Goal: Transaction & Acquisition: Purchase product/service

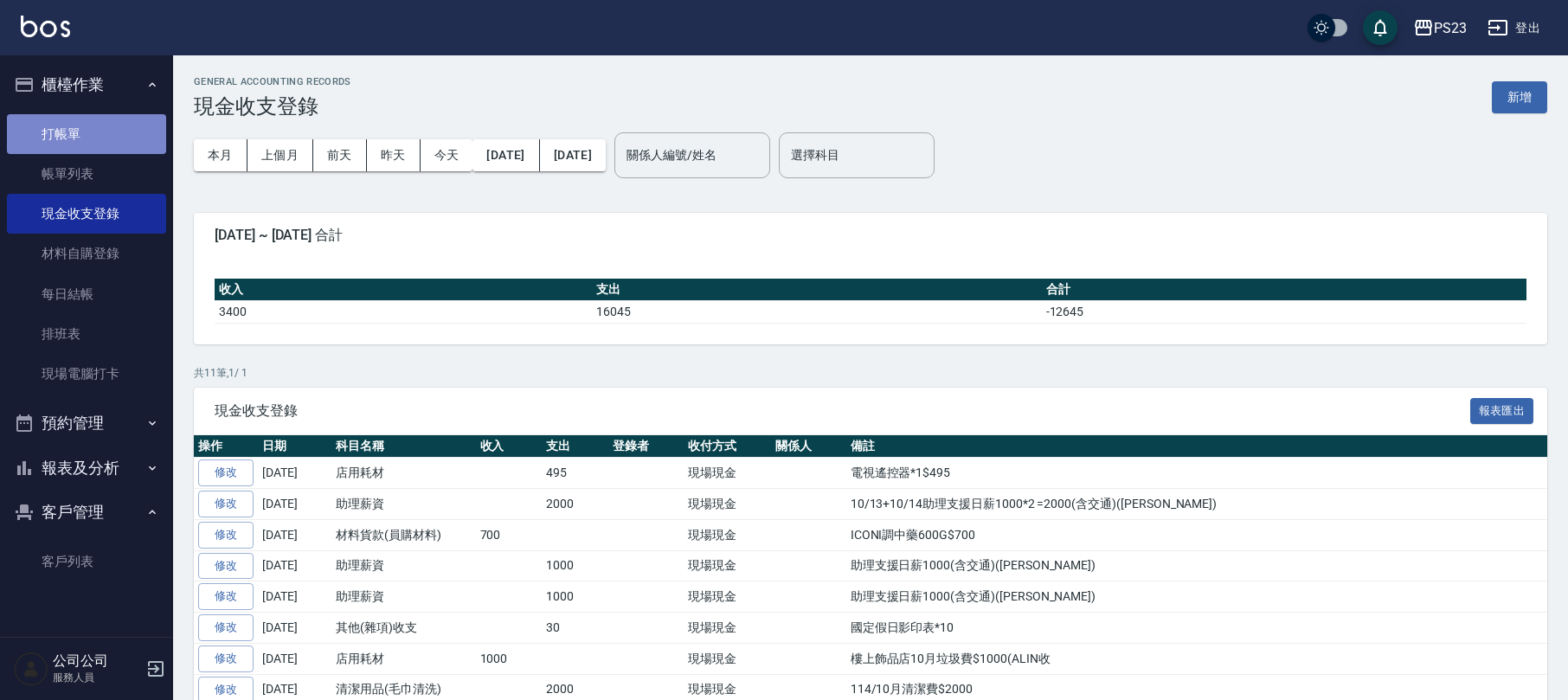
click at [95, 118] on link "打帳單" at bounding box center [86, 134] width 160 height 40
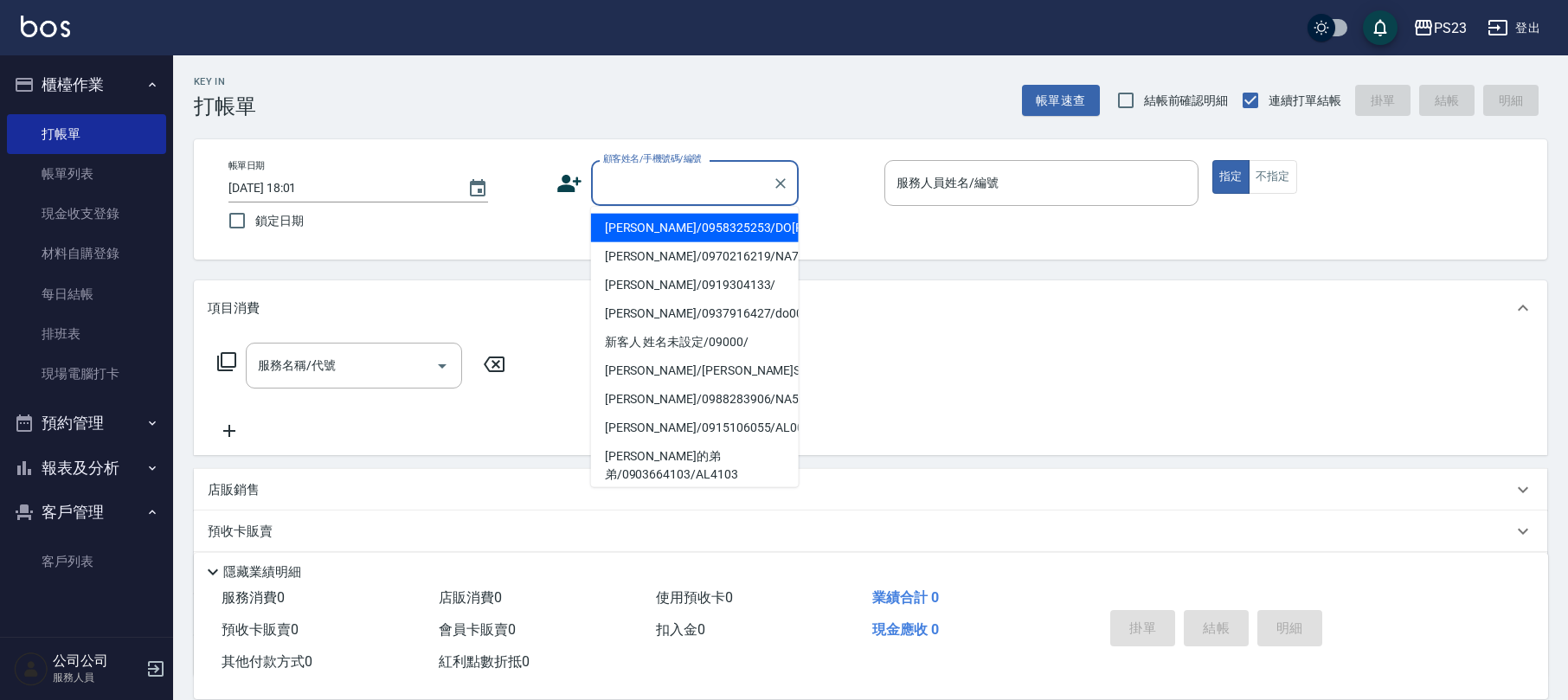
click at [689, 188] on input "顧客姓名/手機號碼/編號" at bounding box center [682, 183] width 166 height 31
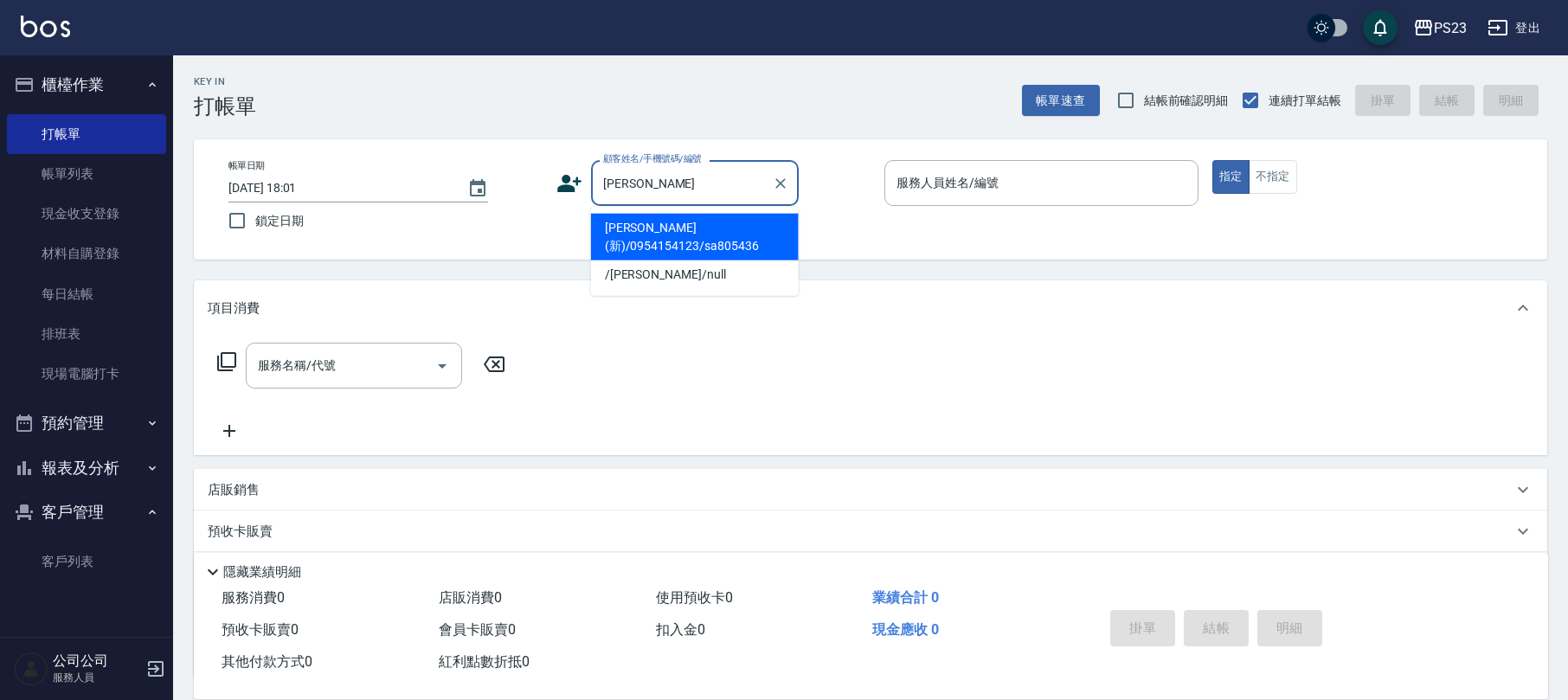
click at [720, 233] on li "[PERSON_NAME](新)/0954154123/sa805436" at bounding box center [695, 237] width 207 height 47
type input "[PERSON_NAME](新)/0954154123/sa805436"
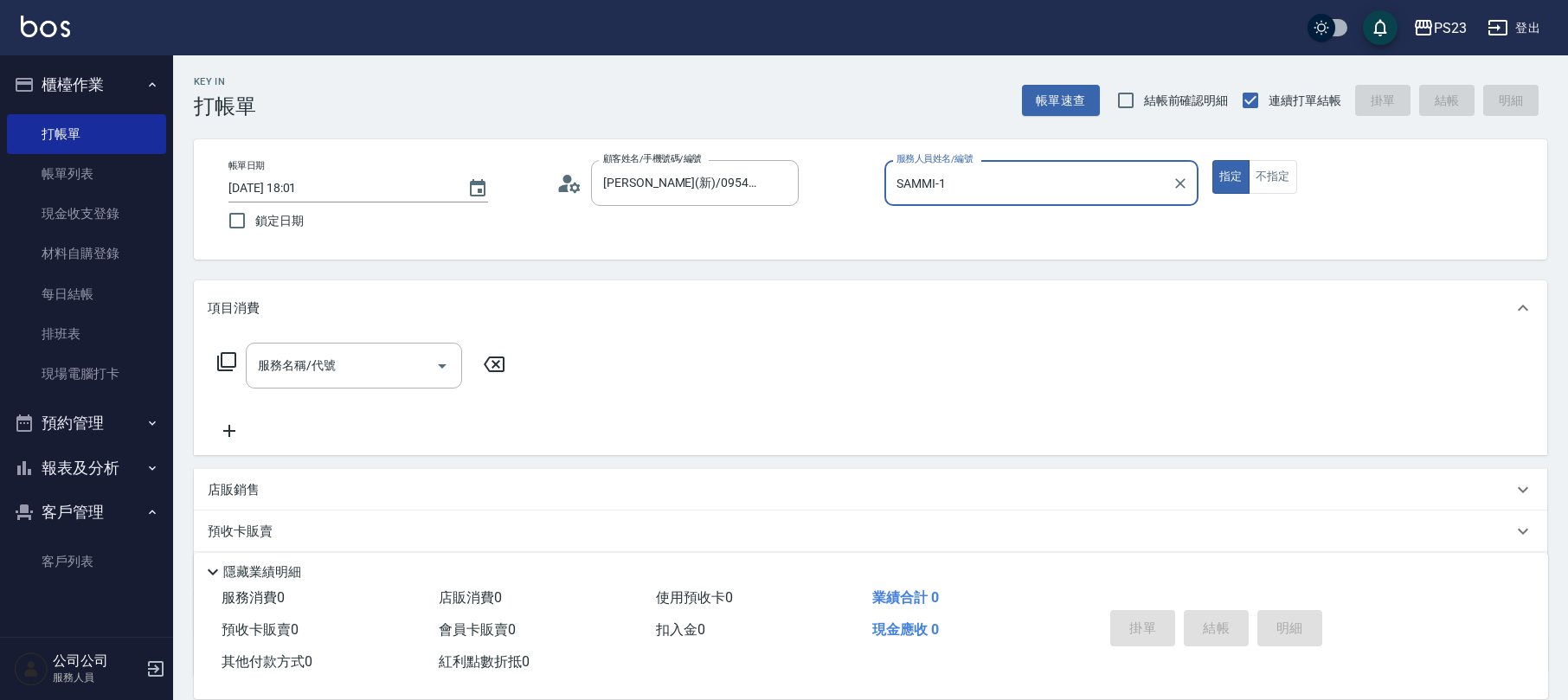
type input "SAMMI-1"
click at [1179, 179] on icon "Clear" at bounding box center [1181, 184] width 17 height 17
type input "Donna-75"
type button "true"
click at [229, 361] on icon at bounding box center [227, 362] width 21 height 21
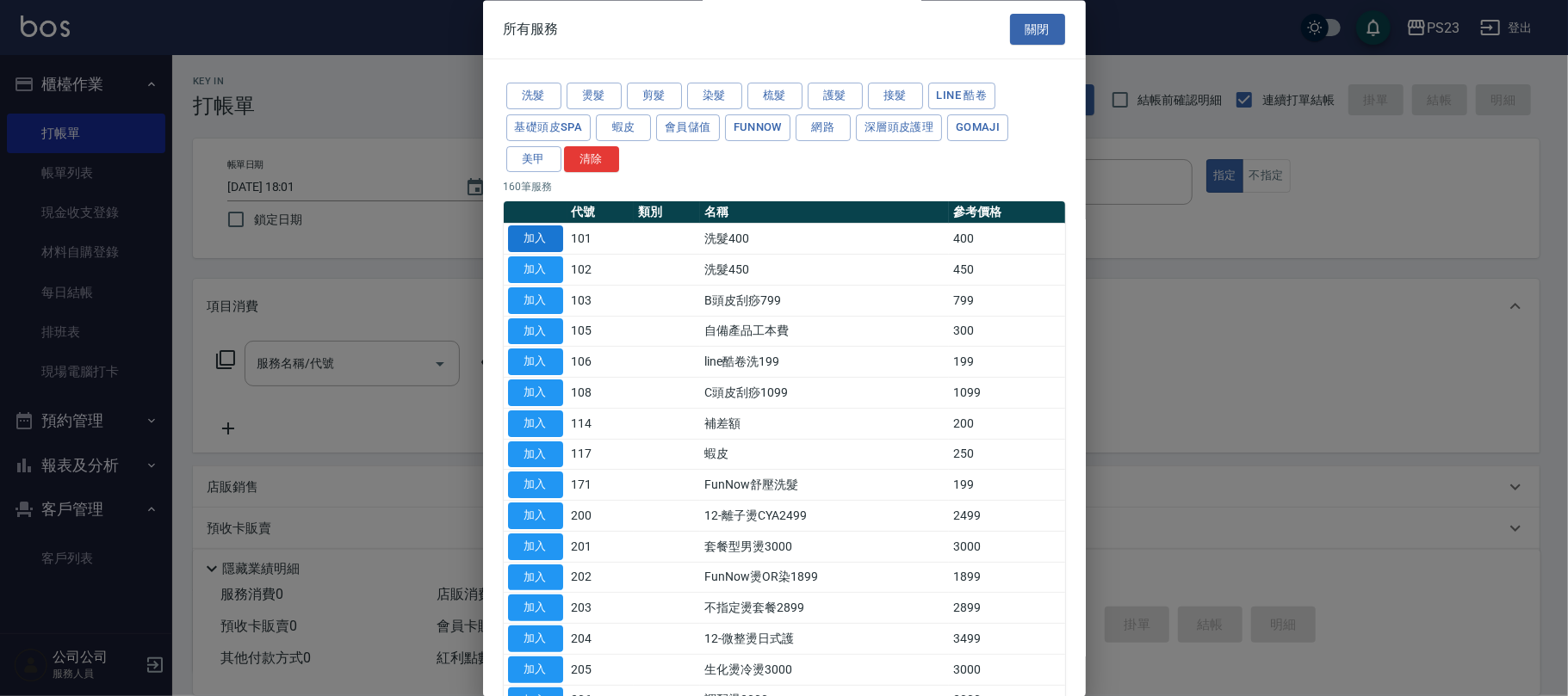
click at [525, 239] on button "加入" at bounding box center [536, 239] width 56 height 27
type input "洗髮400(101)"
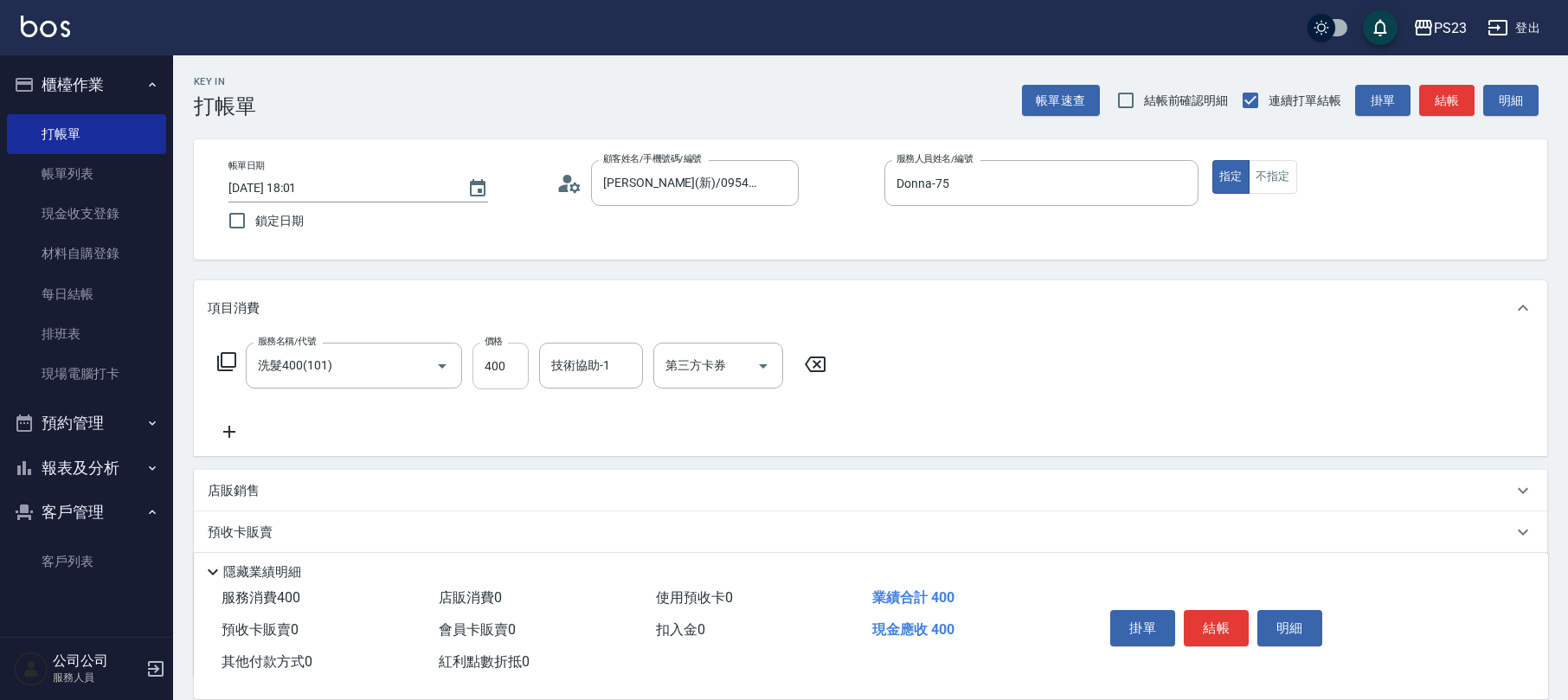
click at [506, 368] on input "400" at bounding box center [500, 366] width 57 height 47
type input "600"
type input "Donna-75"
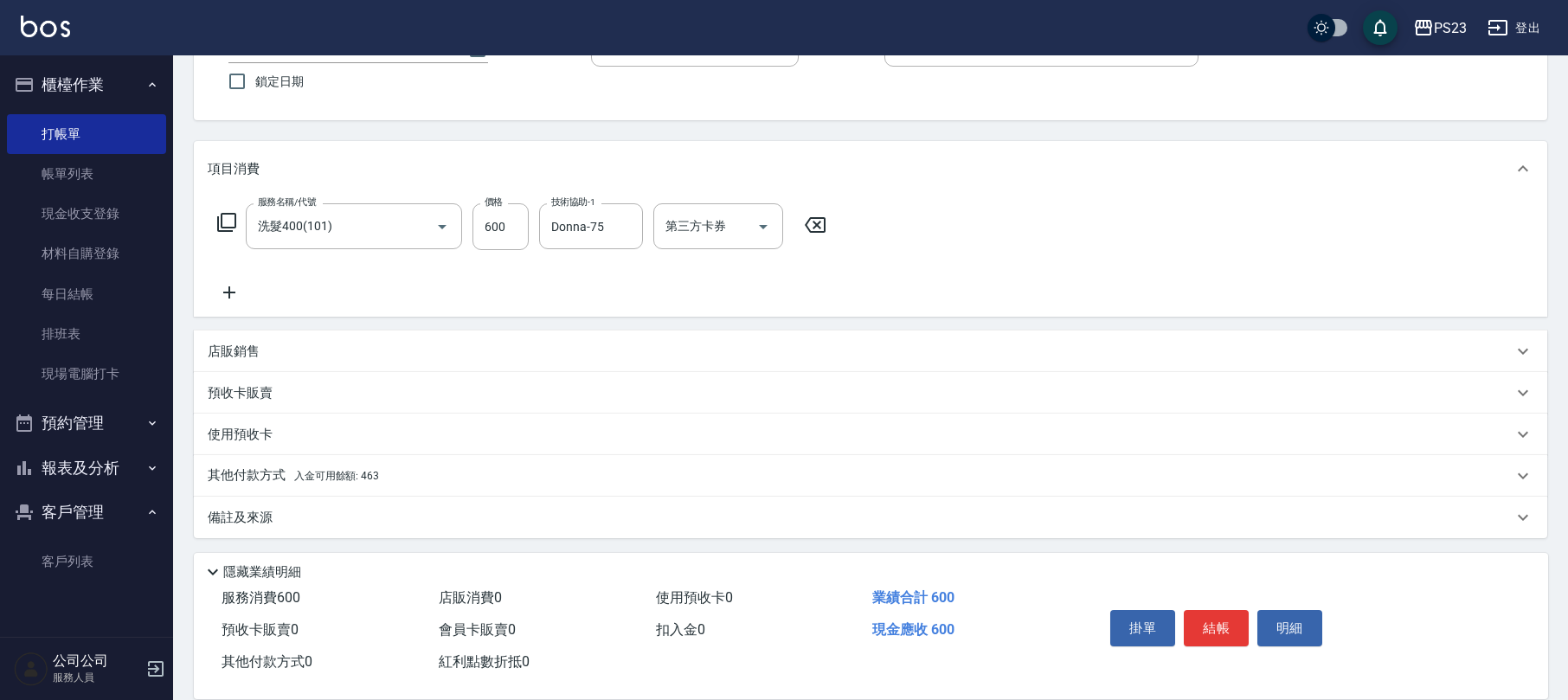
click at [444, 482] on div "其他付款方式 入金可用餘額: 463" at bounding box center [870, 476] width 1354 height 42
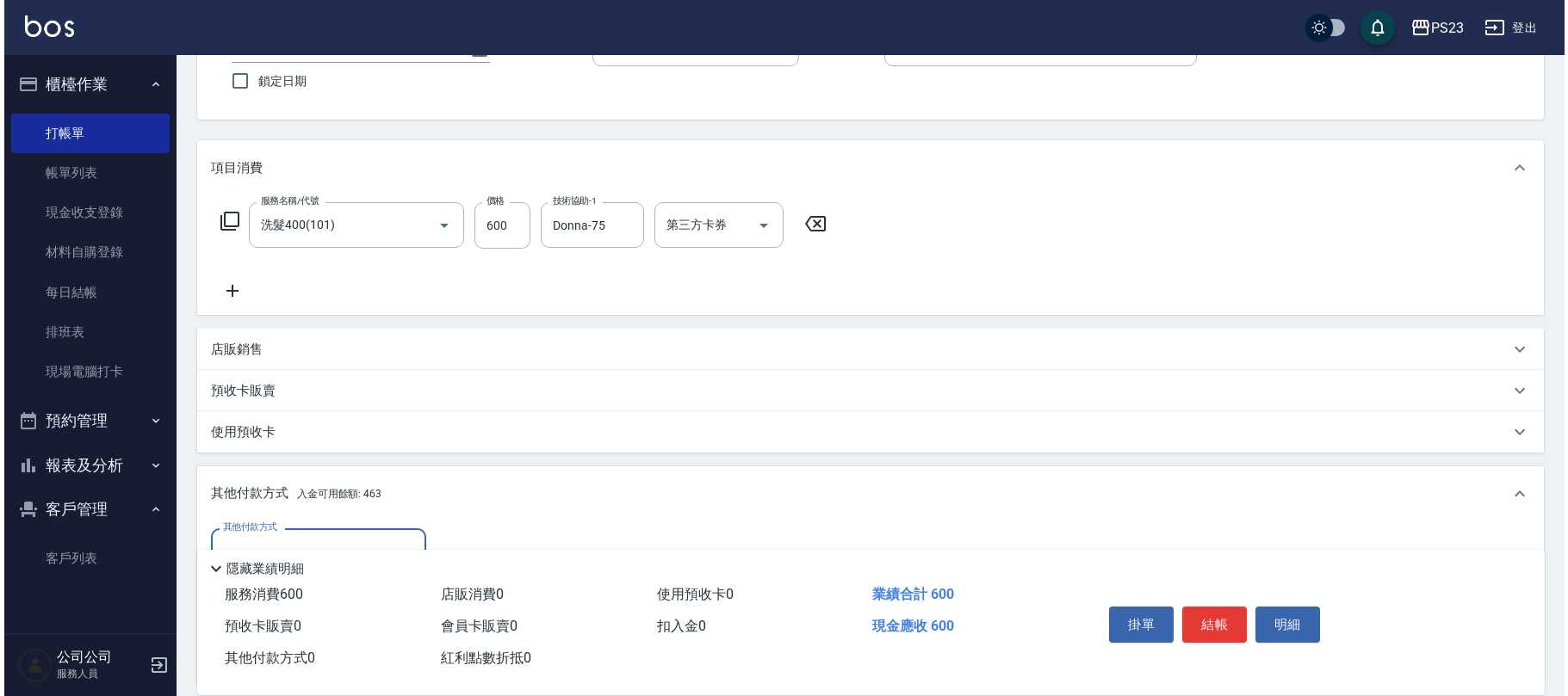
scroll to position [341, 0]
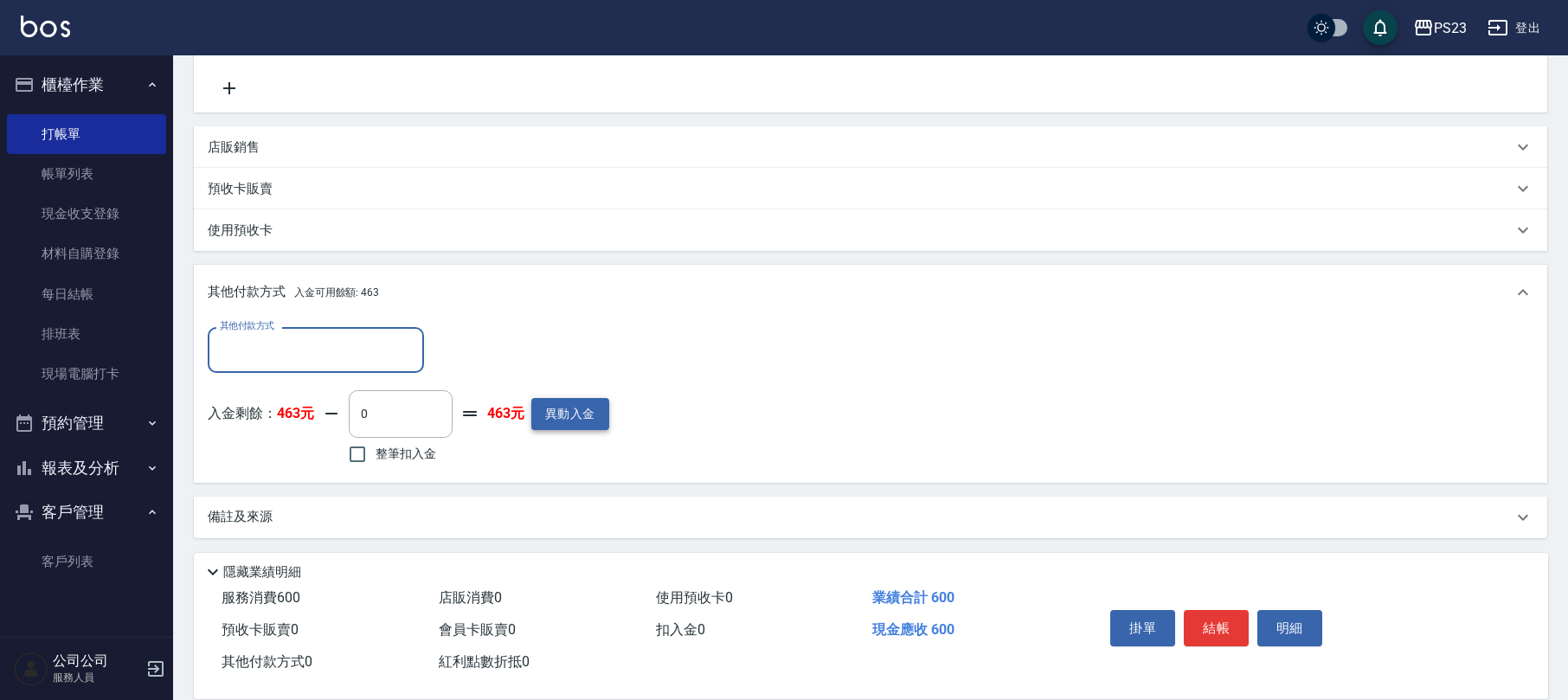
click at [590, 421] on button "異動入金" at bounding box center [570, 414] width 78 height 32
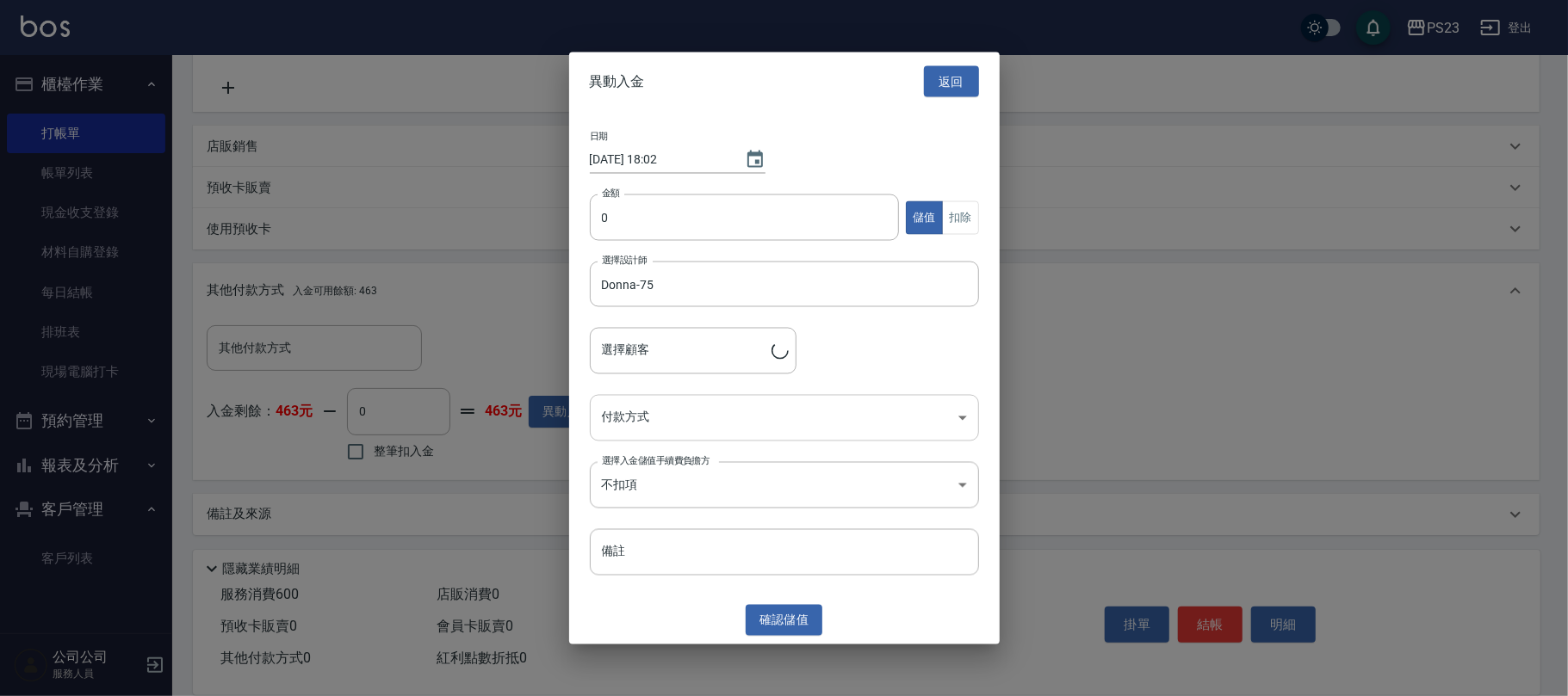
type input "[PERSON_NAME](新)/0954154123/sa805436"
click at [959, 283] on icon "Clear" at bounding box center [961, 284] width 17 height 17
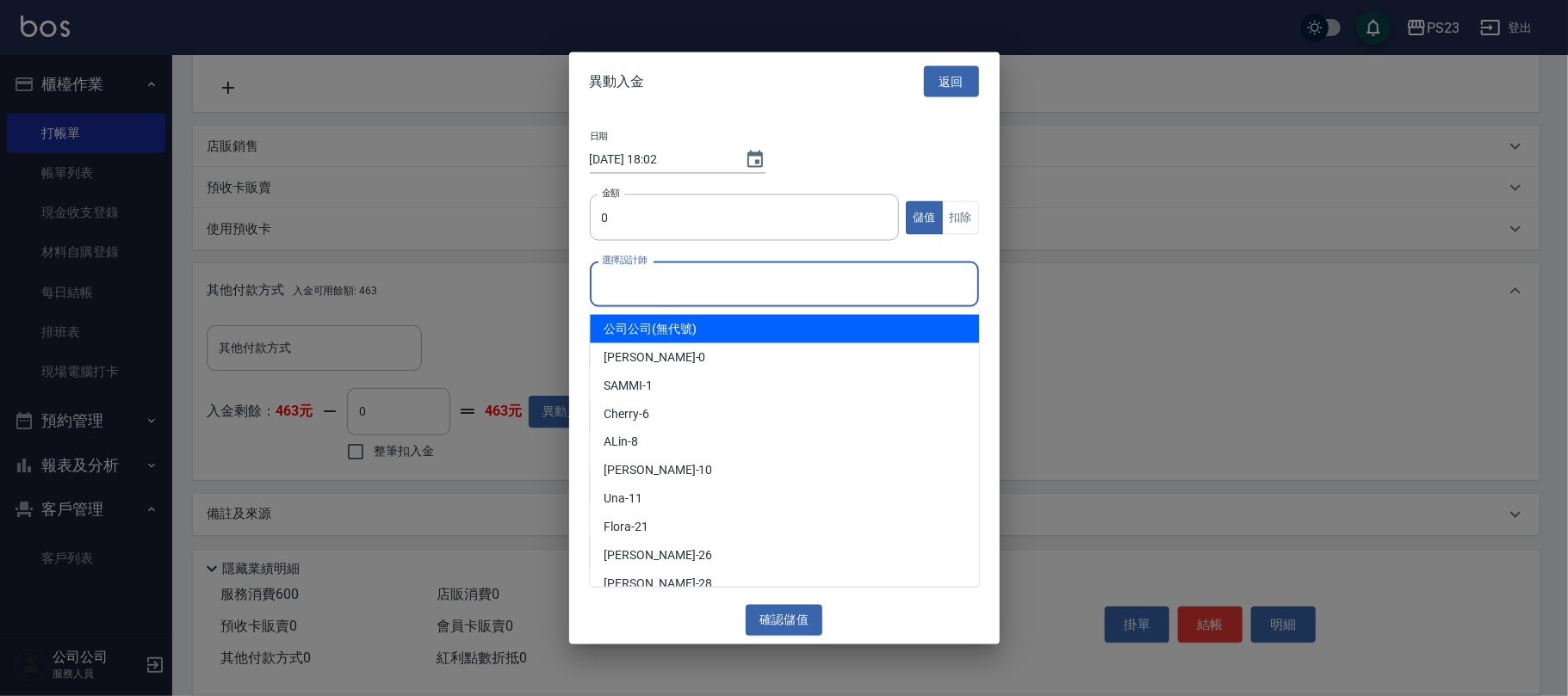
click at [781, 296] on input "選擇設計師" at bounding box center [784, 284] width 374 height 30
click at [759, 335] on div "SAMMI -1" at bounding box center [784, 328] width 389 height 29
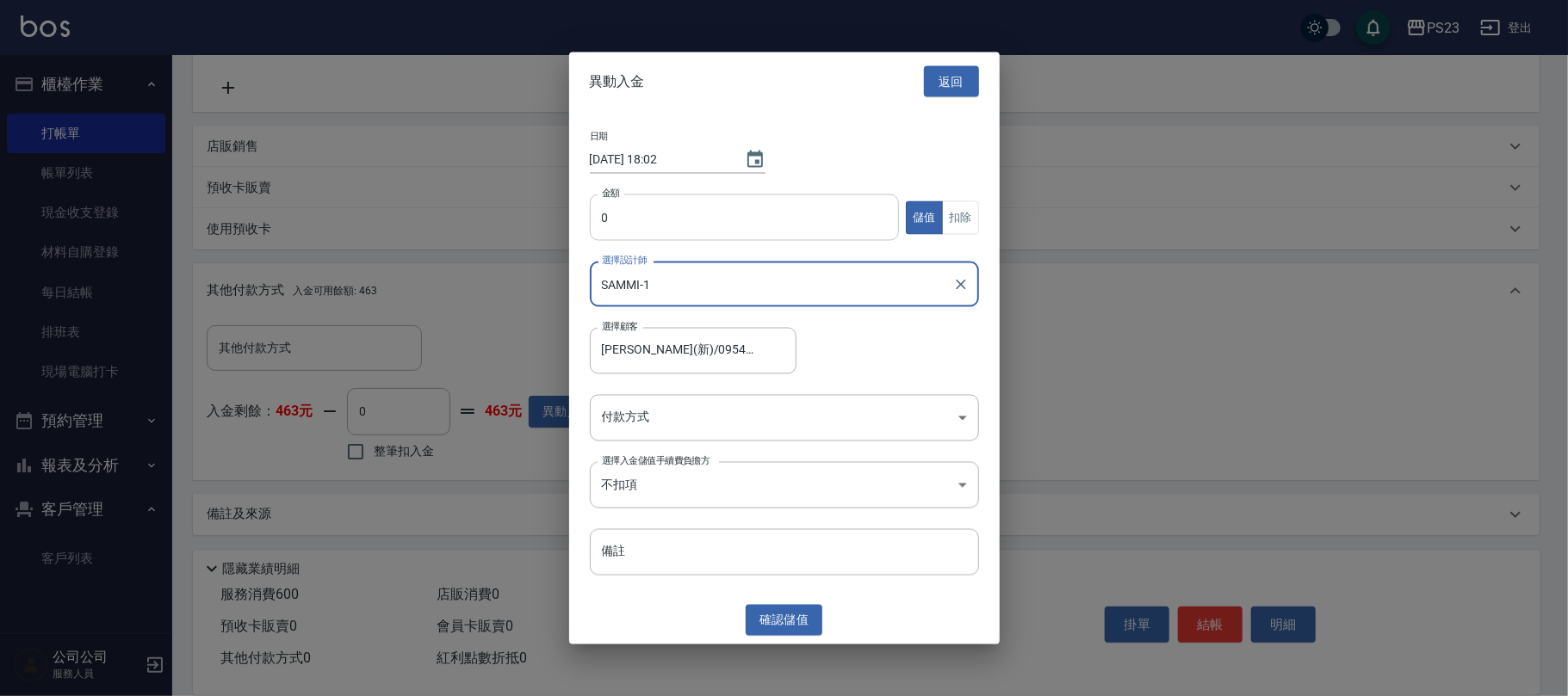
type input "SAMMI-1"
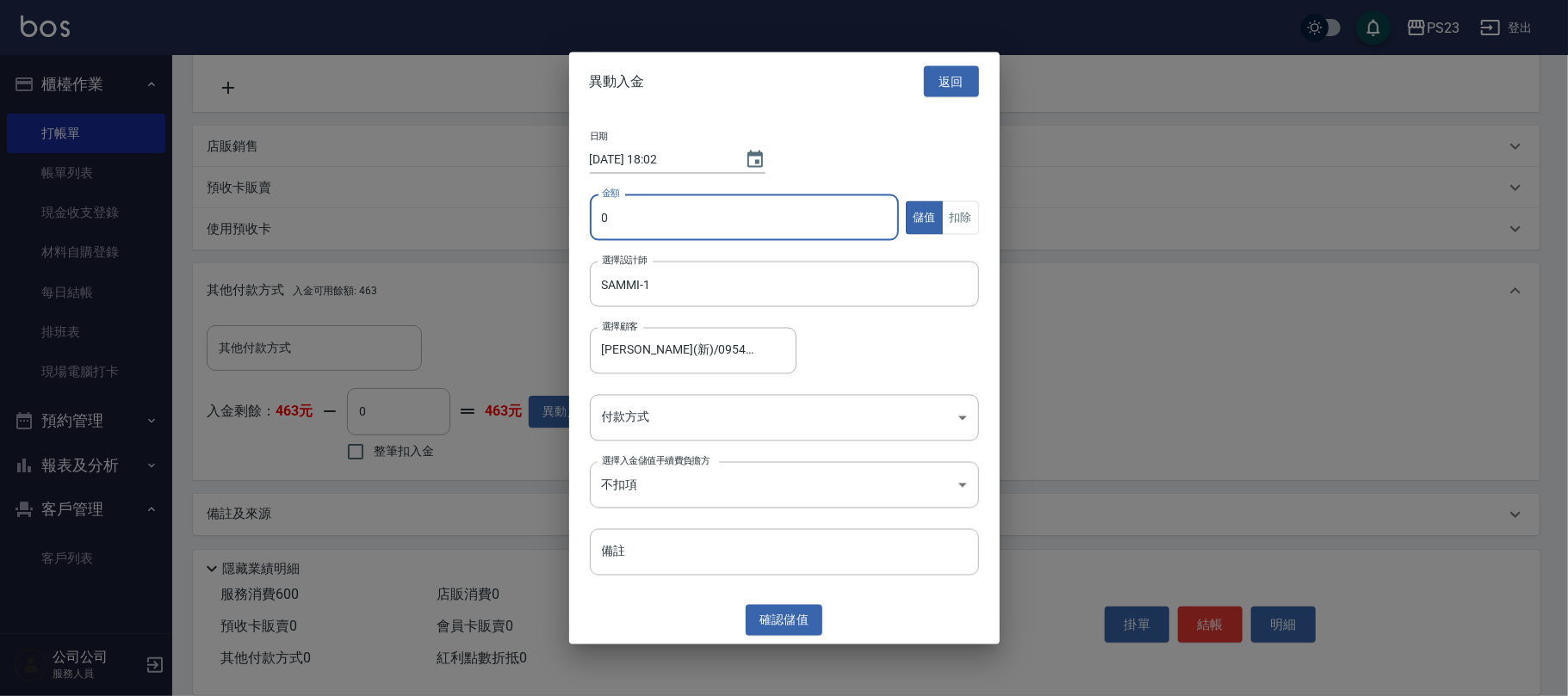
click at [669, 215] on input "0" at bounding box center [745, 218] width 310 height 47
type input "3000"
click at [732, 415] on body "PS23 登出 櫃檯作業 打帳單 帳單列表 現金收支登錄 材料自購登錄 每日結帳 排班表 現場電腦打卡 預約管理 預約管理 單日預約紀錄 單週預約紀錄 報表及…" at bounding box center [784, 178] width 1568 height 1039
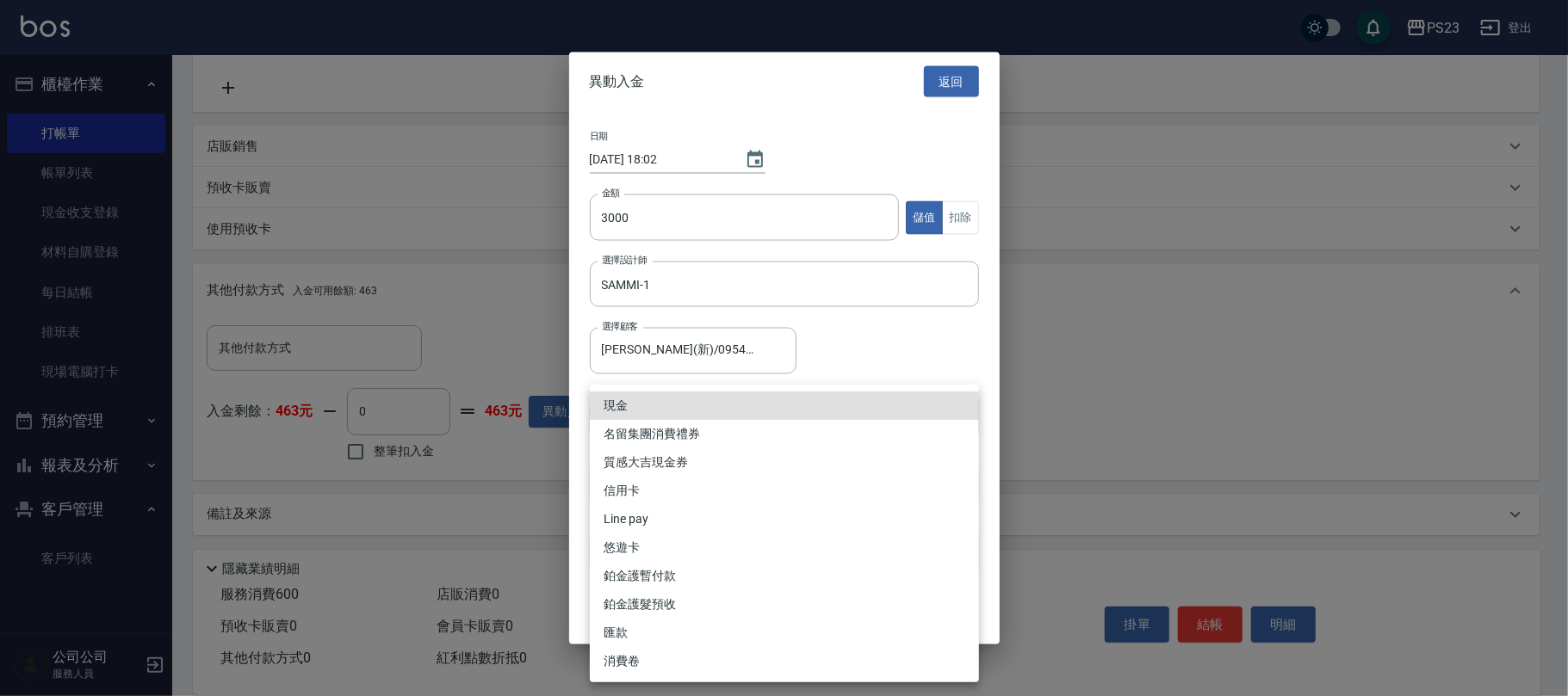
click at [658, 487] on li "信用卡" at bounding box center [784, 491] width 389 height 29
type input "信用卡"
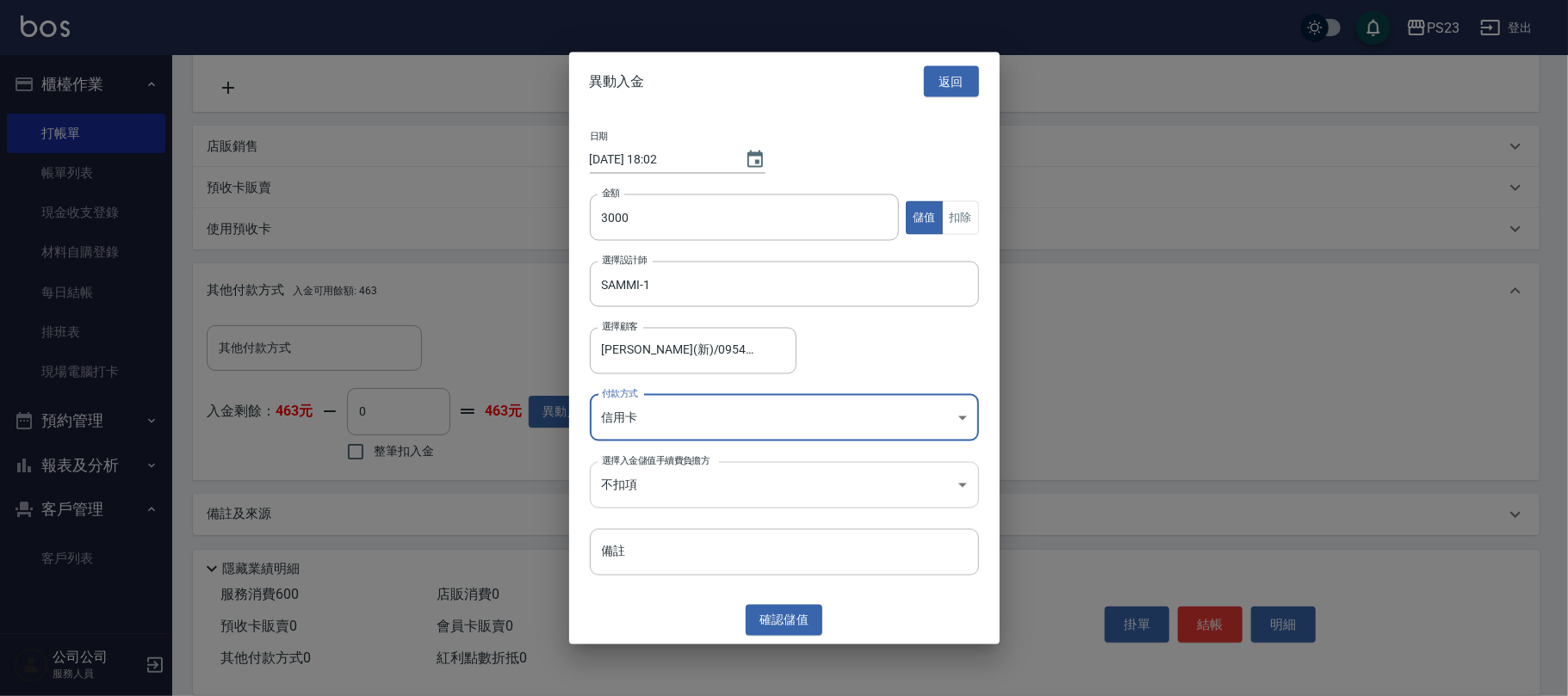
click at [758, 489] on body "PS23 登出 櫃檯作業 打帳單 帳單列表 現金收支登錄 材料自購登錄 每日結帳 排班表 現場電腦打卡 預約管理 預約管理 單日預約紀錄 單週預約紀錄 報表及…" at bounding box center [784, 178] width 1568 height 1039
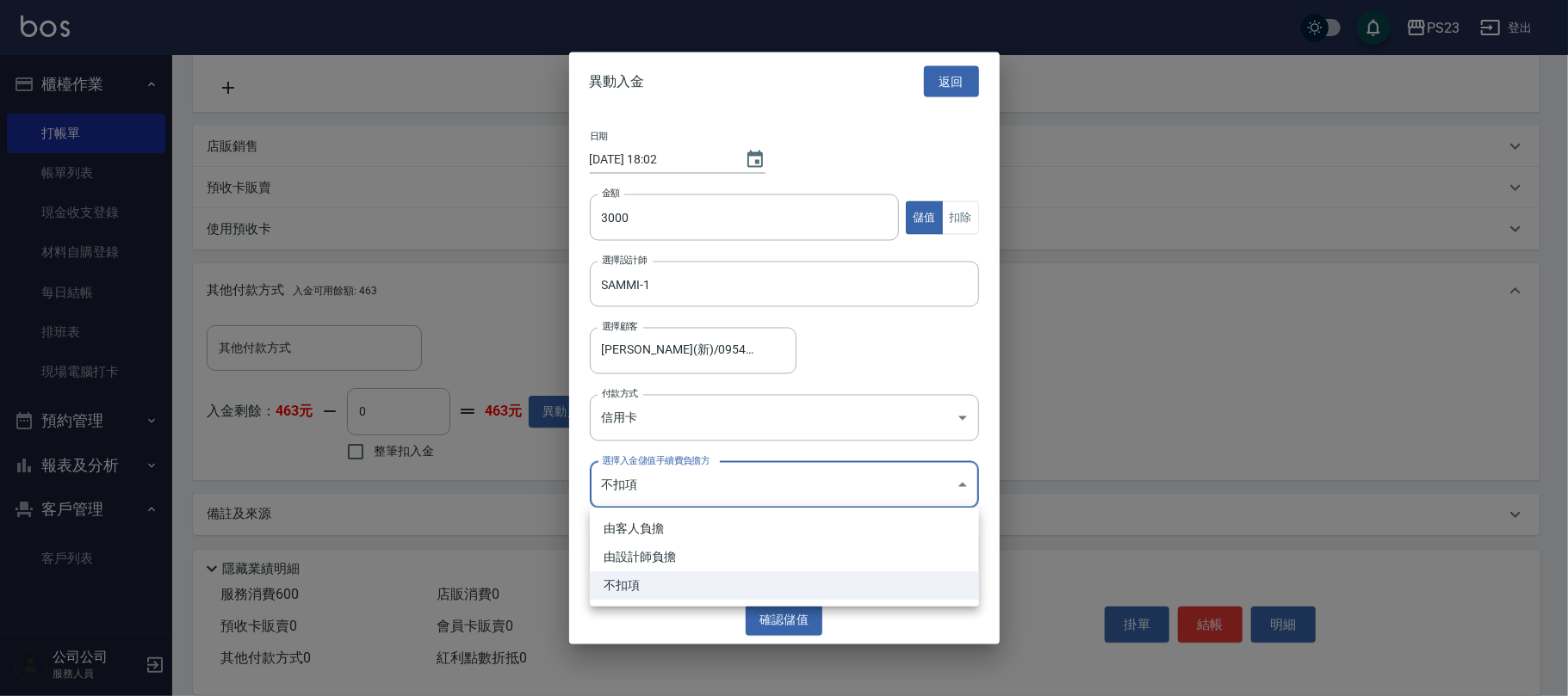
click at [685, 562] on li "由設計師負擔" at bounding box center [784, 557] width 389 height 29
type input "BYDESIGNER"
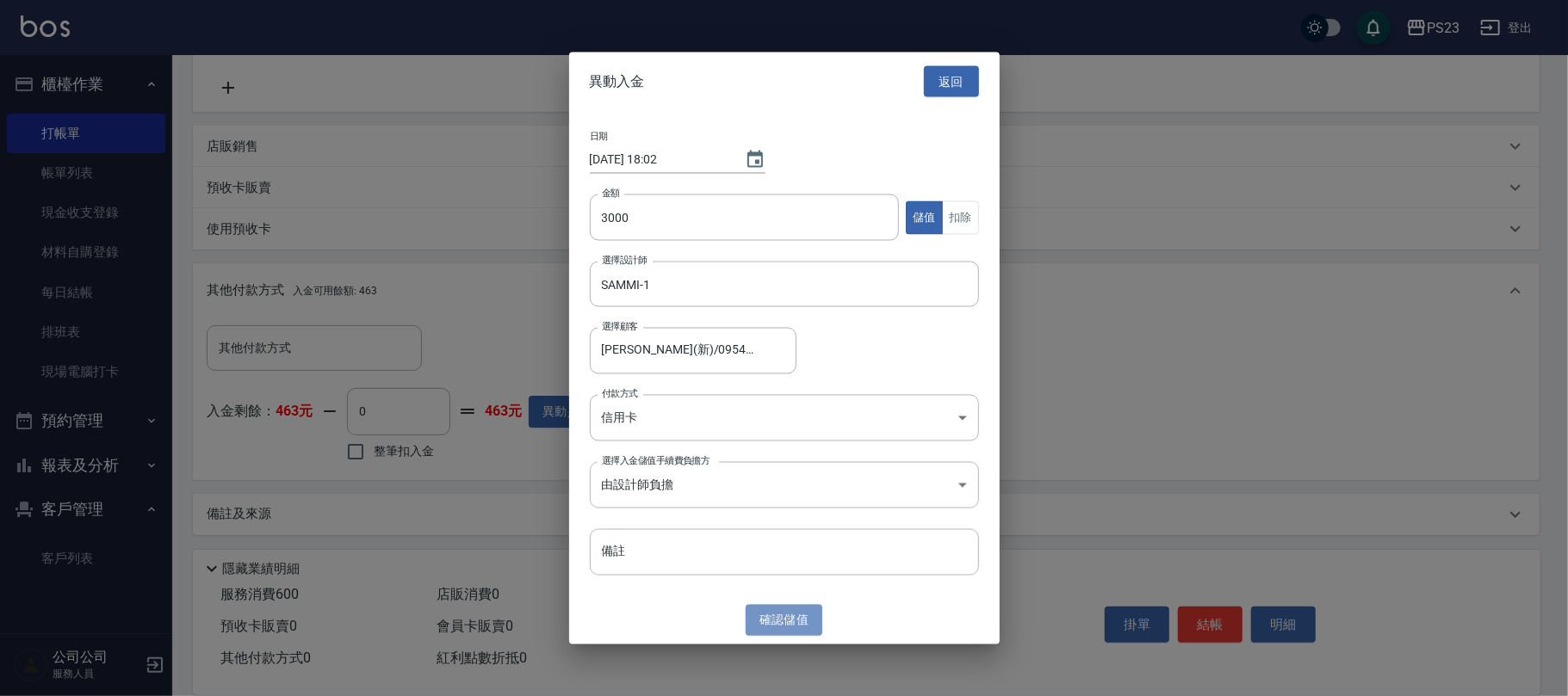
click at [775, 627] on button "確認 儲值" at bounding box center [784, 620] width 77 height 32
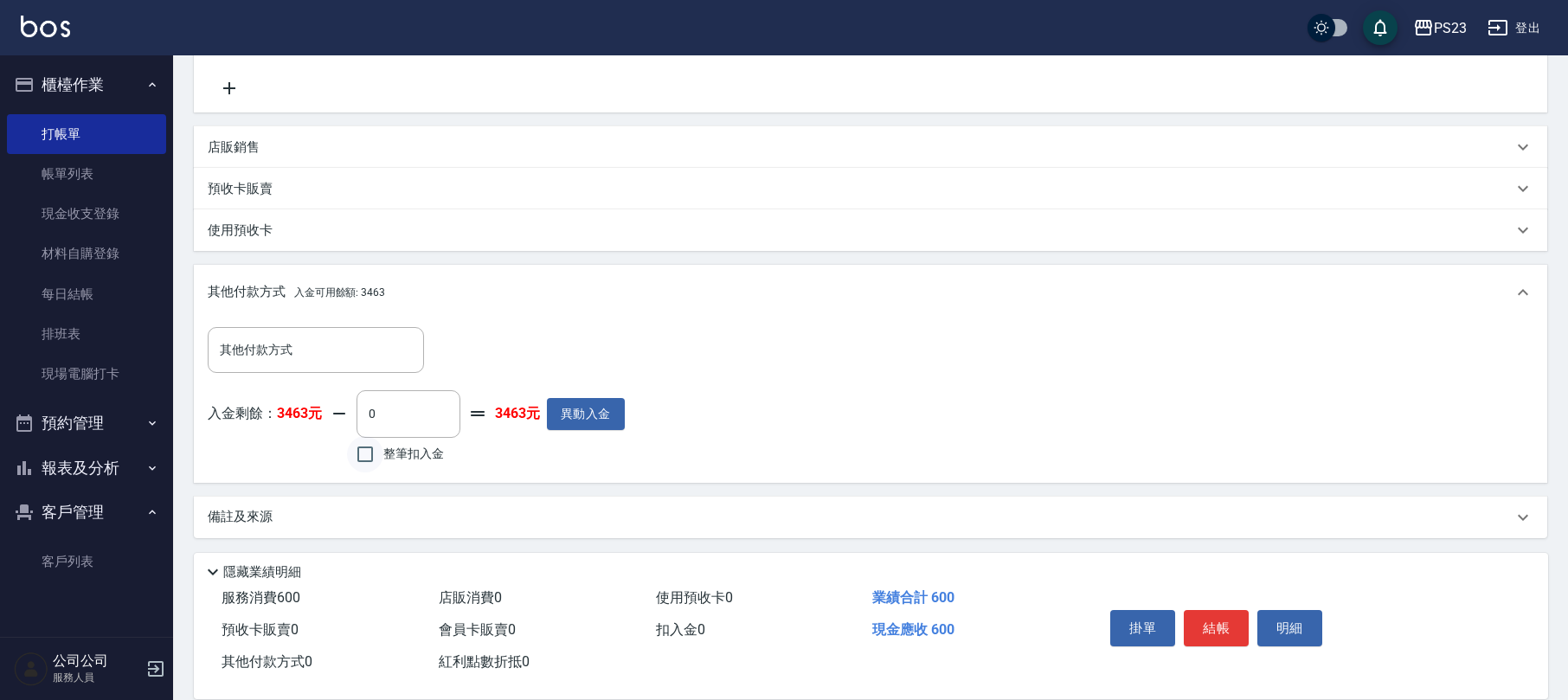
click at [370, 454] on input "整筆扣入金" at bounding box center [365, 455] width 37 height 37
checkbox input "true"
type input "600"
click at [1206, 622] on button "結帳" at bounding box center [1217, 629] width 64 height 37
type input "[DATE] 18:02"
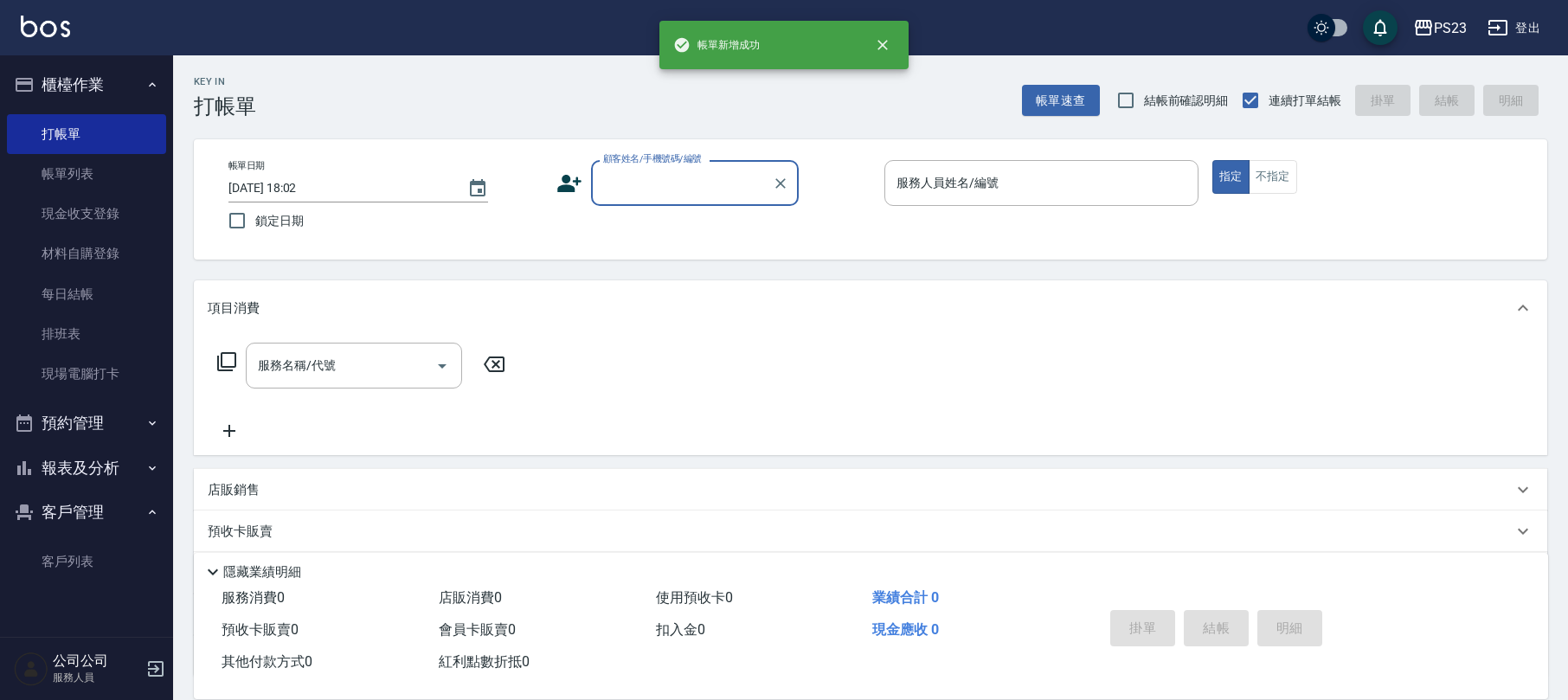
scroll to position [0, 0]
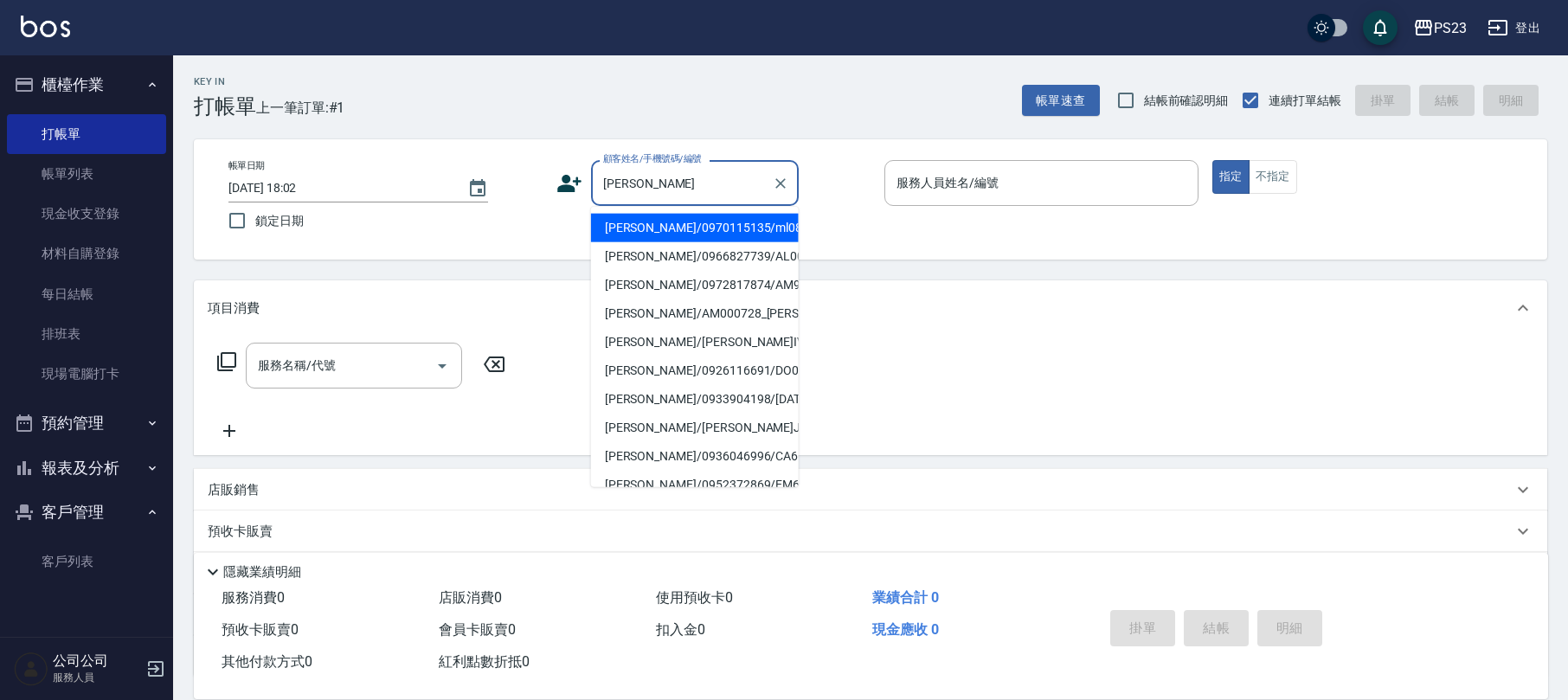
click at [658, 239] on li "[PERSON_NAME]/0970115135/ml0860311" at bounding box center [695, 228] width 207 height 29
type input "[PERSON_NAME]/0970115135/ml0860311"
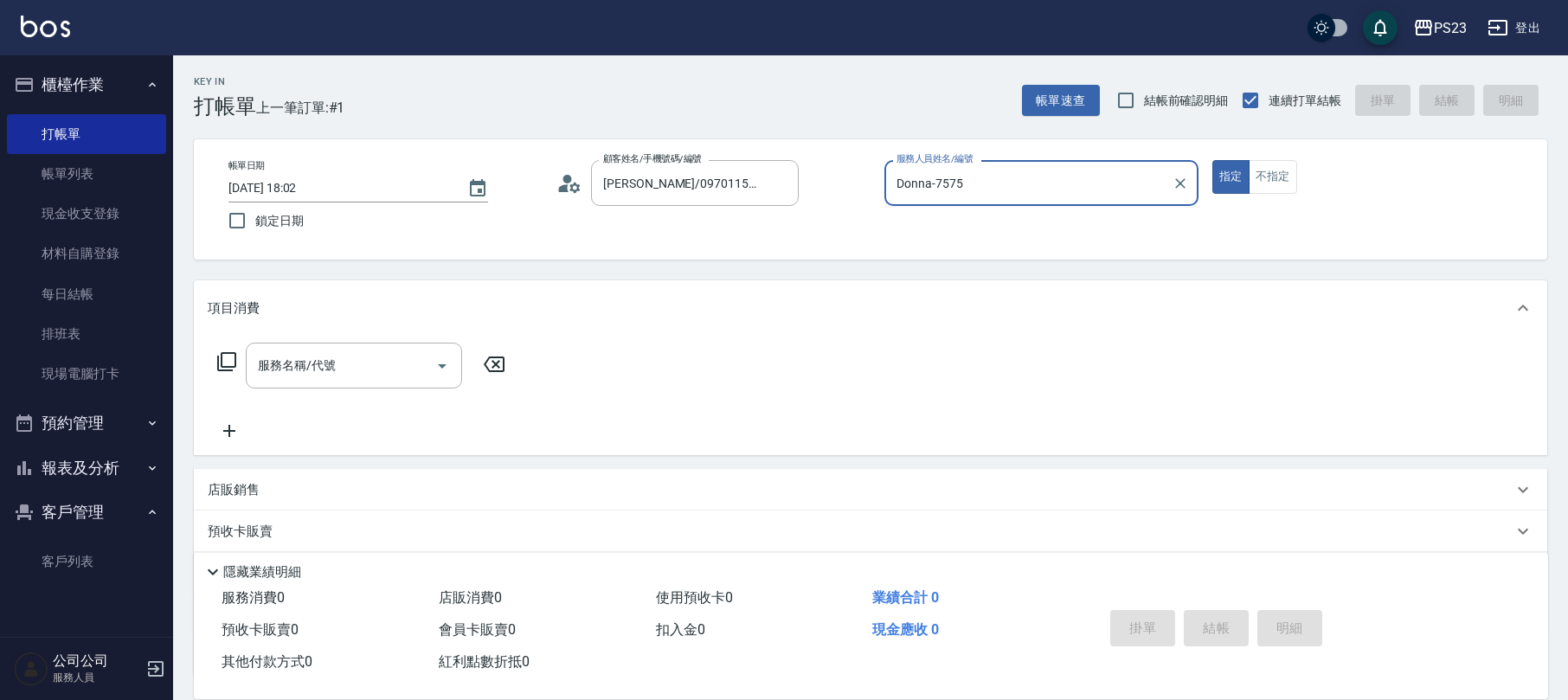
click at [1212, 160] on button "指定" at bounding box center [1231, 177] width 37 height 34
type input "Donna-75"
click at [222, 355] on icon at bounding box center [227, 362] width 21 height 21
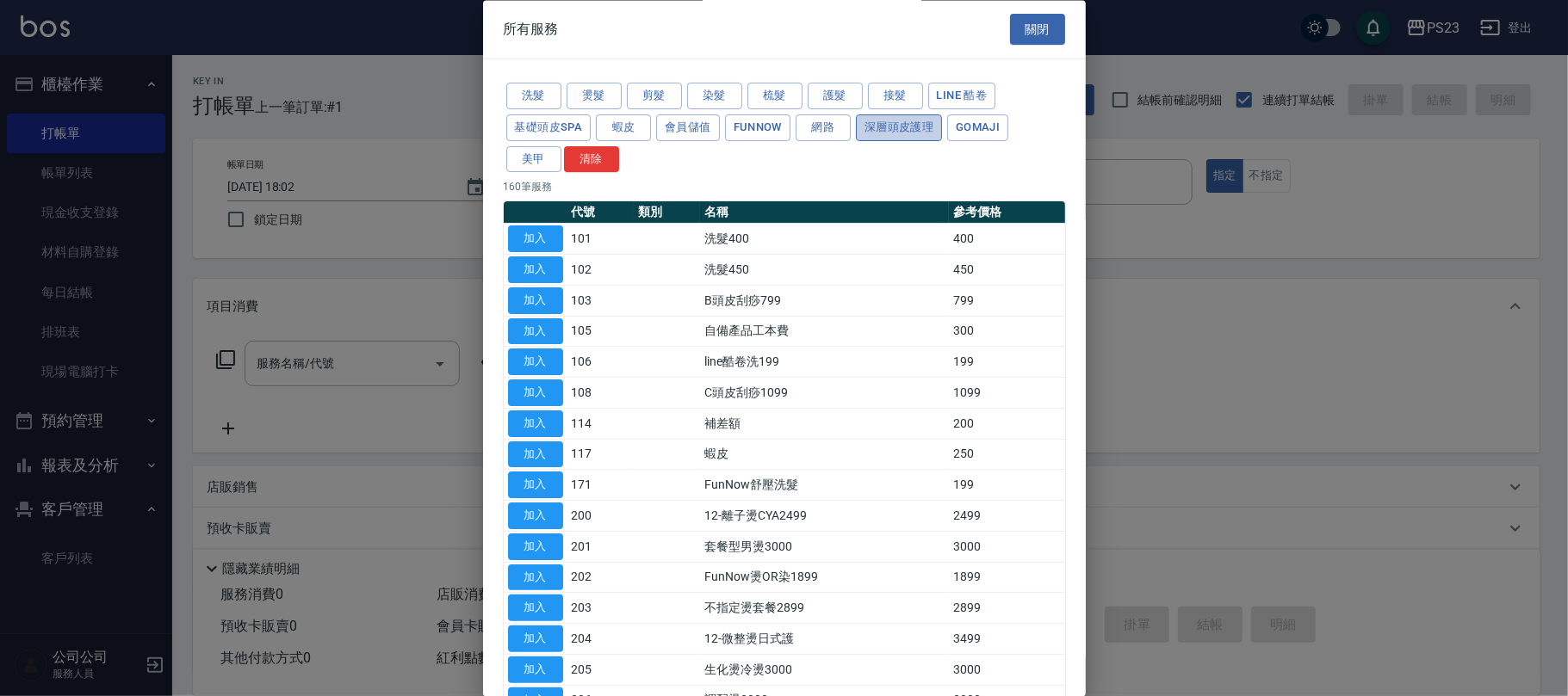
click at [903, 127] on button "深層頭皮護理" at bounding box center [898, 127] width 86 height 27
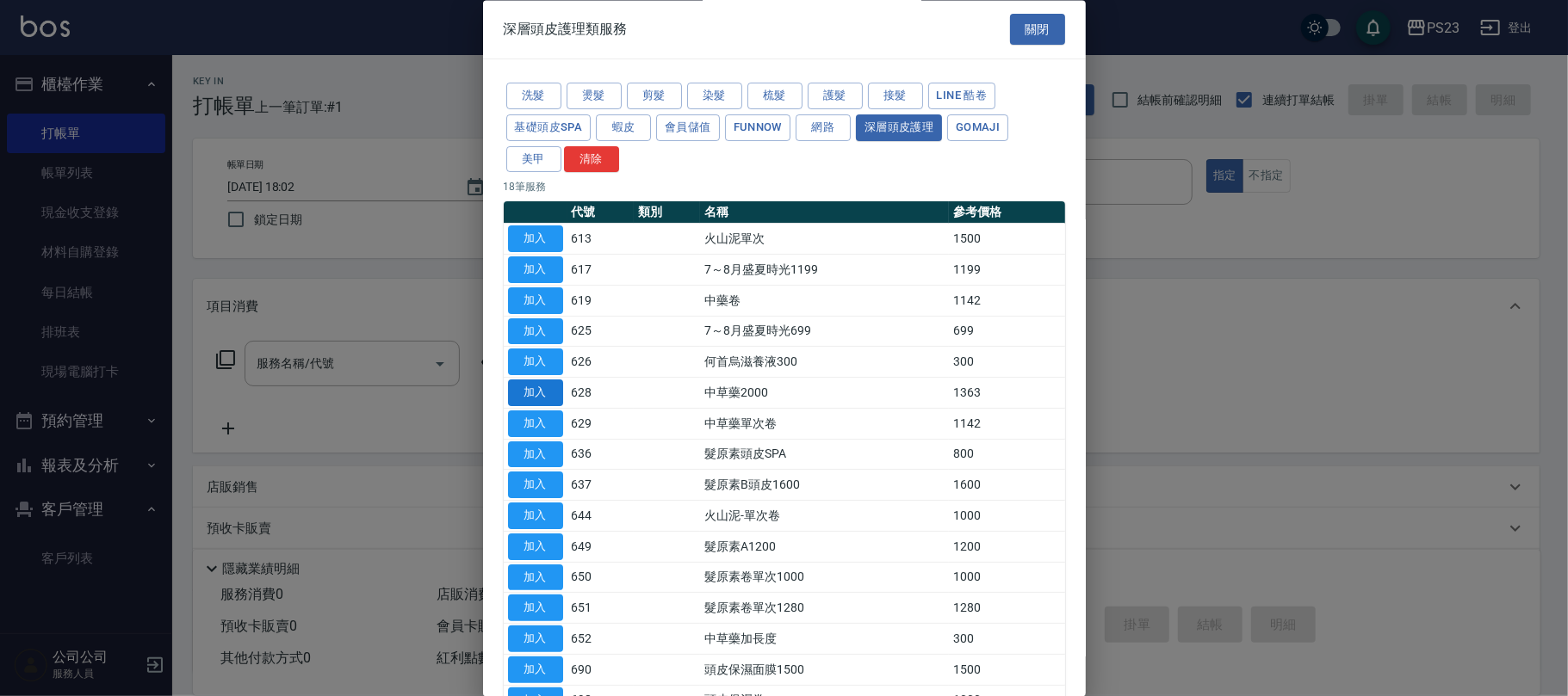
click at [536, 398] on button "加入" at bounding box center [536, 394] width 56 height 27
type input "中草藥2000(628)"
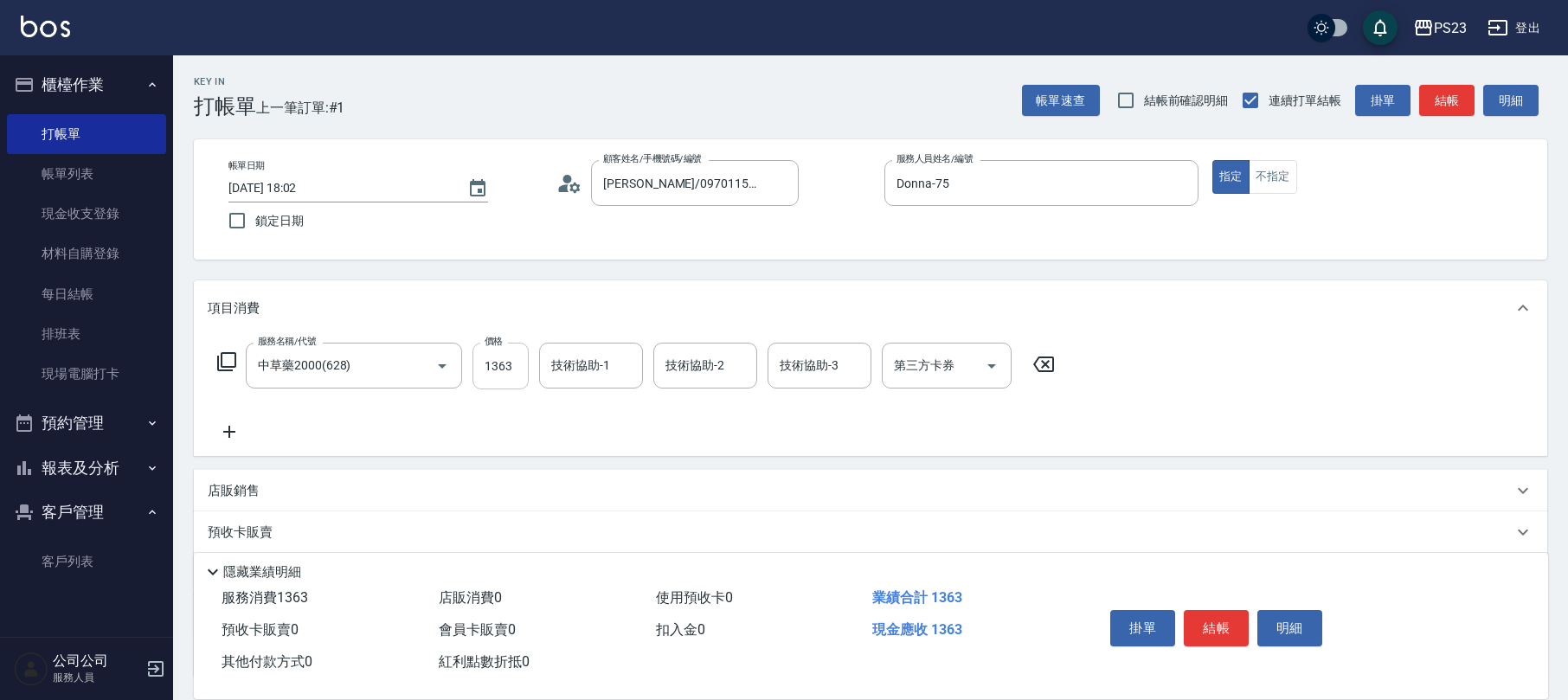
click at [506, 372] on input "1363" at bounding box center [500, 366] width 57 height 47
type input "1500"
type input "Donna-75"
click at [1049, 364] on icon at bounding box center [1044, 364] width 44 height 21
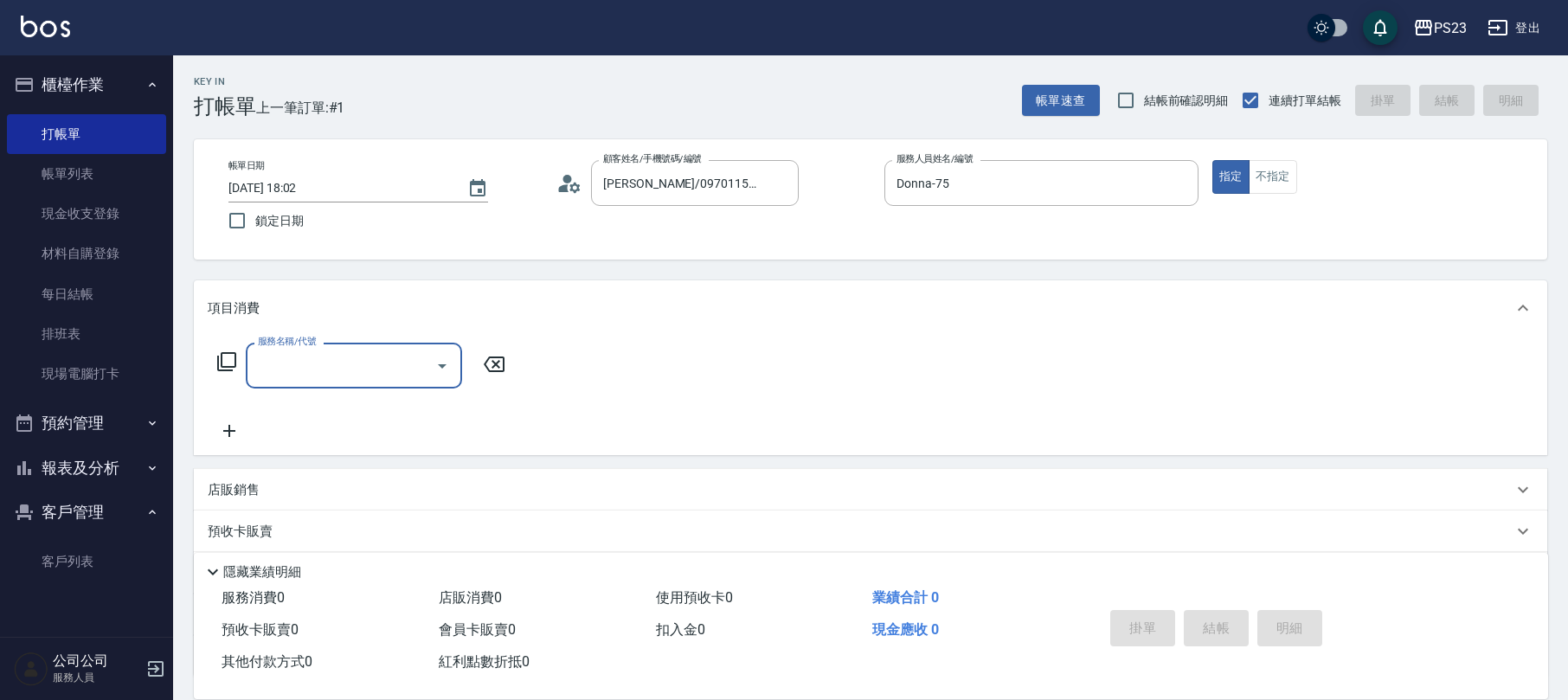
click at [242, 360] on div "服務名稱/代號 服務名稱/代號" at bounding box center [362, 365] width 309 height 46
click at [234, 364] on icon at bounding box center [227, 362] width 21 height 21
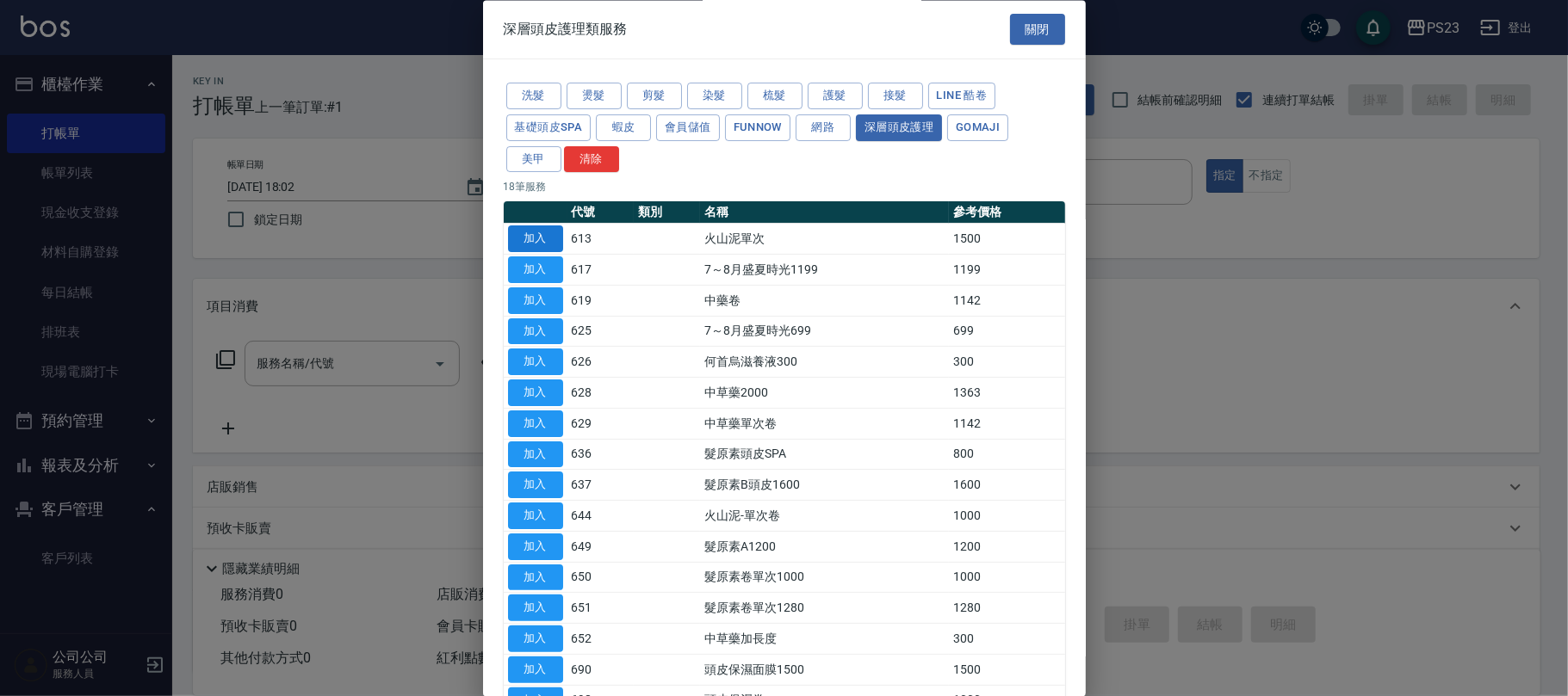
click at [553, 241] on button "加入" at bounding box center [536, 239] width 56 height 27
type input "火山泥單次(613)"
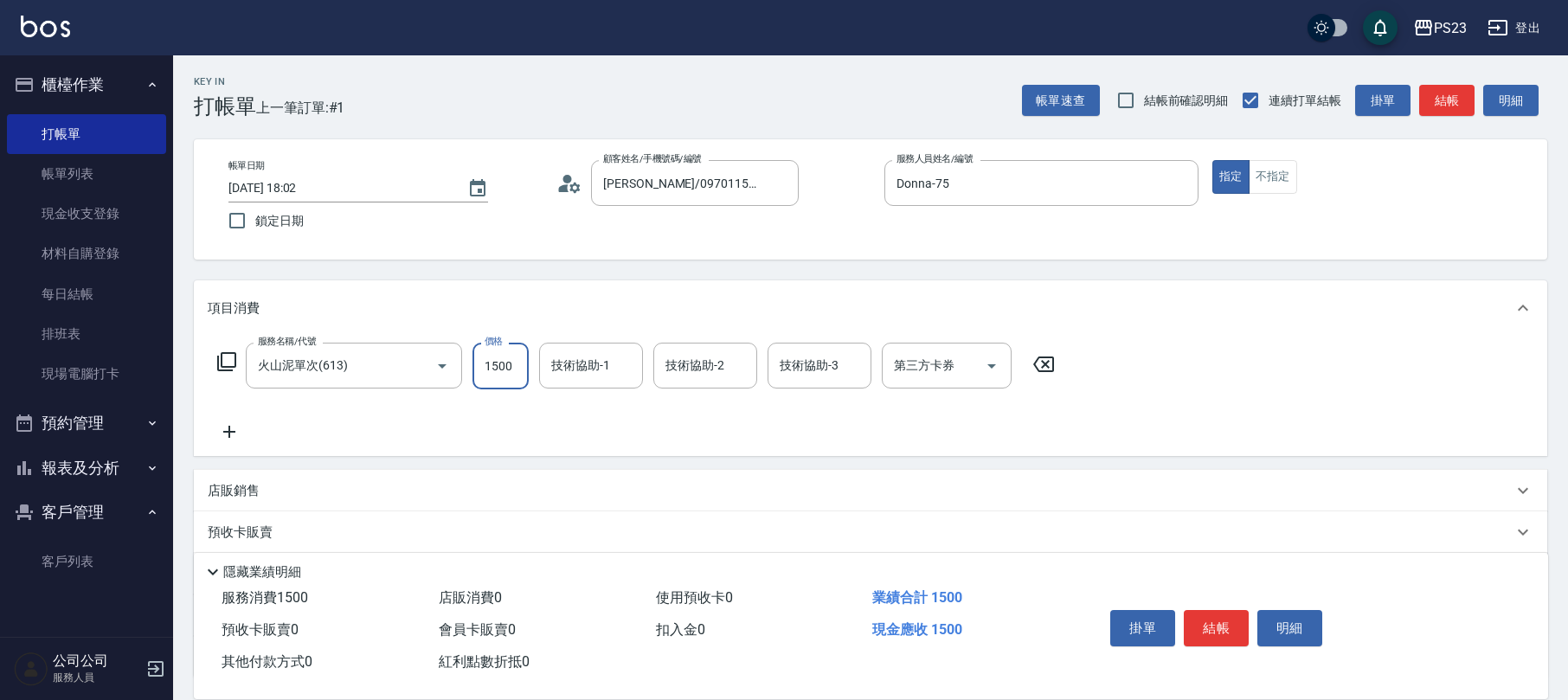
click at [495, 351] on input "1500" at bounding box center [500, 366] width 57 height 47
type input "1530"
type input "Donna-75"
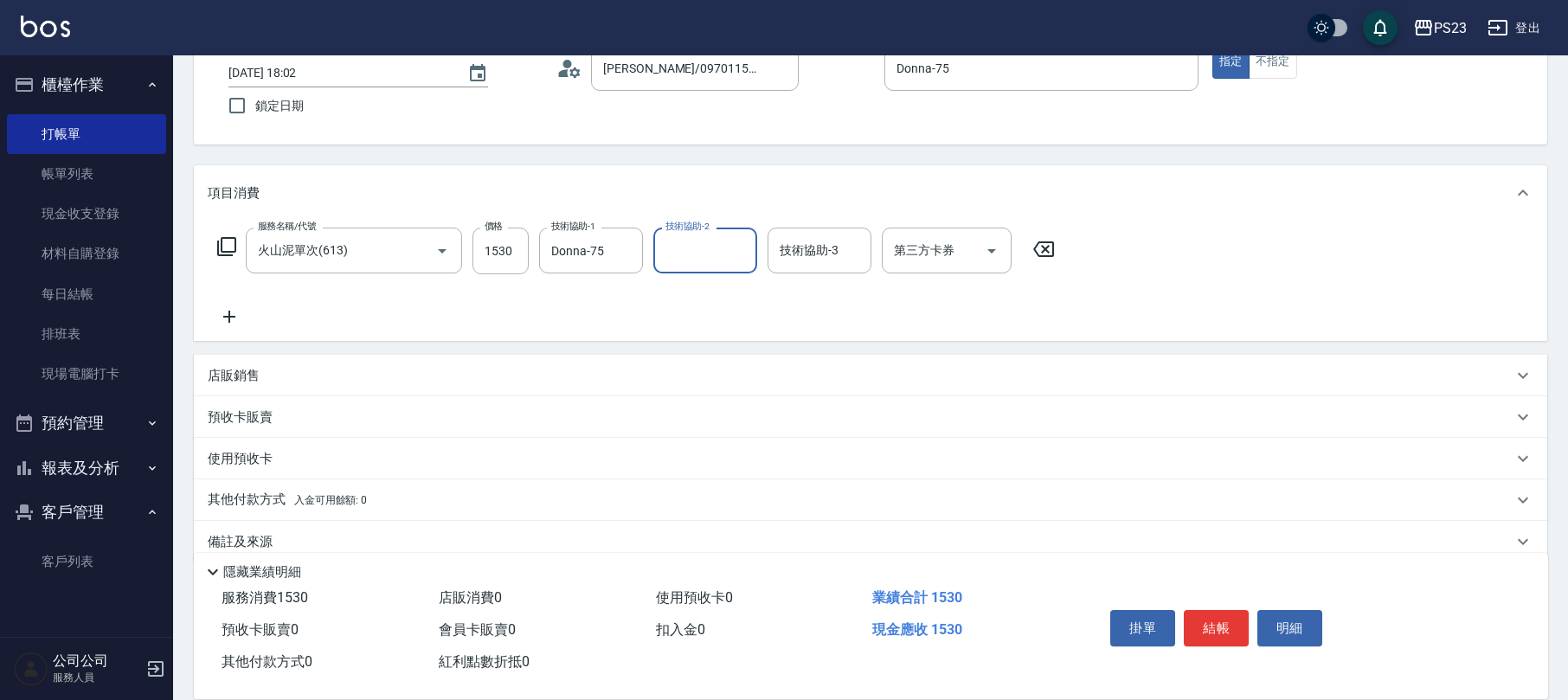
scroll to position [139, 0]
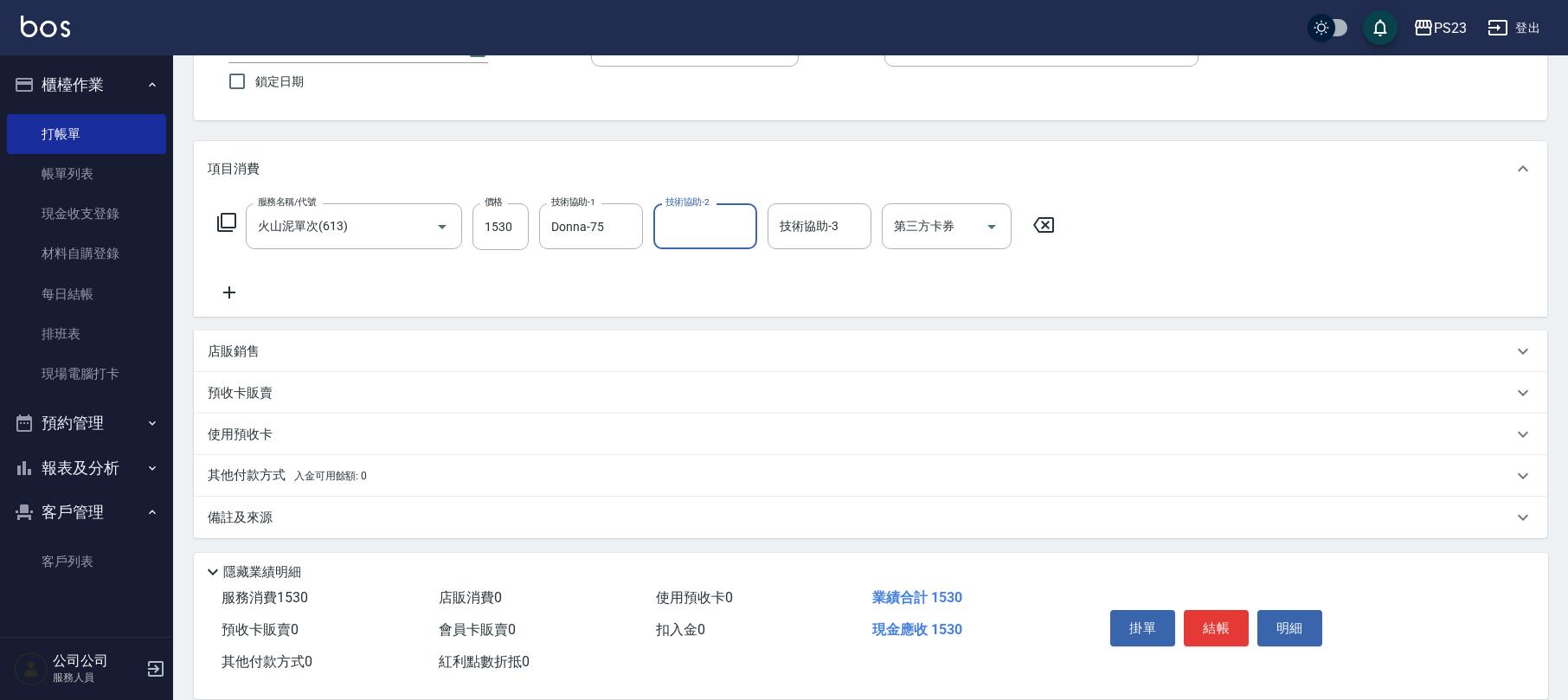
click at [497, 490] on div "其他付款方式 入金可用餘額: 0" at bounding box center [870, 476] width 1354 height 42
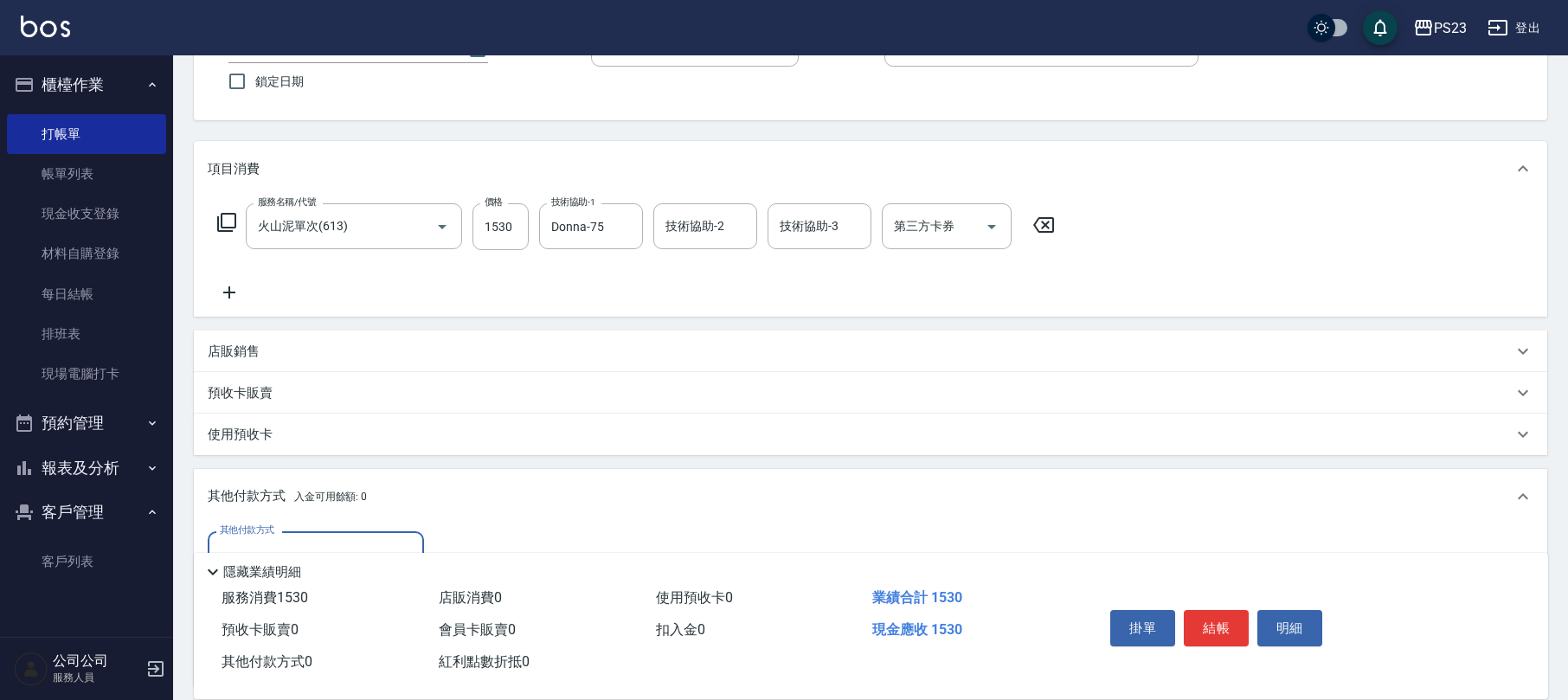
scroll to position [343, 0]
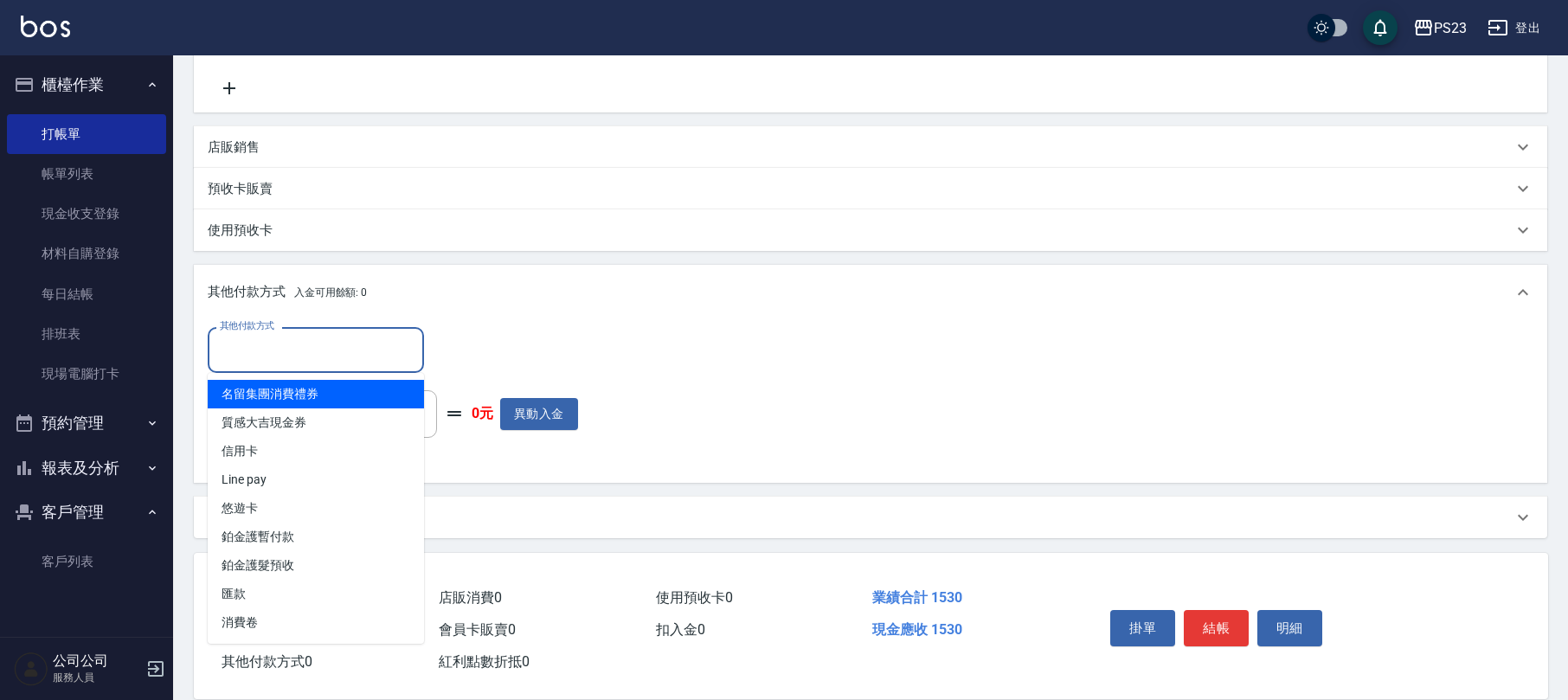
click at [398, 355] on input "其他付款方式" at bounding box center [316, 350] width 200 height 31
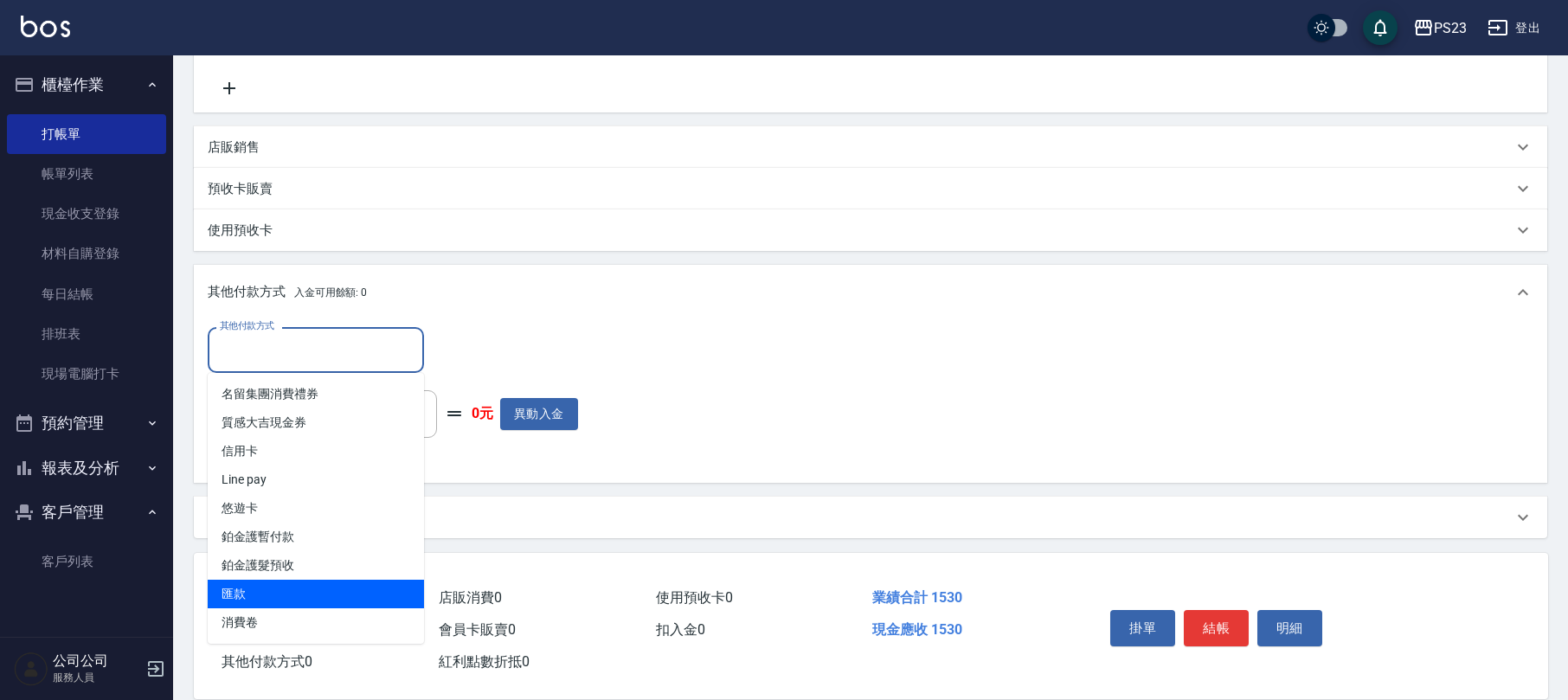
click at [313, 580] on span "匯款" at bounding box center [316, 594] width 216 height 29
type input "匯款"
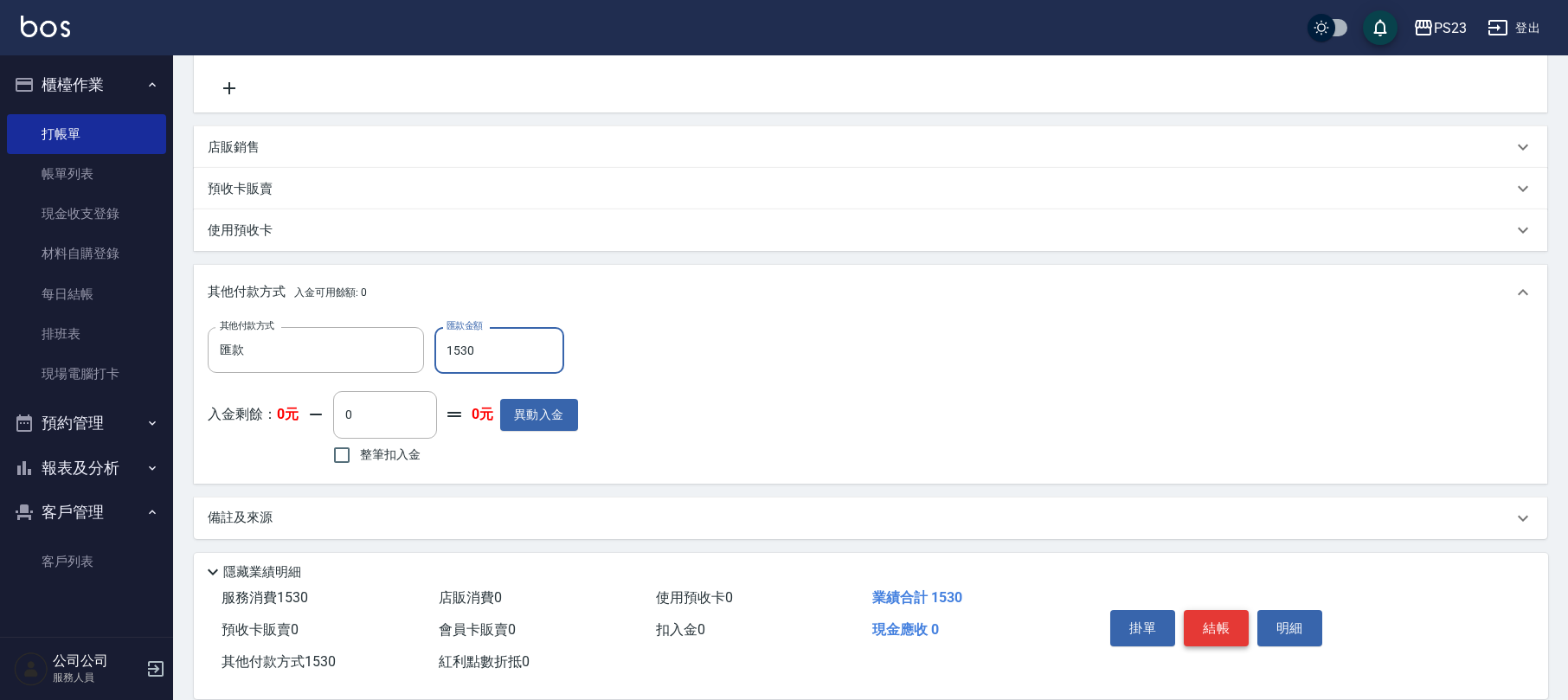
type input "1530"
click at [1238, 618] on button "結帳" at bounding box center [1217, 629] width 64 height 37
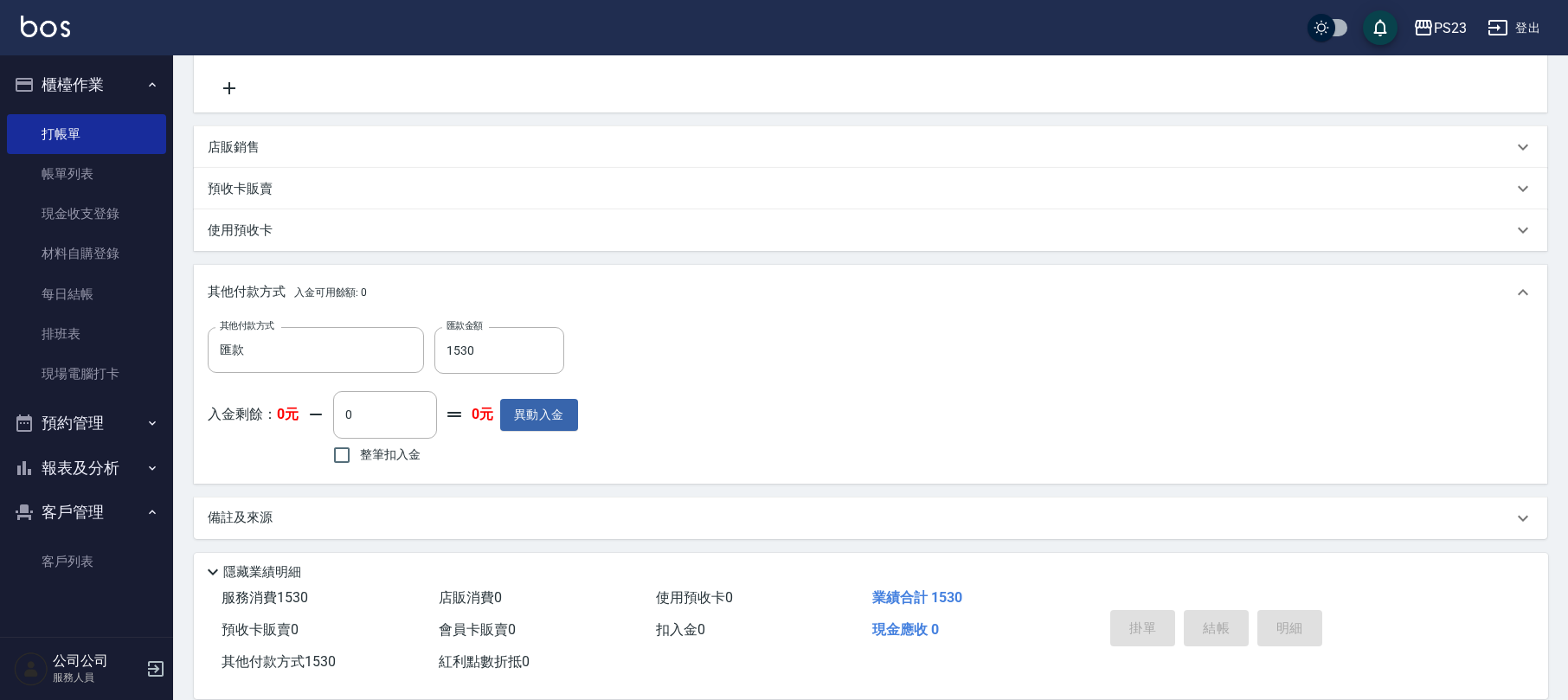
type input "[DATE] 18:03"
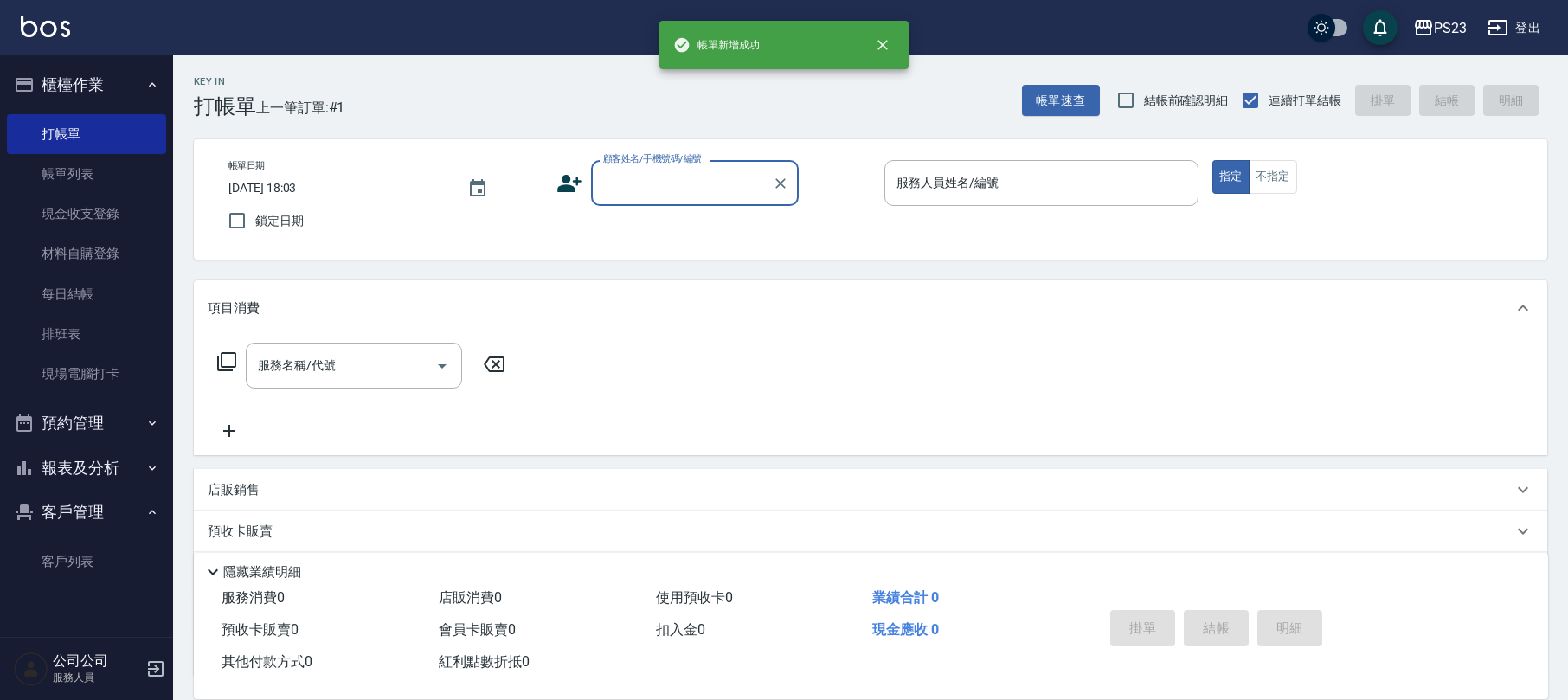
scroll to position [0, 0]
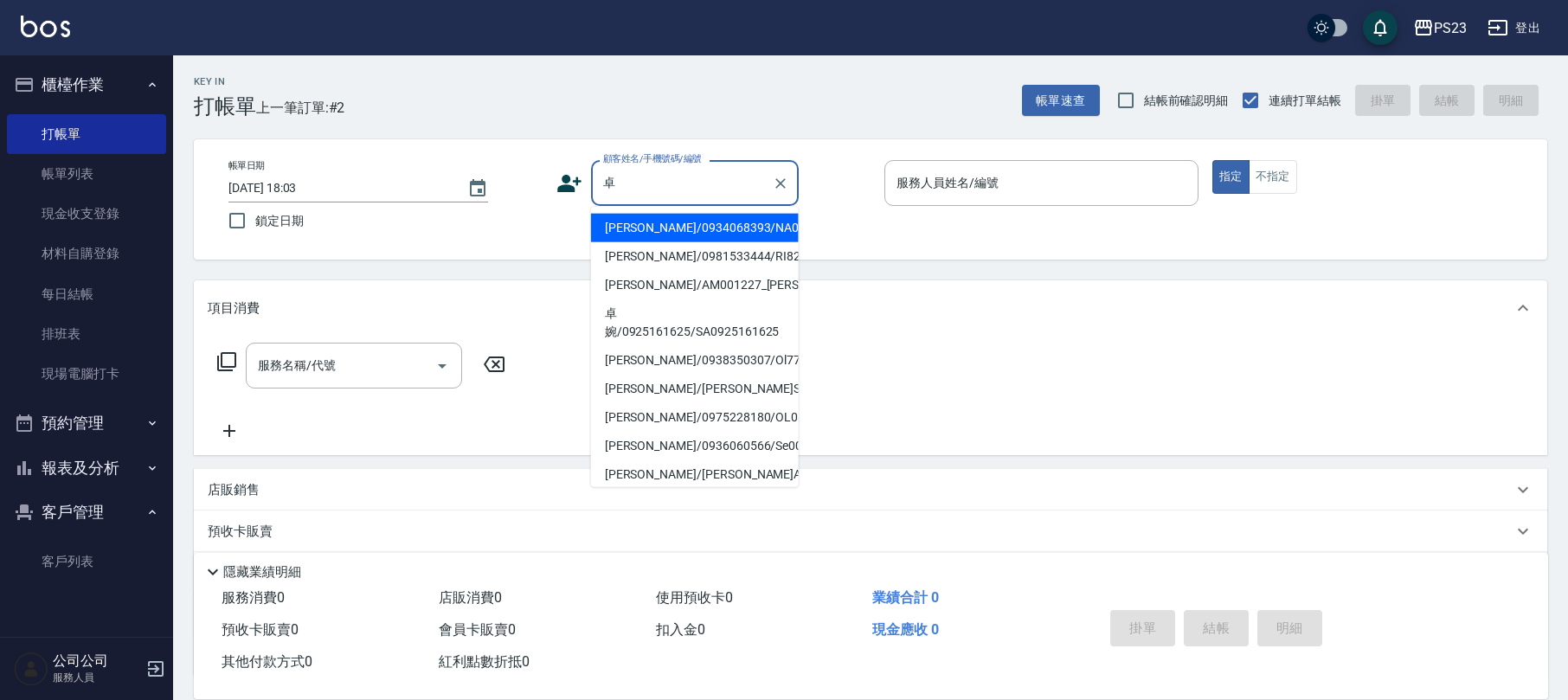
click at [756, 226] on li "[PERSON_NAME]/0934068393/NA010101" at bounding box center [695, 228] width 207 height 29
type input "[PERSON_NAME]/0934068393/NA010101"
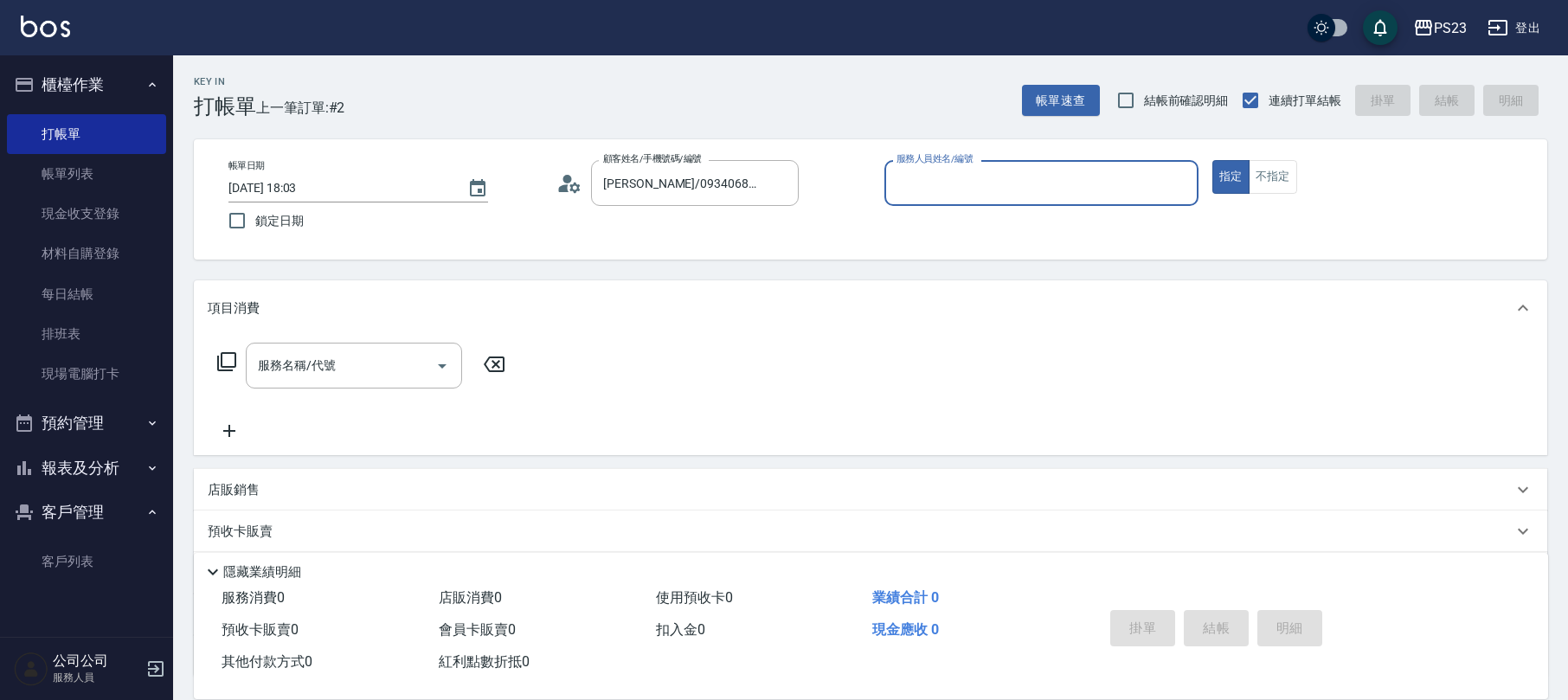
type input "Nanako-59"
click at [216, 355] on icon at bounding box center [227, 362] width 21 height 21
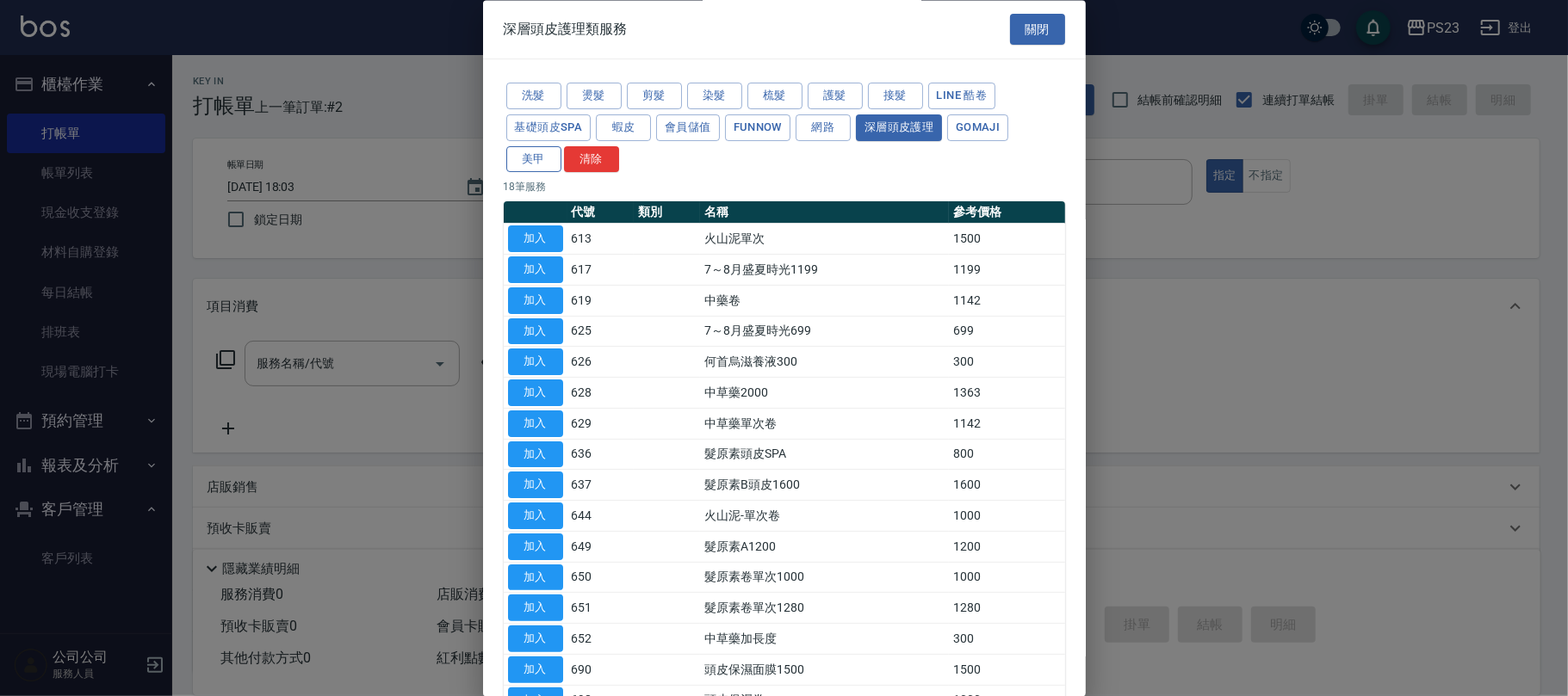
click at [546, 160] on button "美甲" at bounding box center [534, 159] width 56 height 27
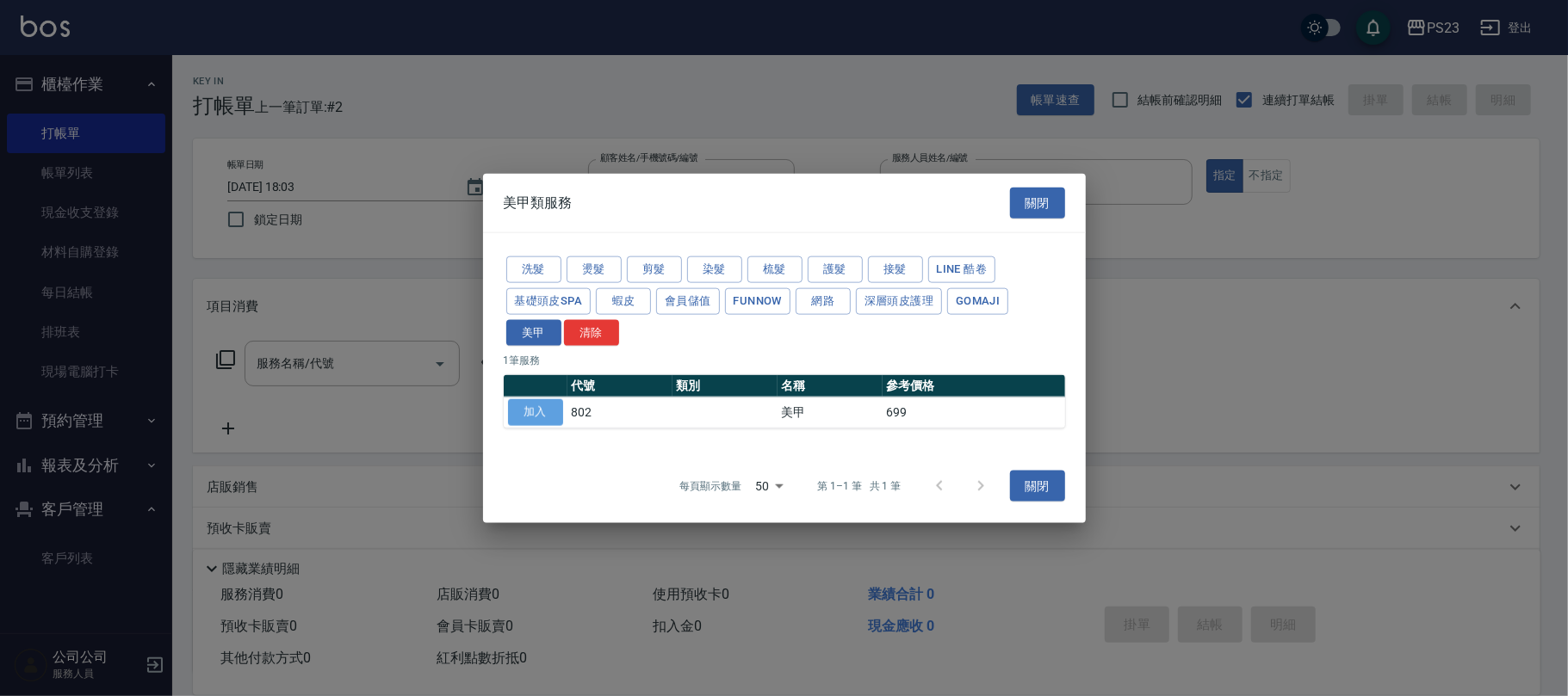
click at [521, 407] on button "加入" at bounding box center [536, 413] width 56 height 27
type input "美甲(802)"
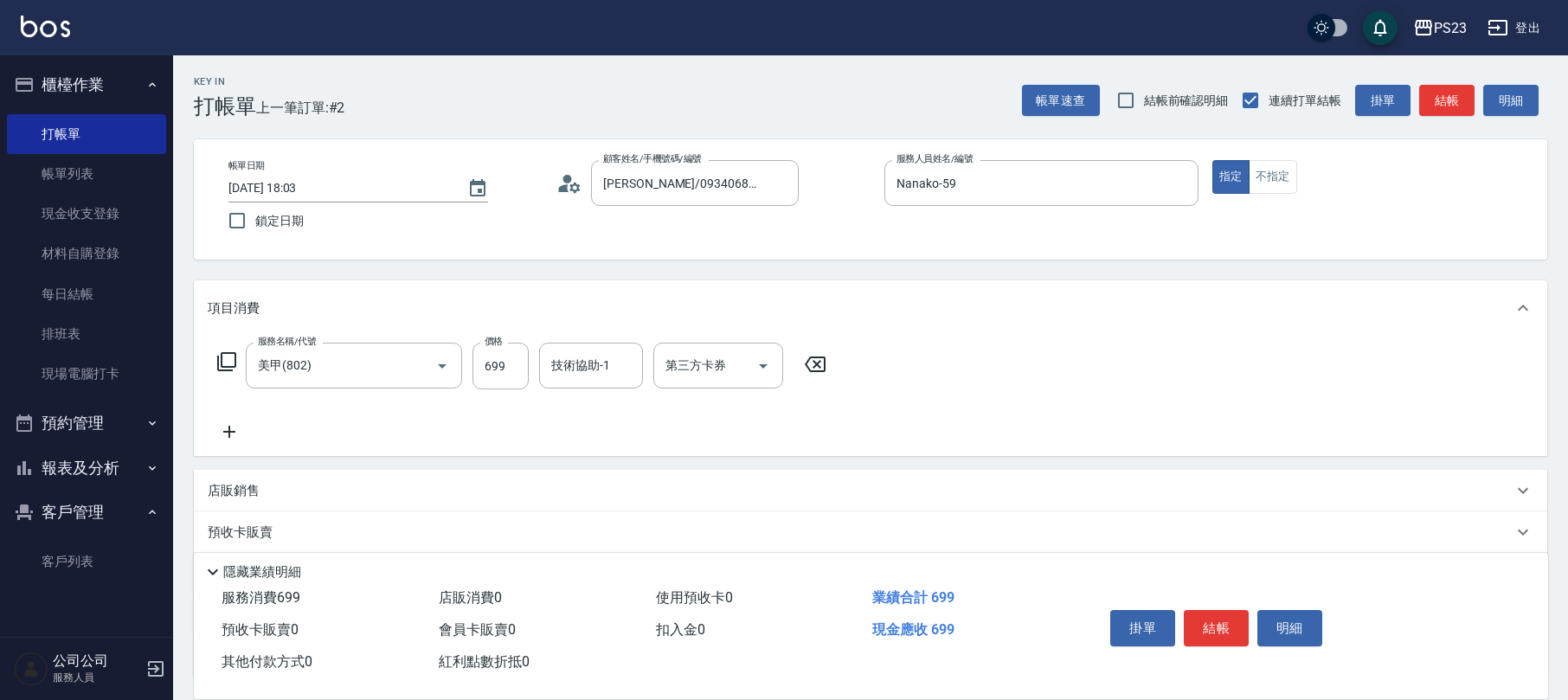
scroll to position [139, 0]
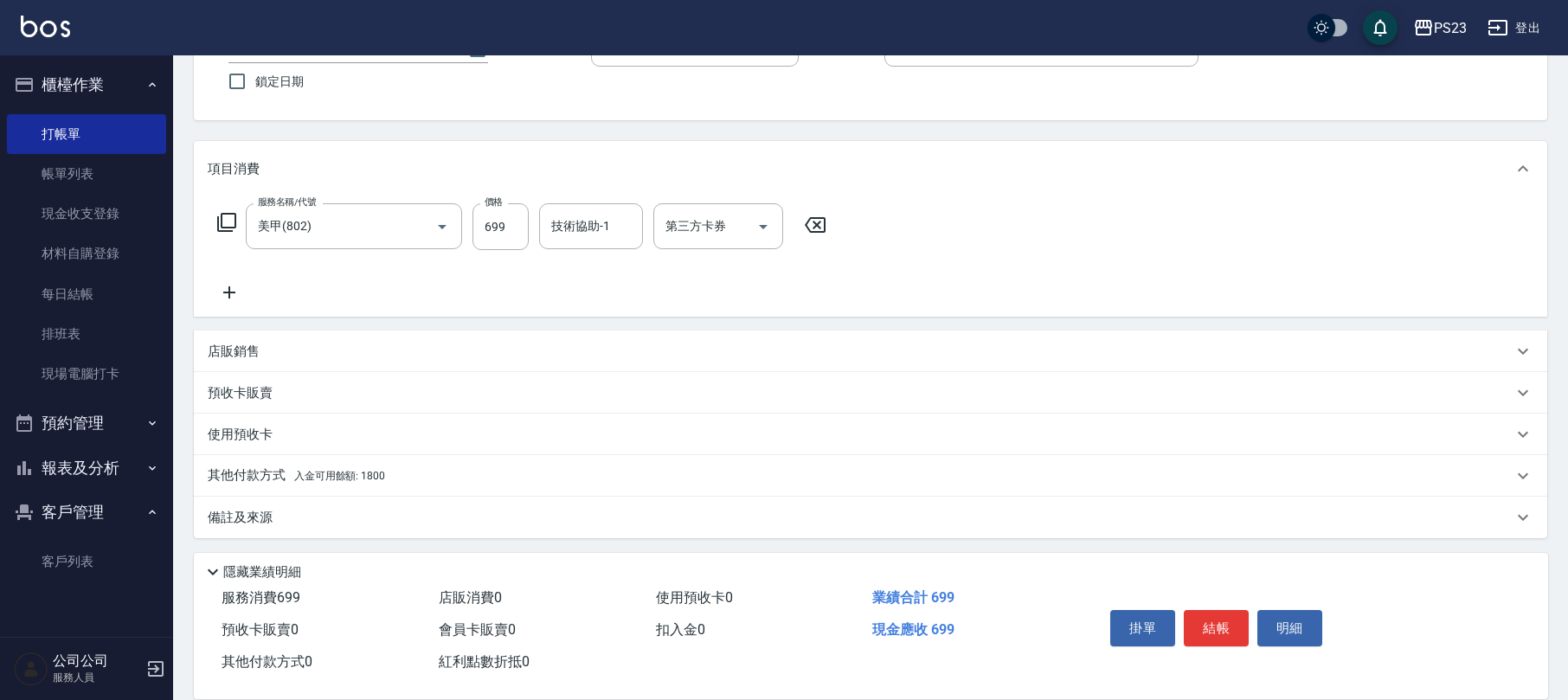
click at [426, 472] on div "其他付款方式 入金可用餘額: 1800" at bounding box center [860, 476] width 1306 height 19
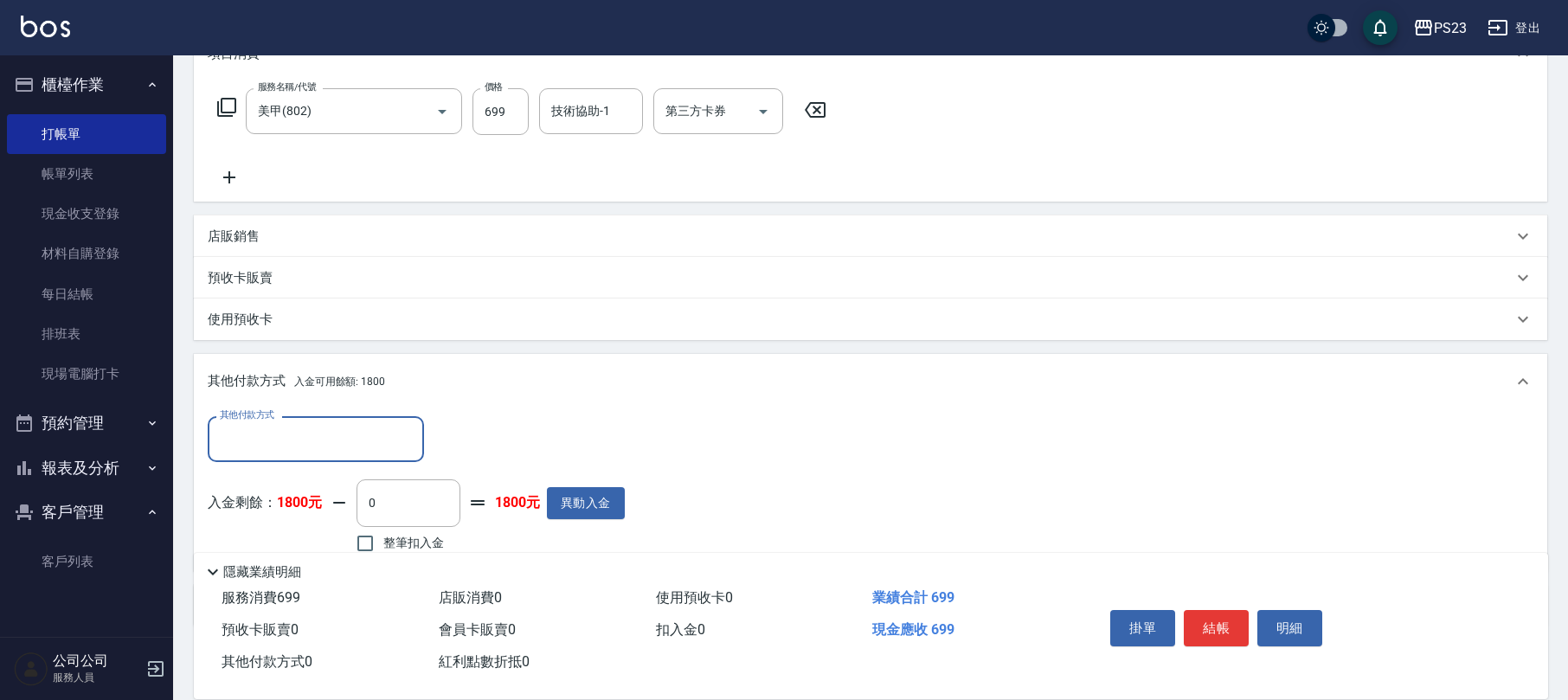
scroll to position [343, 0]
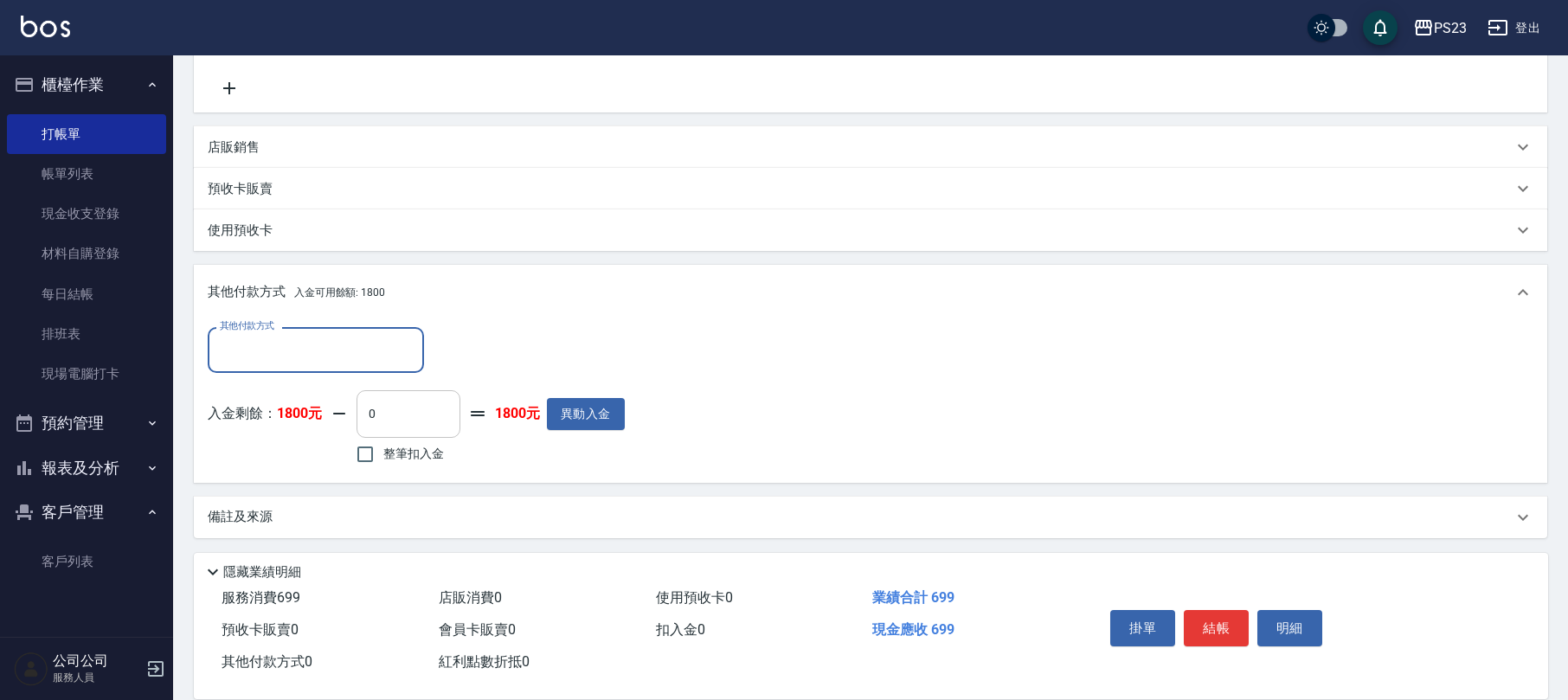
click at [386, 425] on input "0" at bounding box center [408, 414] width 104 height 47
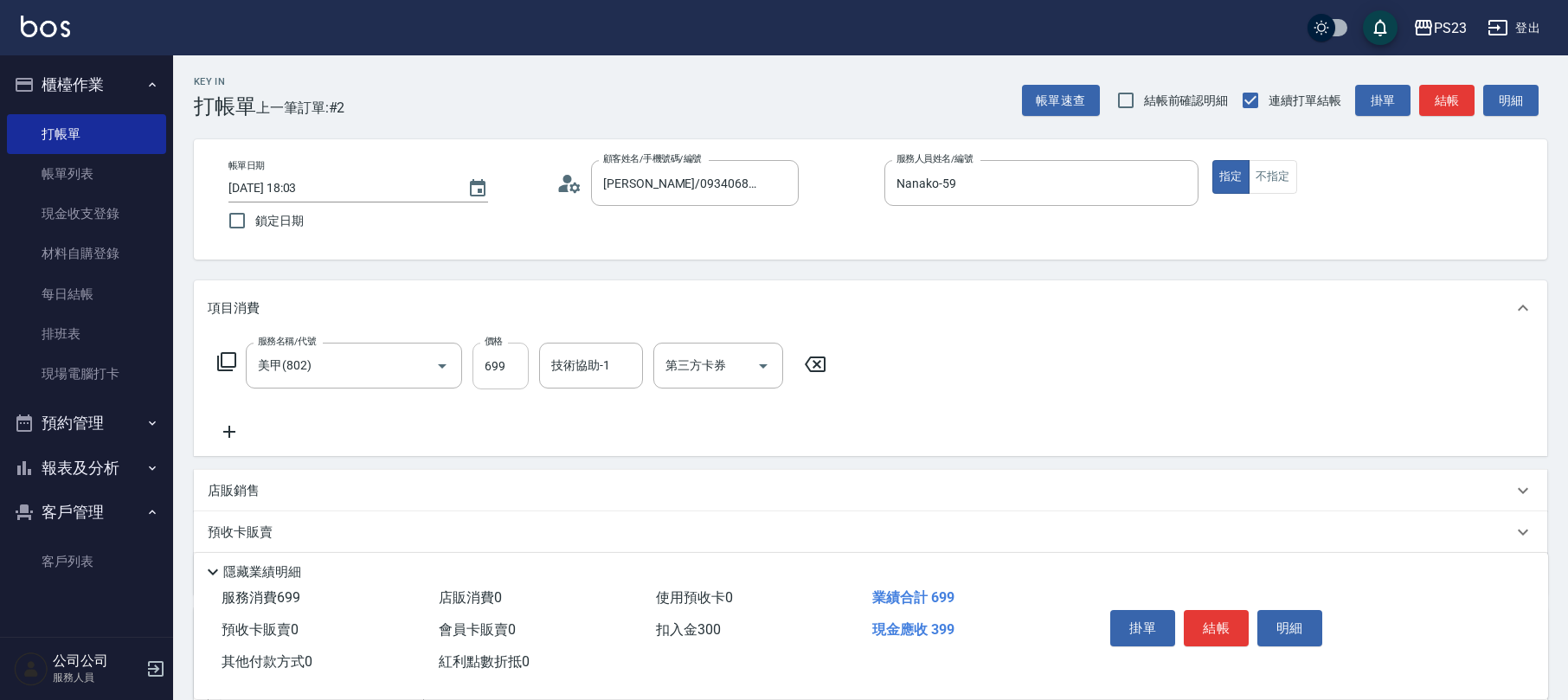
type input "300"
click at [511, 372] on input "699" at bounding box center [500, 366] width 57 height 47
type input "9"
type input "0"
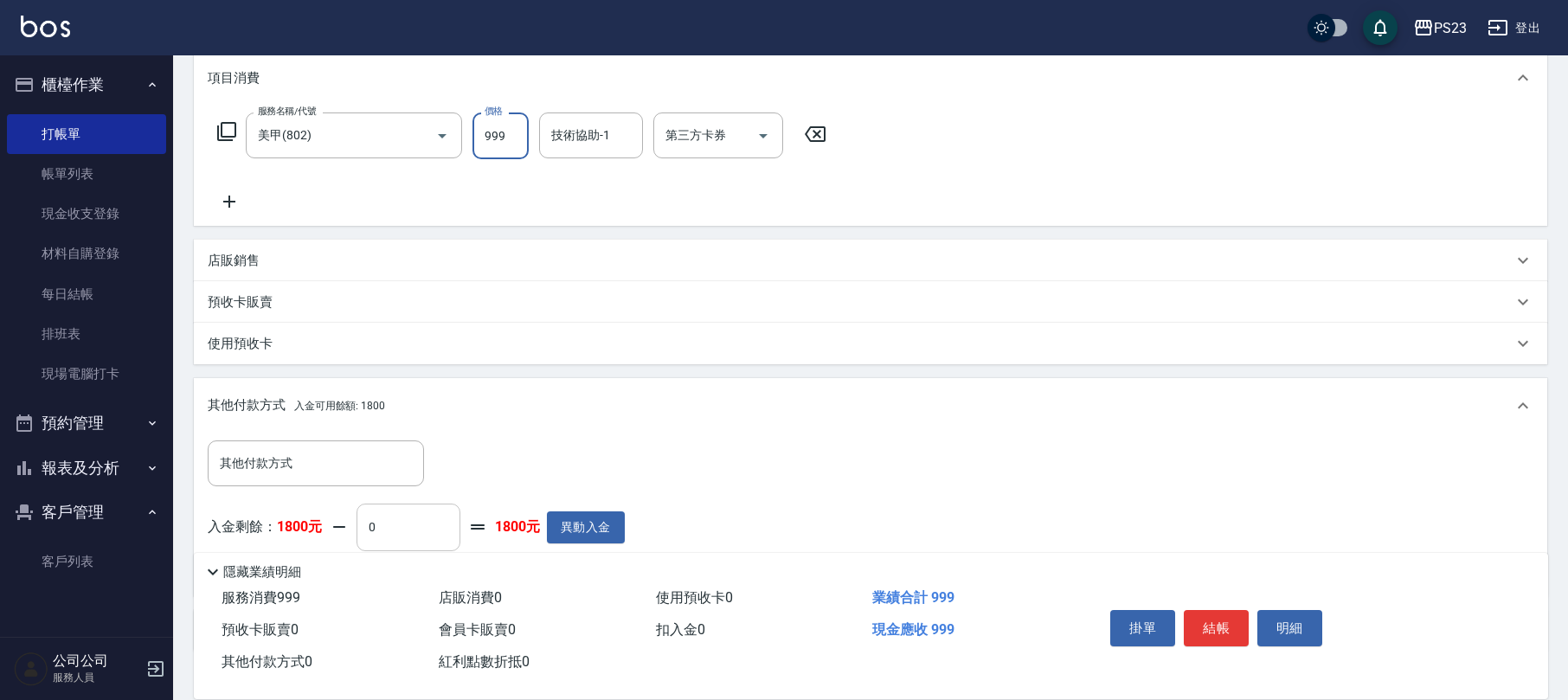
type input "999"
click at [402, 533] on input "0" at bounding box center [408, 527] width 104 height 47
type input "300"
click at [1224, 628] on button "結帳" at bounding box center [1217, 629] width 64 height 37
type input "[DATE] 18:04"
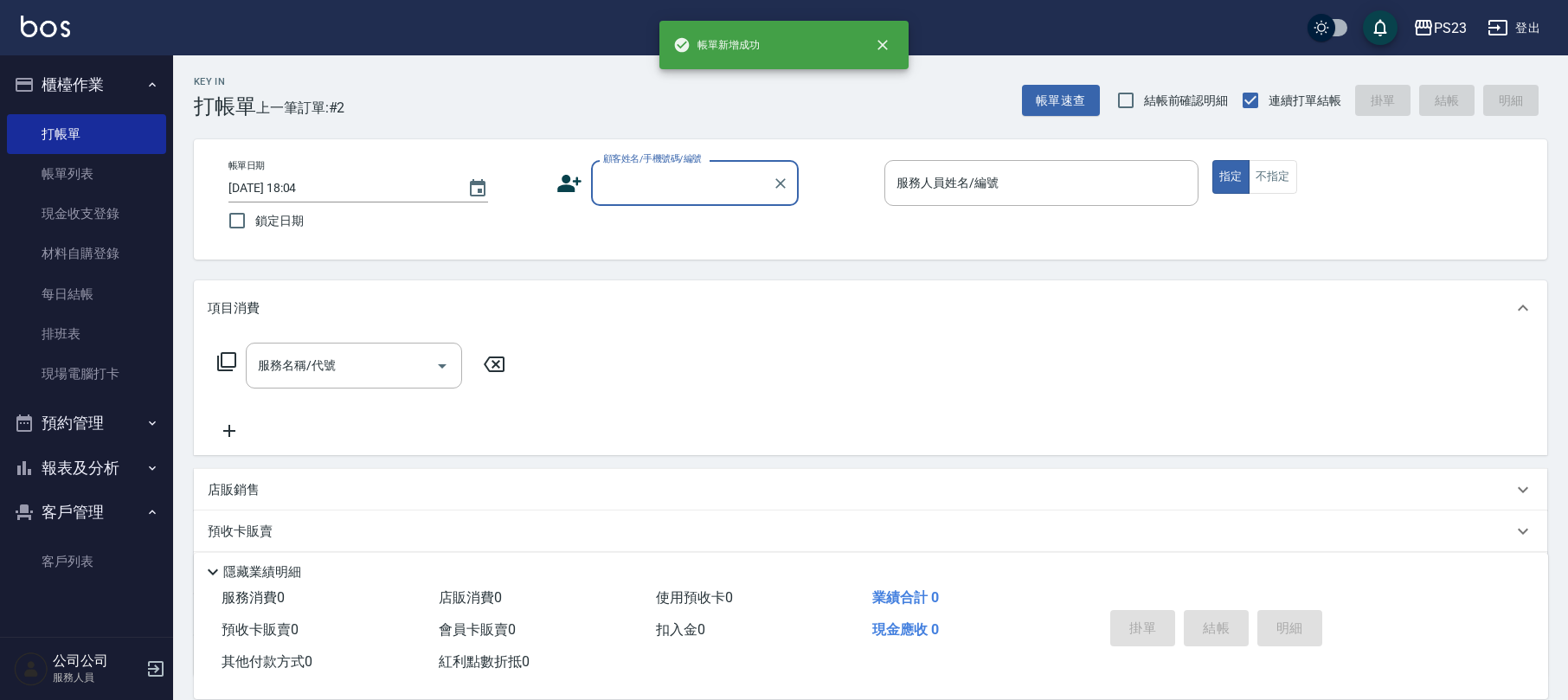
scroll to position [0, 0]
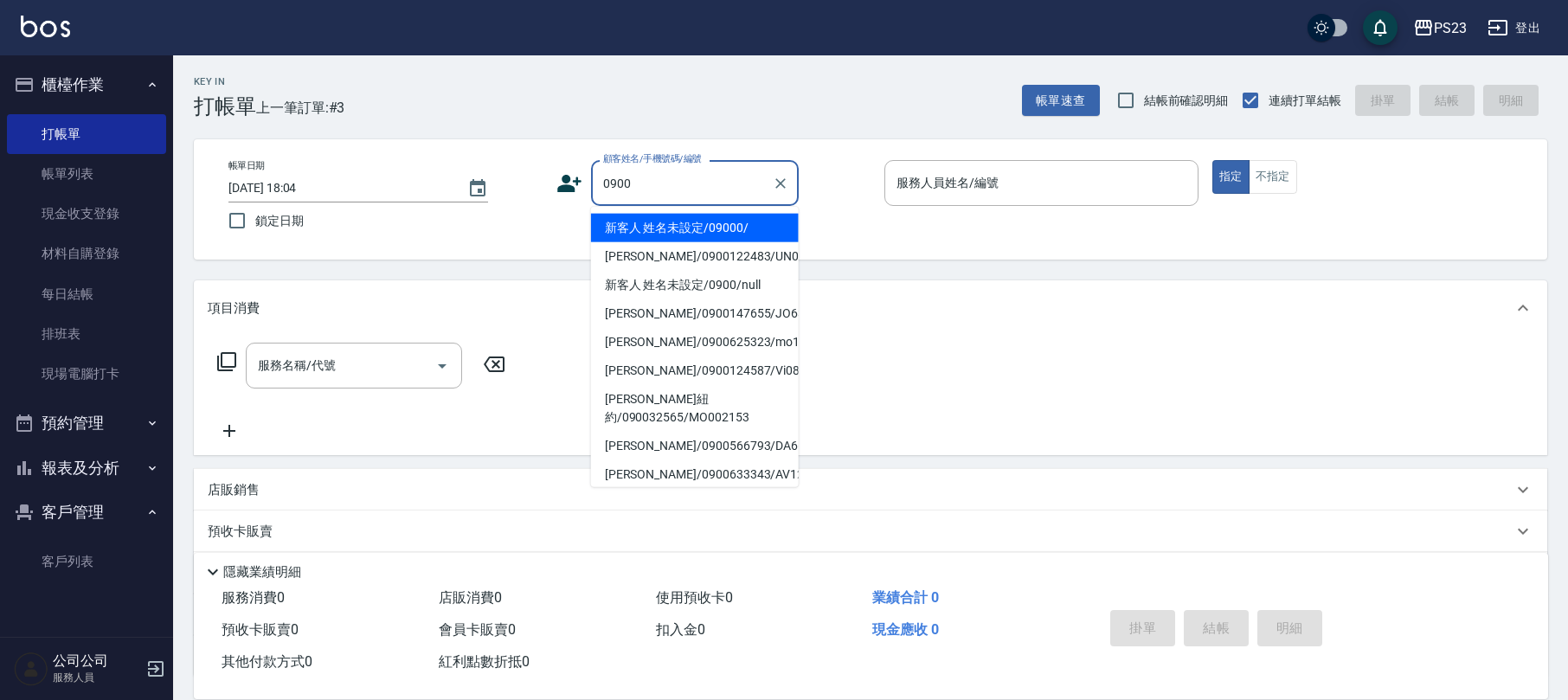
click at [653, 221] on li "新客人 姓名未設定/09000/" at bounding box center [695, 228] width 207 height 29
type input "新客人 姓名未設定/09000/"
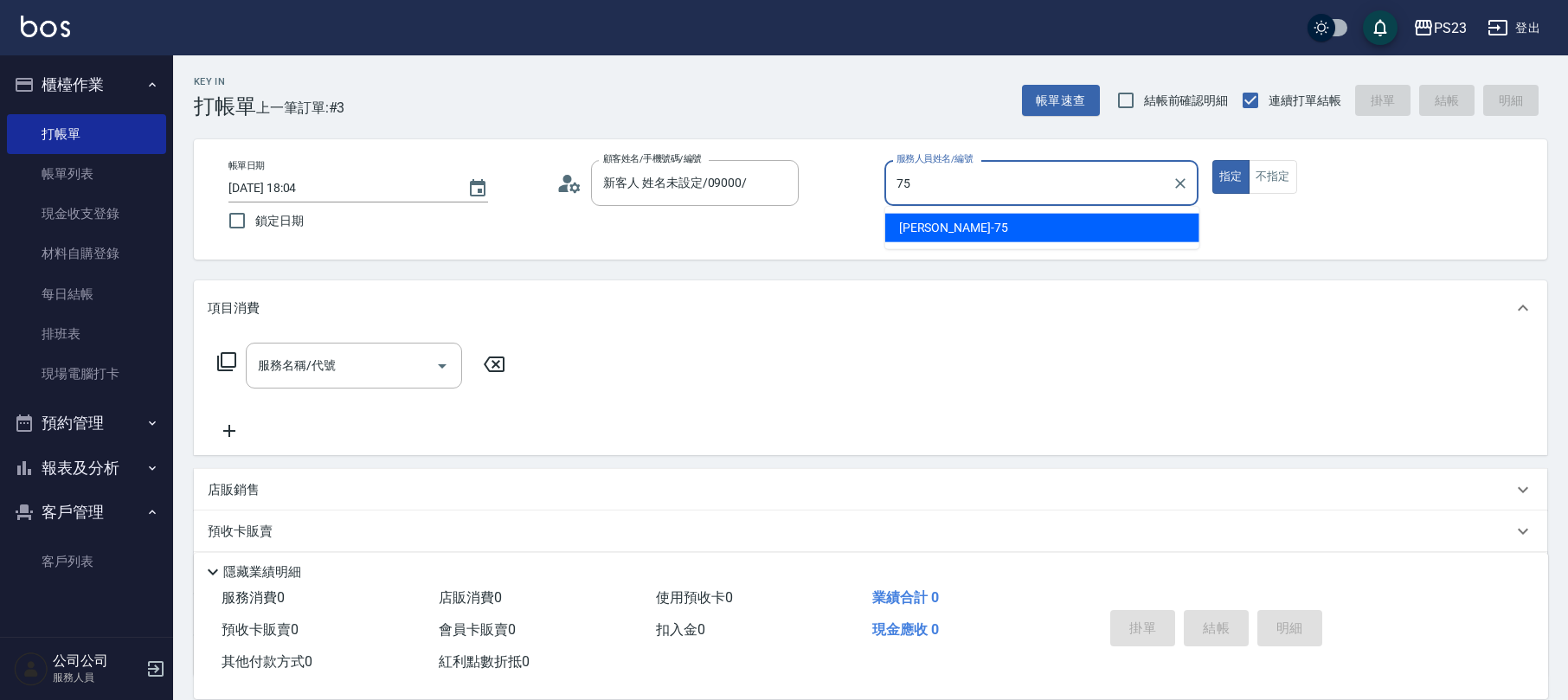
type input "Donna-75"
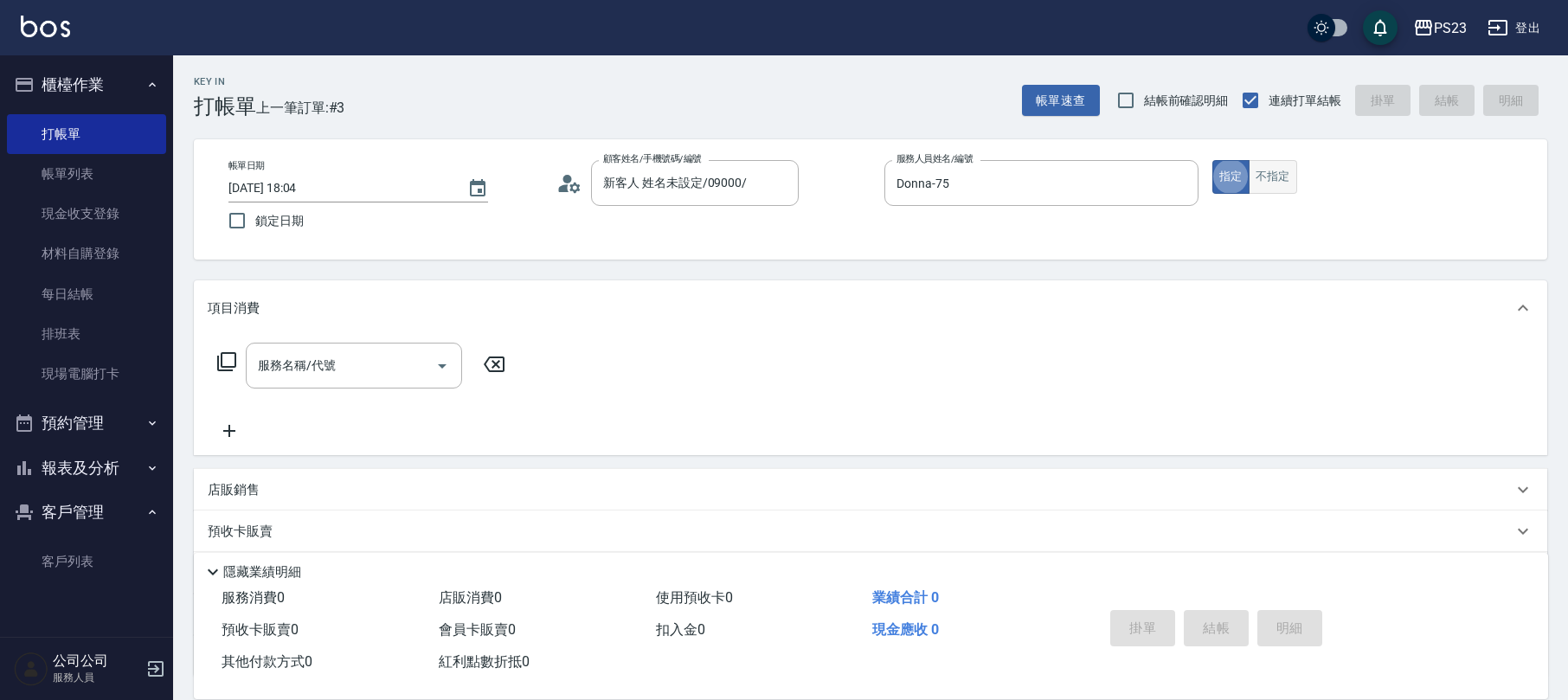
click at [1288, 182] on button "不指定" at bounding box center [1273, 177] width 49 height 34
click at [220, 357] on icon at bounding box center [227, 362] width 21 height 21
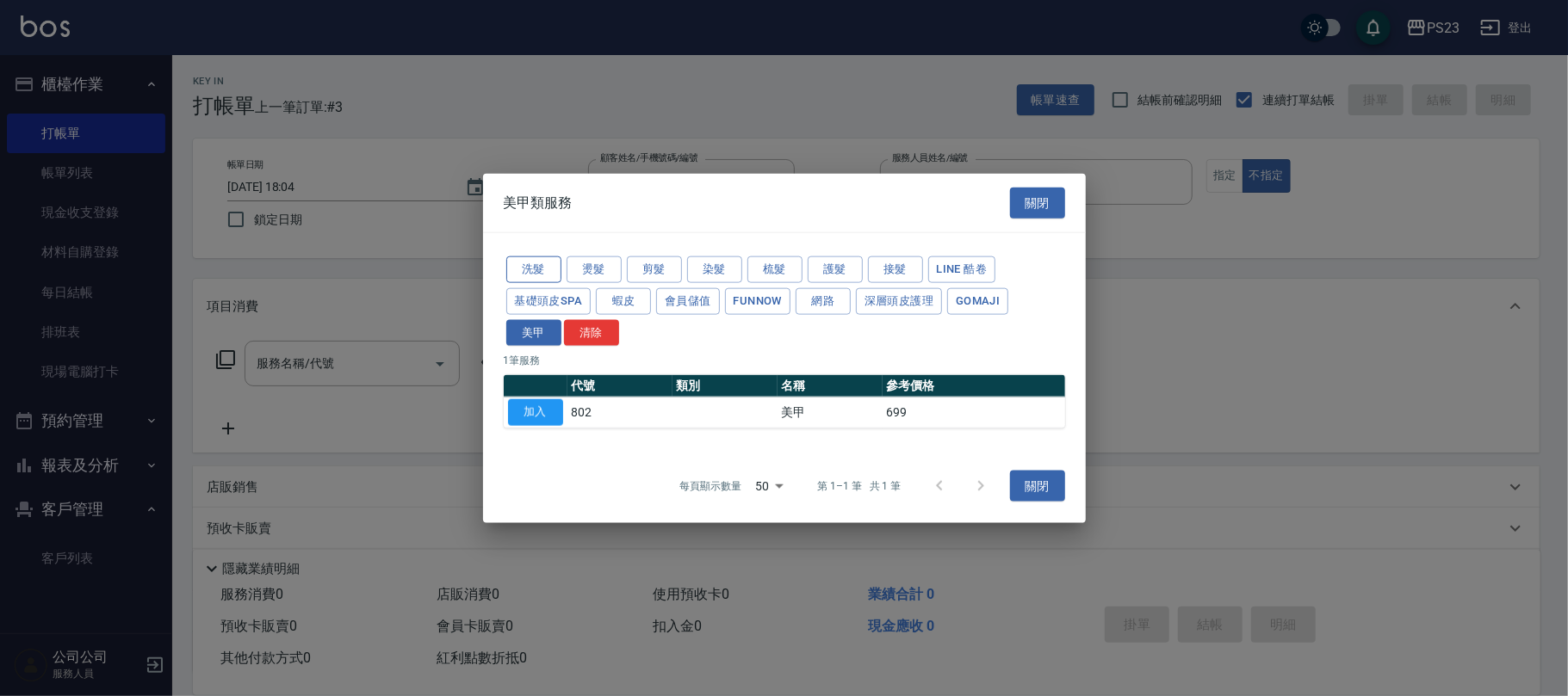
click at [538, 265] on button "洗髮" at bounding box center [534, 270] width 56 height 27
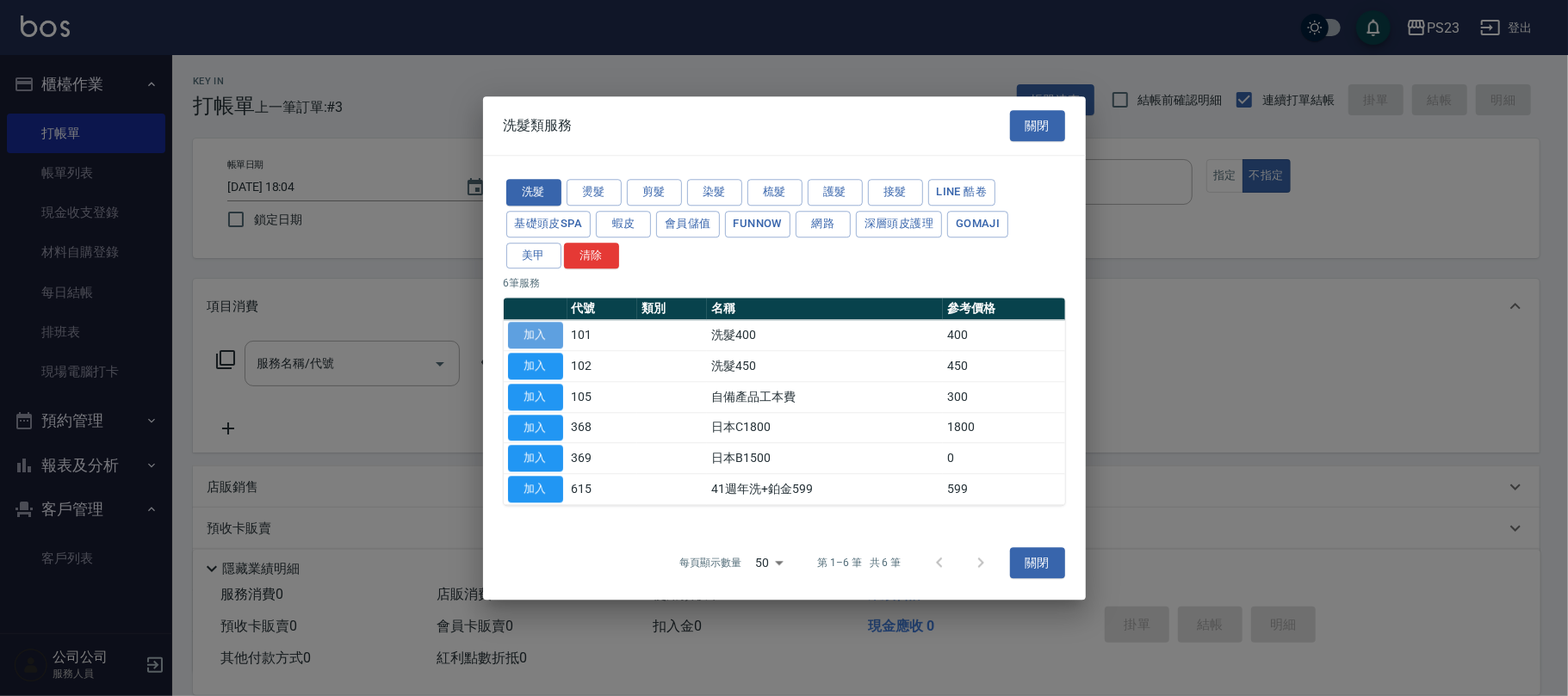
click at [528, 335] on button "加入" at bounding box center [536, 335] width 56 height 27
type input "洗髮400(101)"
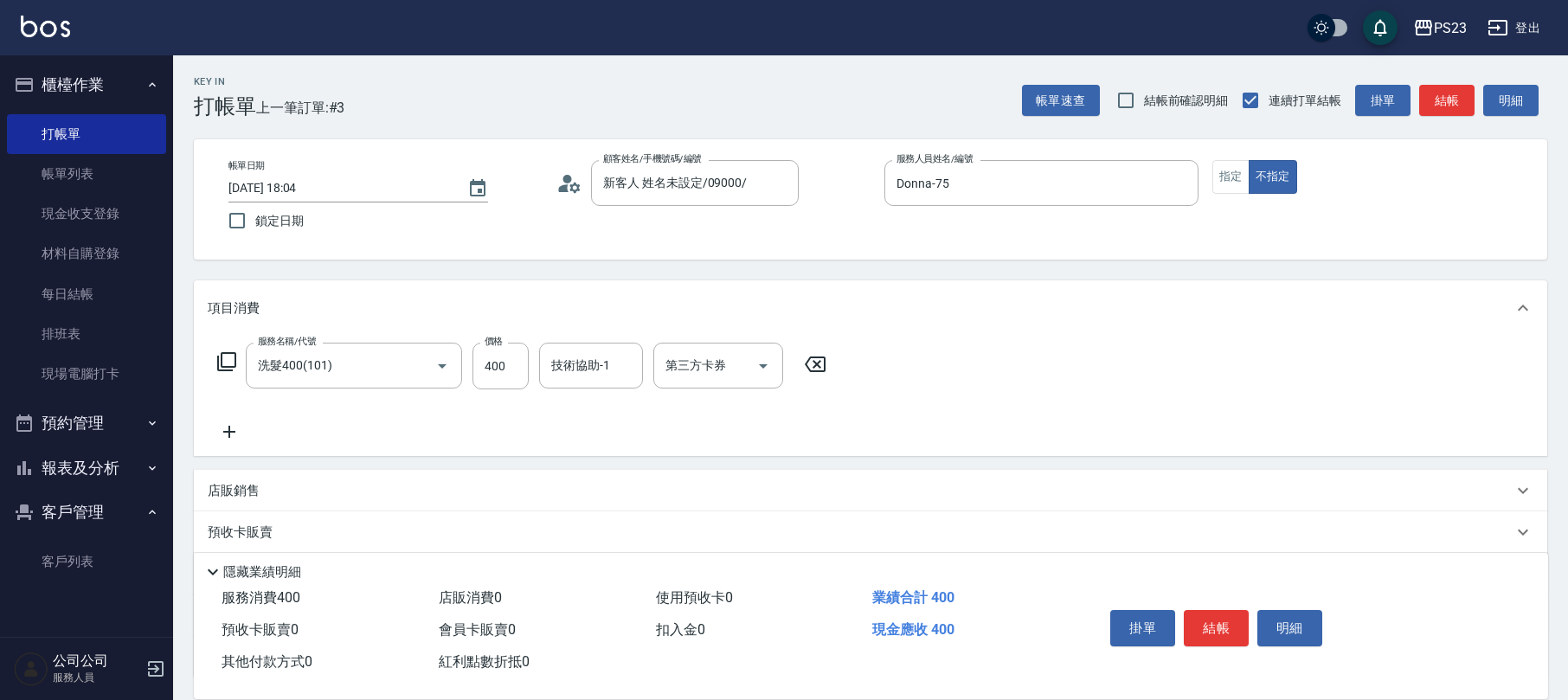
click at [219, 361] on icon at bounding box center [227, 362] width 21 height 21
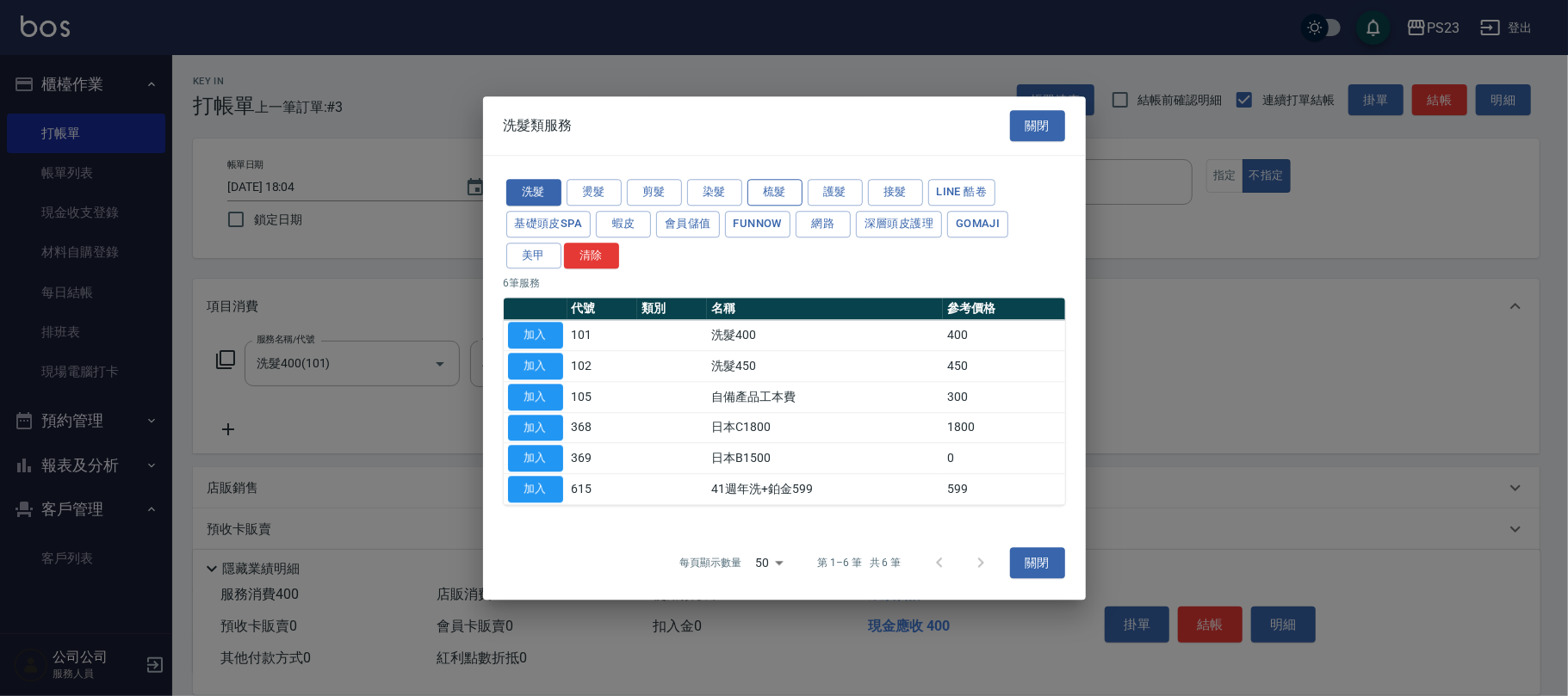
click at [772, 191] on button "梳髮" at bounding box center [775, 192] width 56 height 27
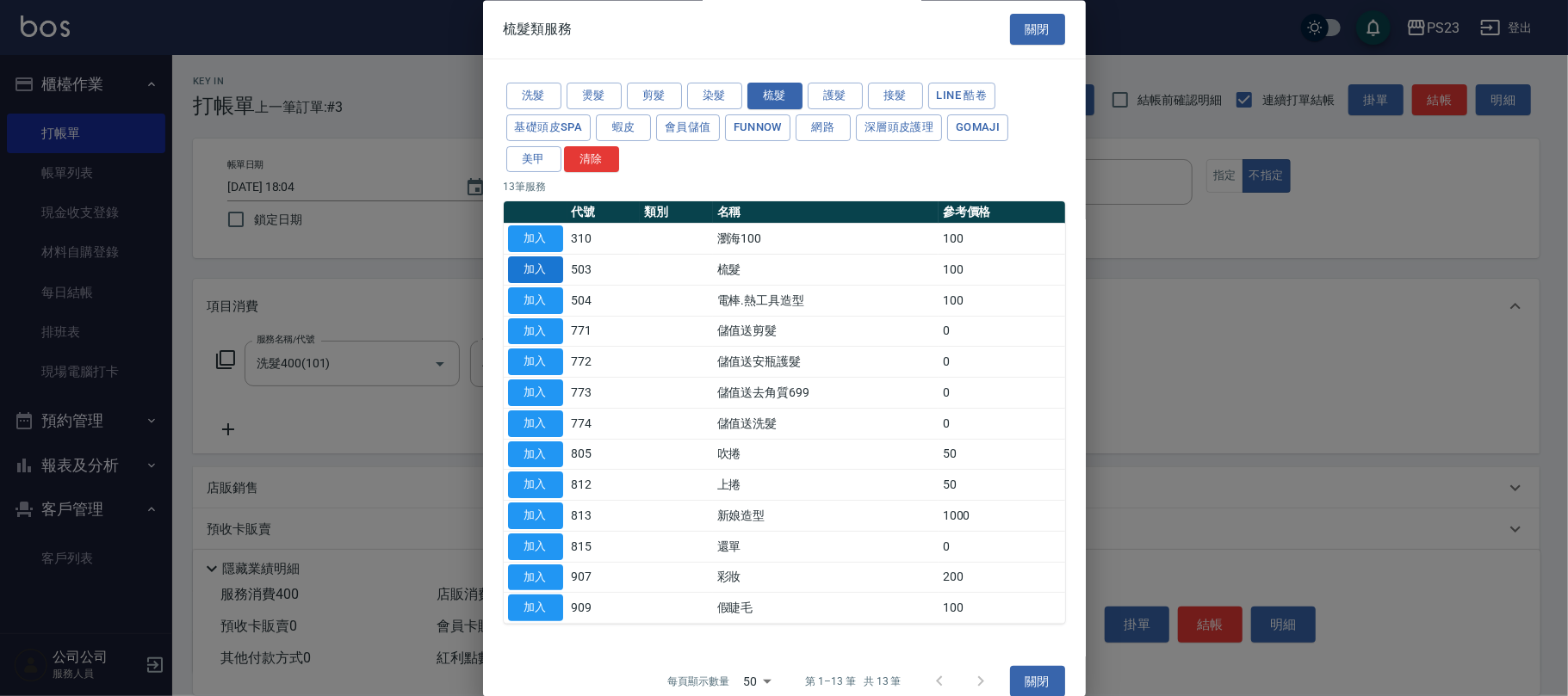
click at [545, 243] on button "加入" at bounding box center [536, 239] width 56 height 27
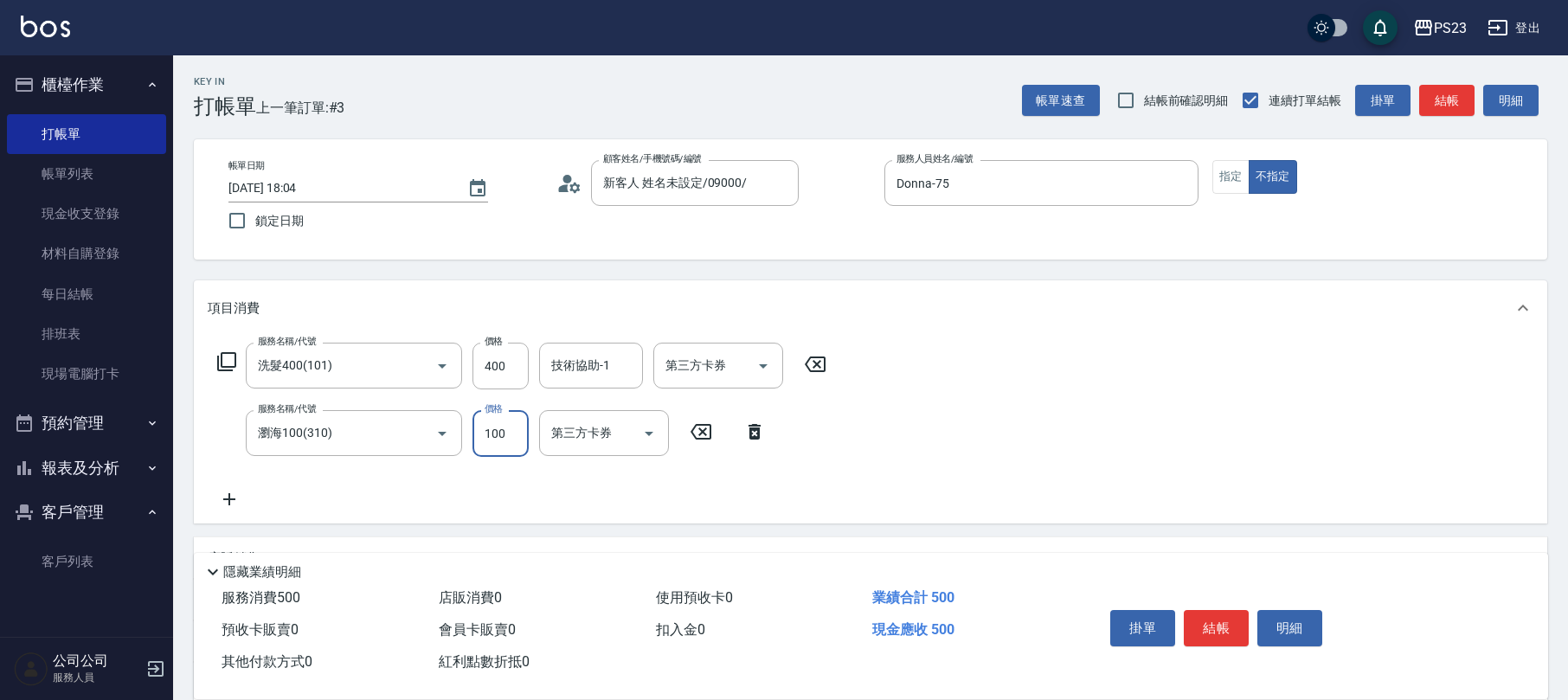
click at [509, 437] on input "100" at bounding box center [500, 434] width 57 height 47
click at [507, 368] on input "400" at bounding box center [500, 366] width 57 height 47
type input "500"
type input "Donna-75"
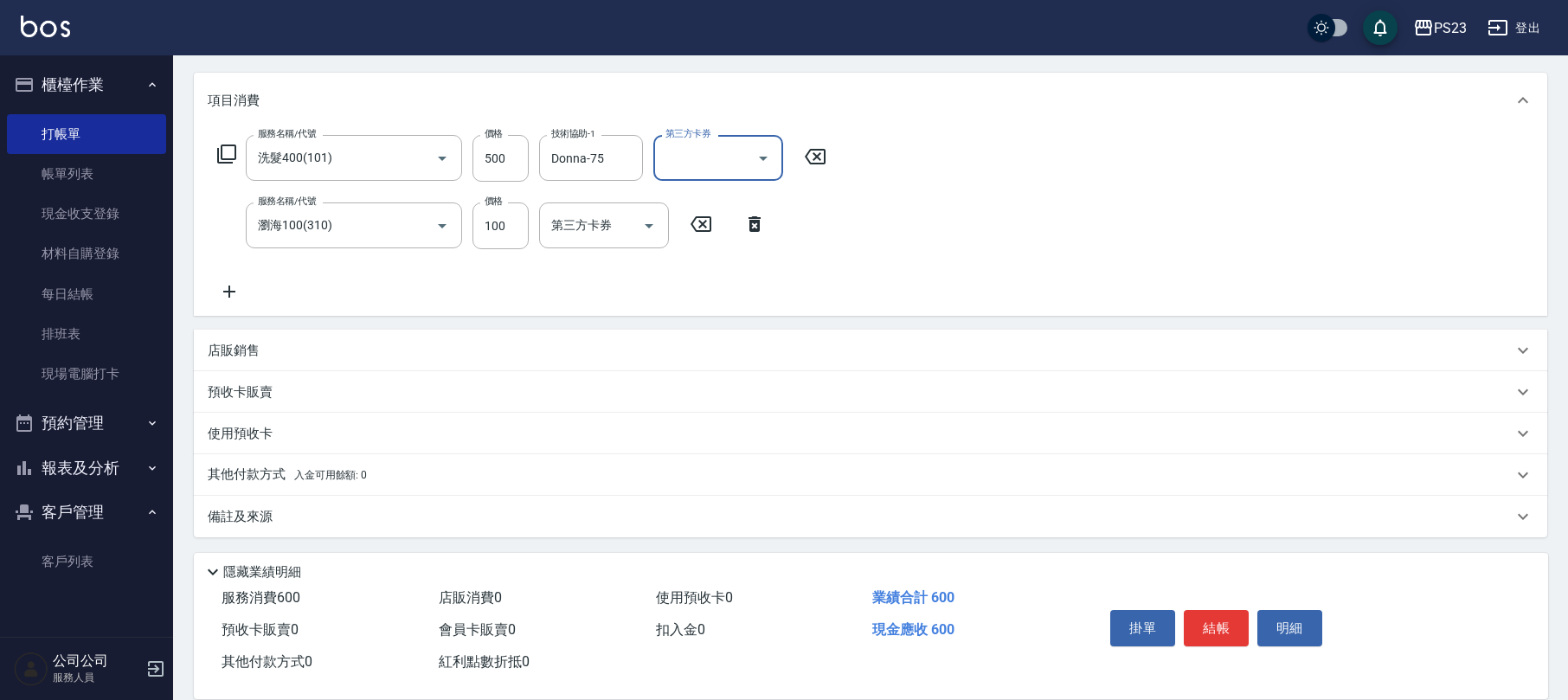
click at [610, 518] on div "備註及來源" at bounding box center [860, 517] width 1306 height 18
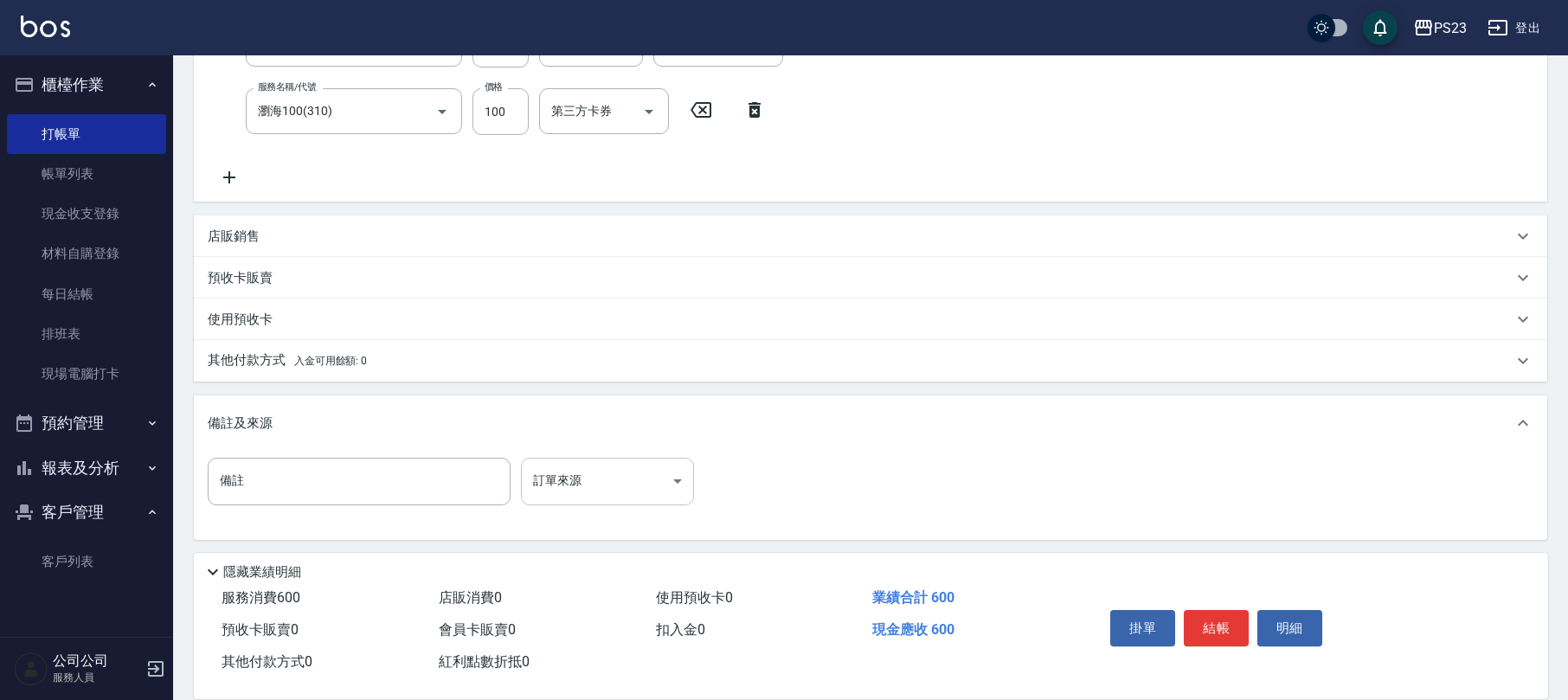
scroll to position [323, 0]
click at [656, 472] on body "PS23 登出 櫃檯作業 打帳單 帳單列表 現金收支登錄 材料自購登錄 每日結帳 排班表 現場電腦打卡 預約管理 預約管理 單日預約紀錄 單週預約紀錄 報表及…" at bounding box center [784, 189] width 1568 height 1025
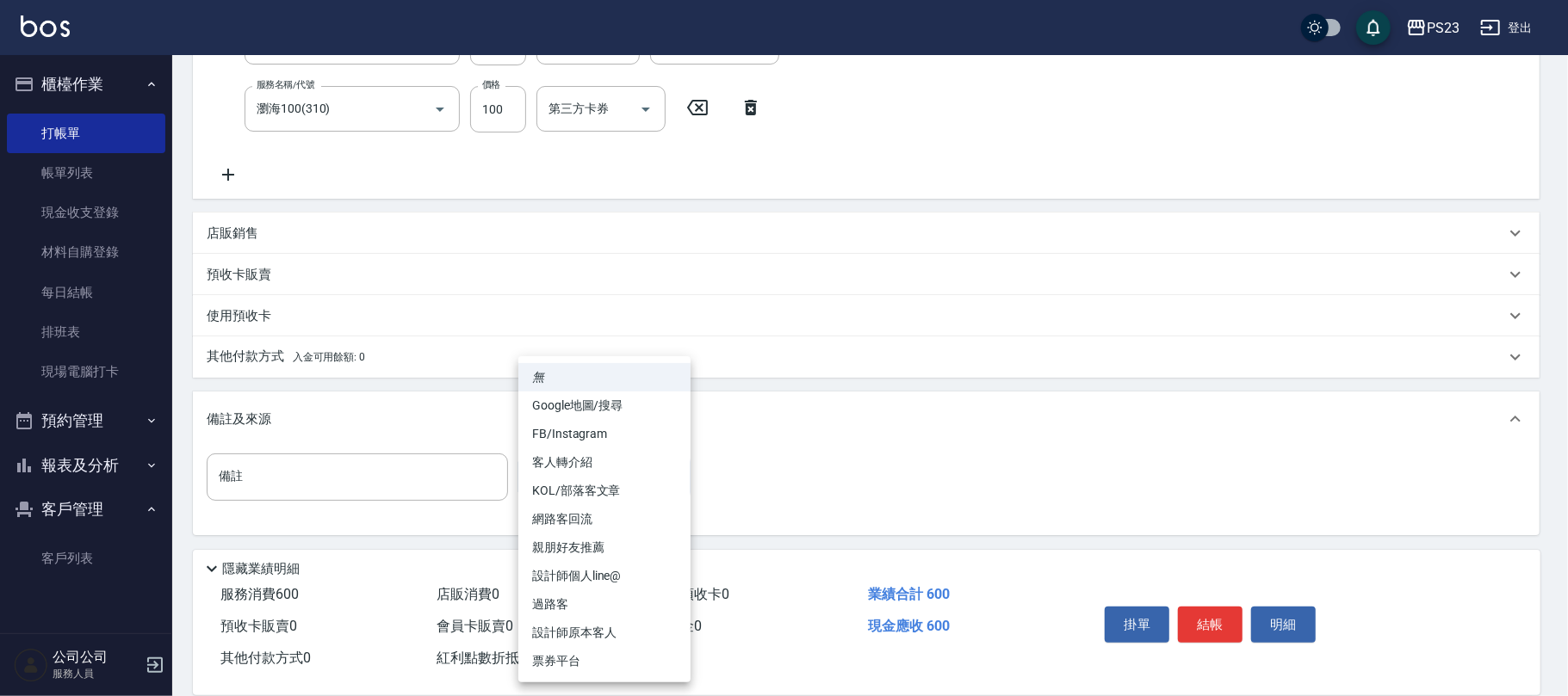
click at [589, 606] on li "過路客" at bounding box center [604, 604] width 173 height 29
type input "過路客"
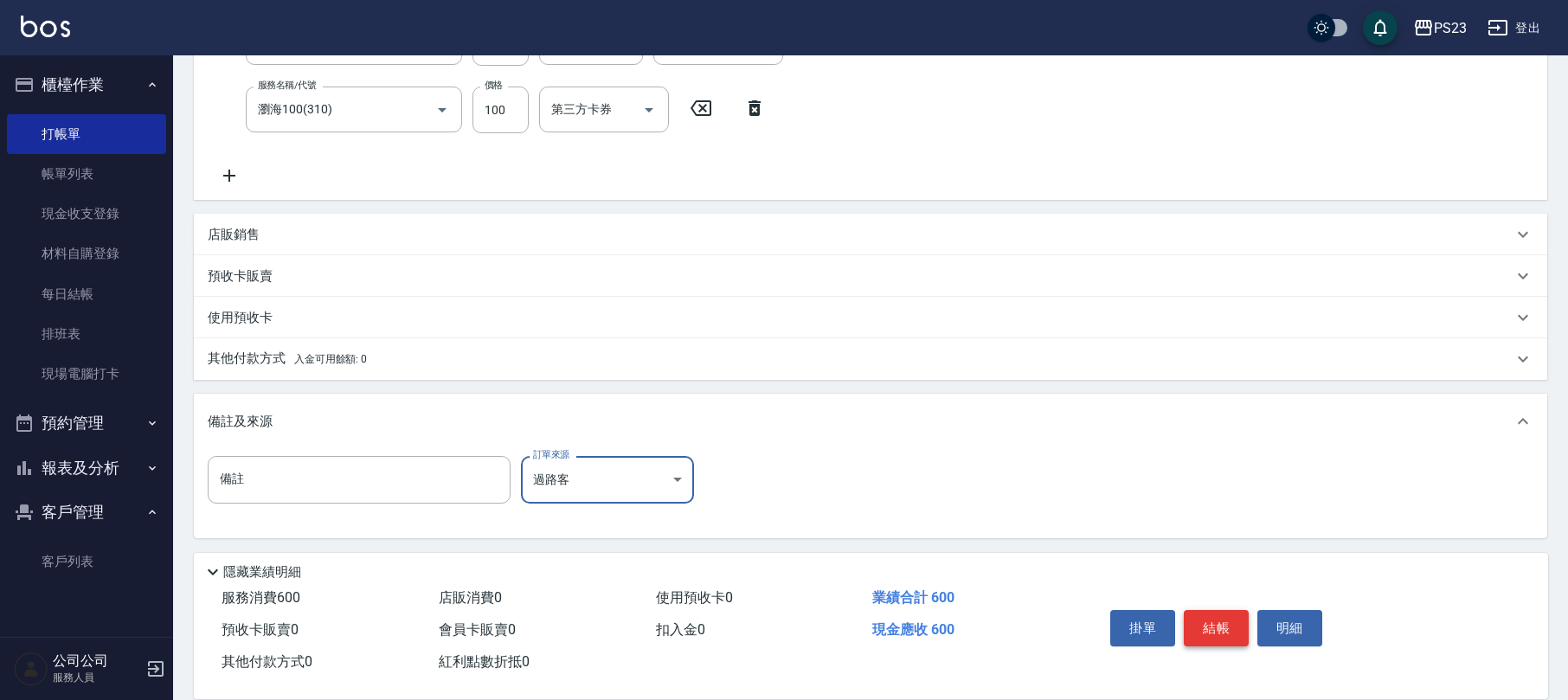
click at [1206, 621] on button "結帳" at bounding box center [1217, 629] width 64 height 37
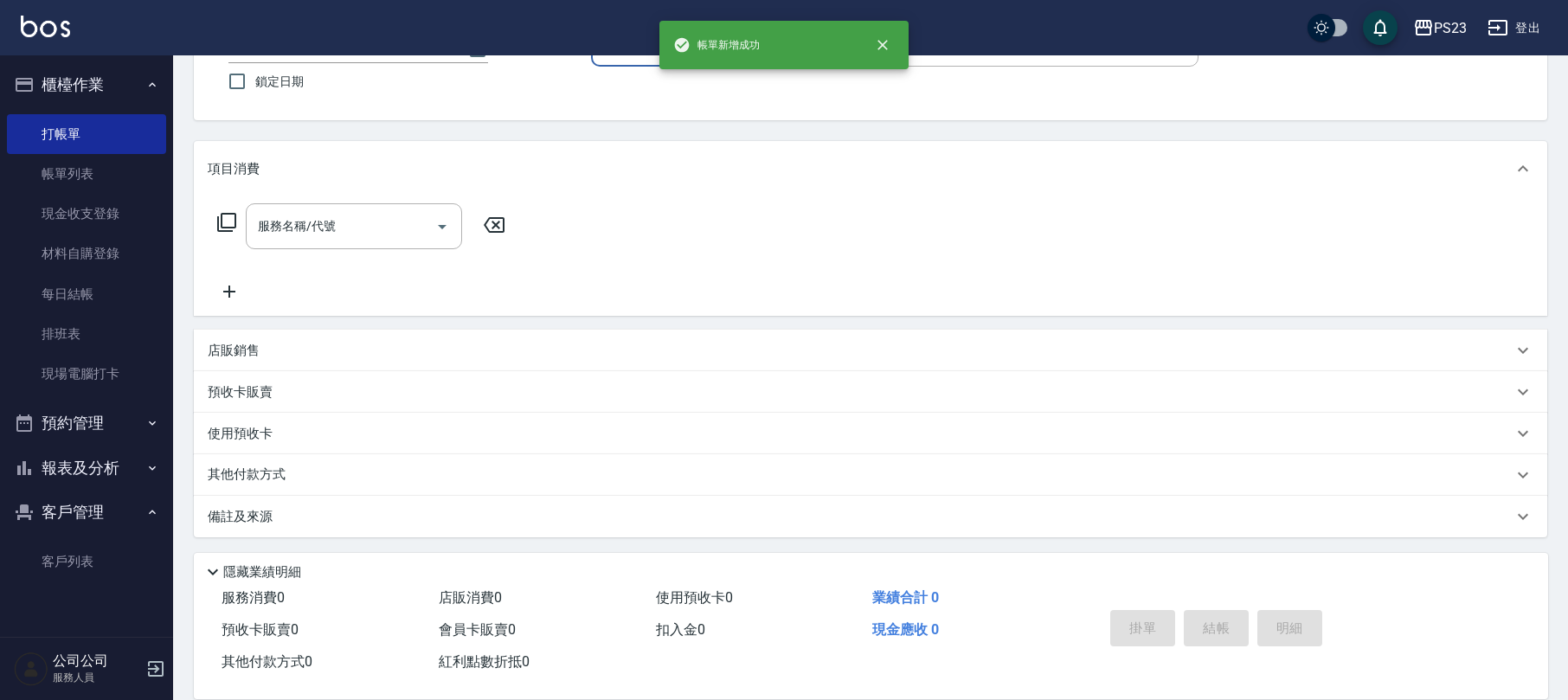
scroll to position [0, 0]
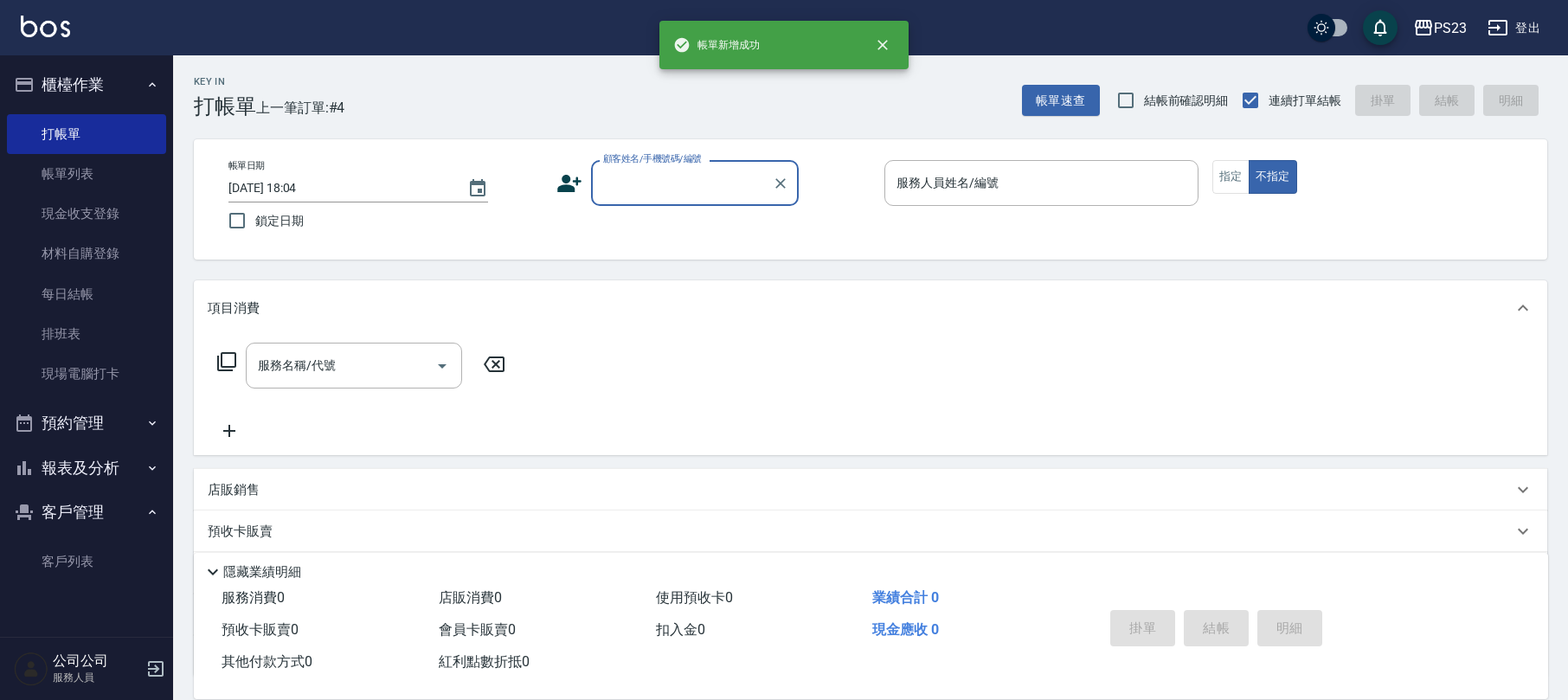
click at [634, 177] on input "顧客姓名/手機號碼/編號" at bounding box center [682, 183] width 166 height 31
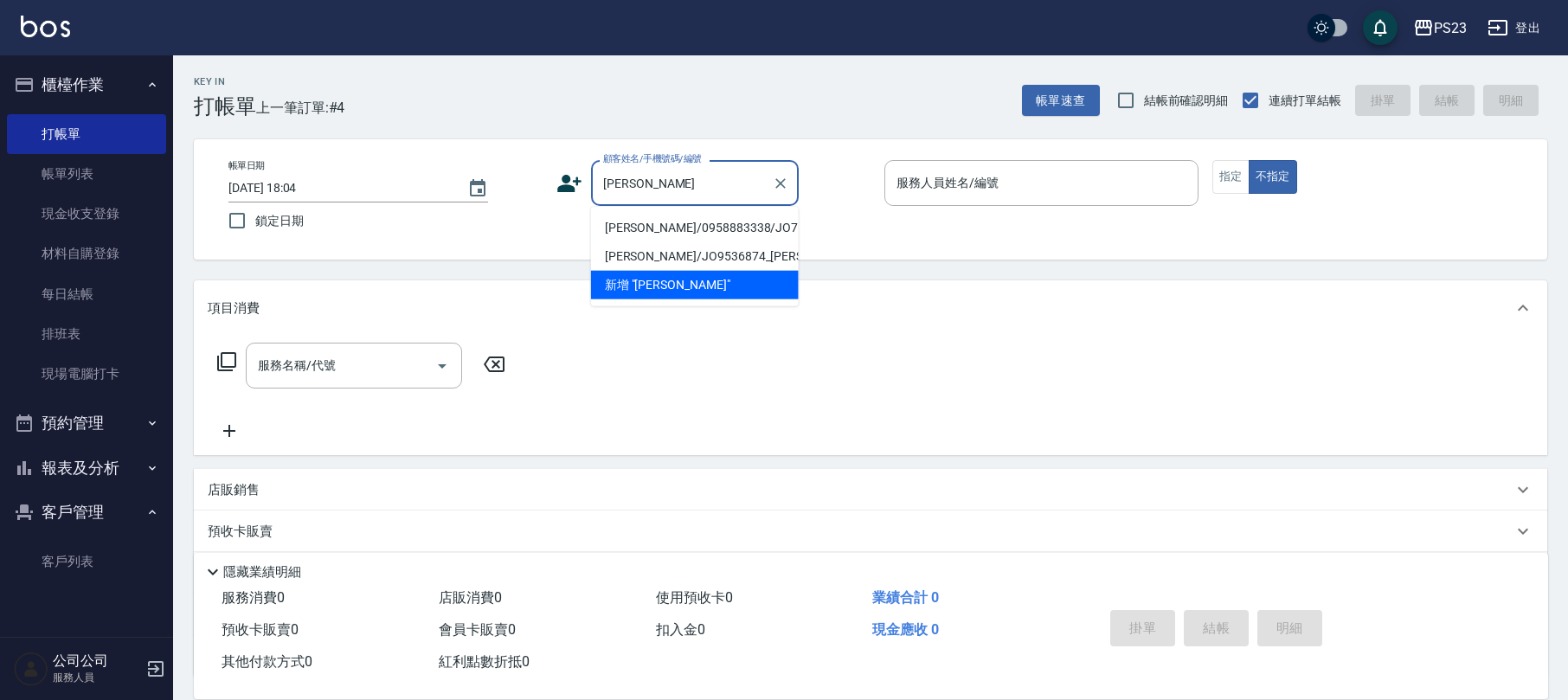
click at [677, 227] on li "[PERSON_NAME]/0958883338/JO710815" at bounding box center [695, 228] width 207 height 29
type input "[PERSON_NAME]/0958883338/JO710815"
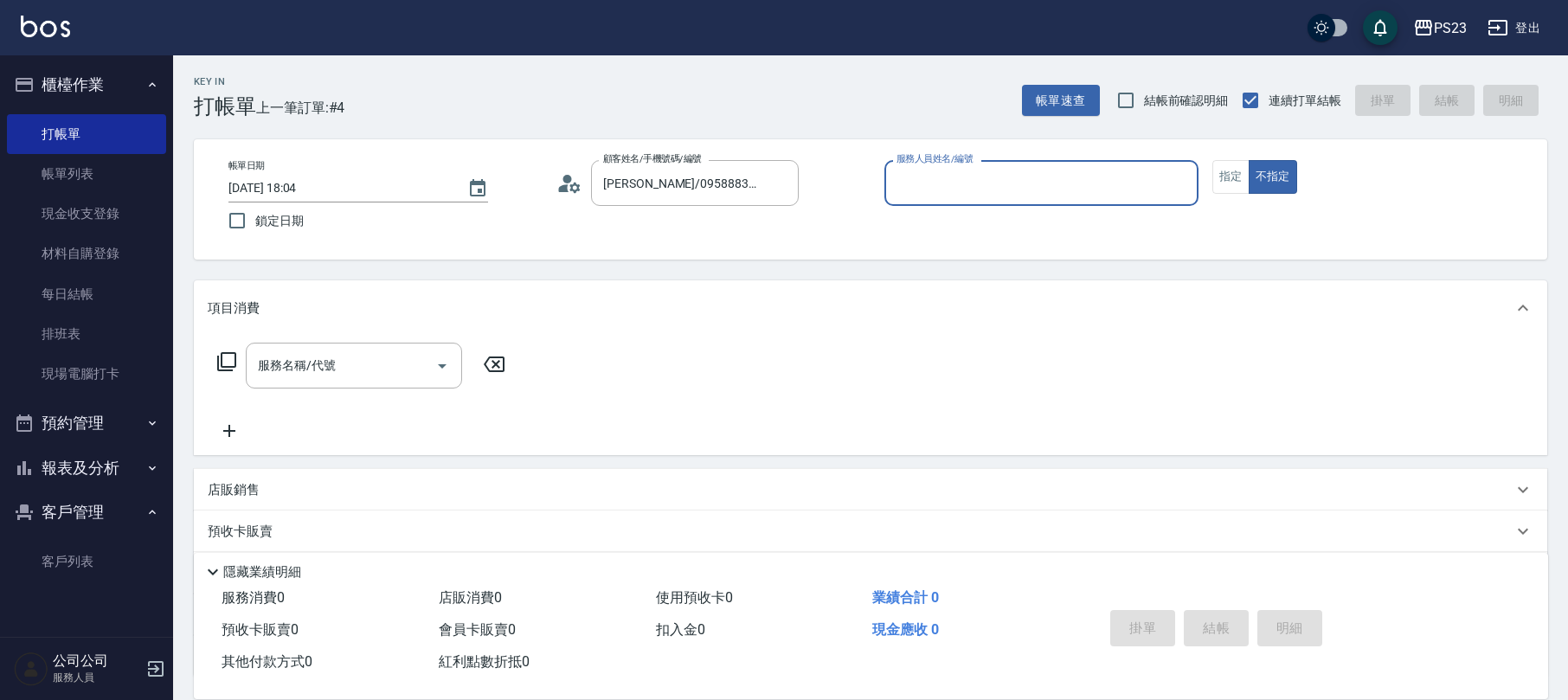
type input "[PERSON_NAME]-89"
click at [229, 354] on icon at bounding box center [227, 362] width 21 height 21
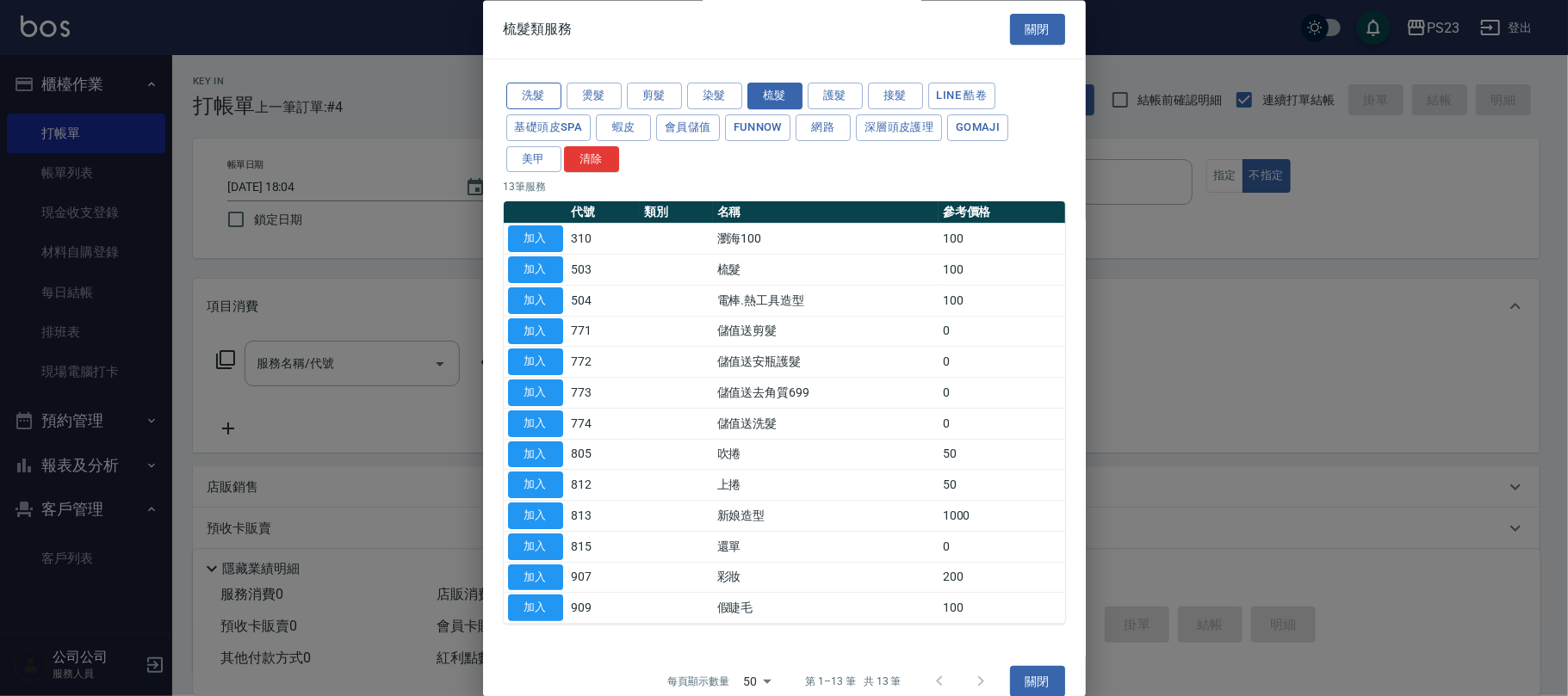
click at [536, 91] on button "洗髮" at bounding box center [534, 96] width 56 height 27
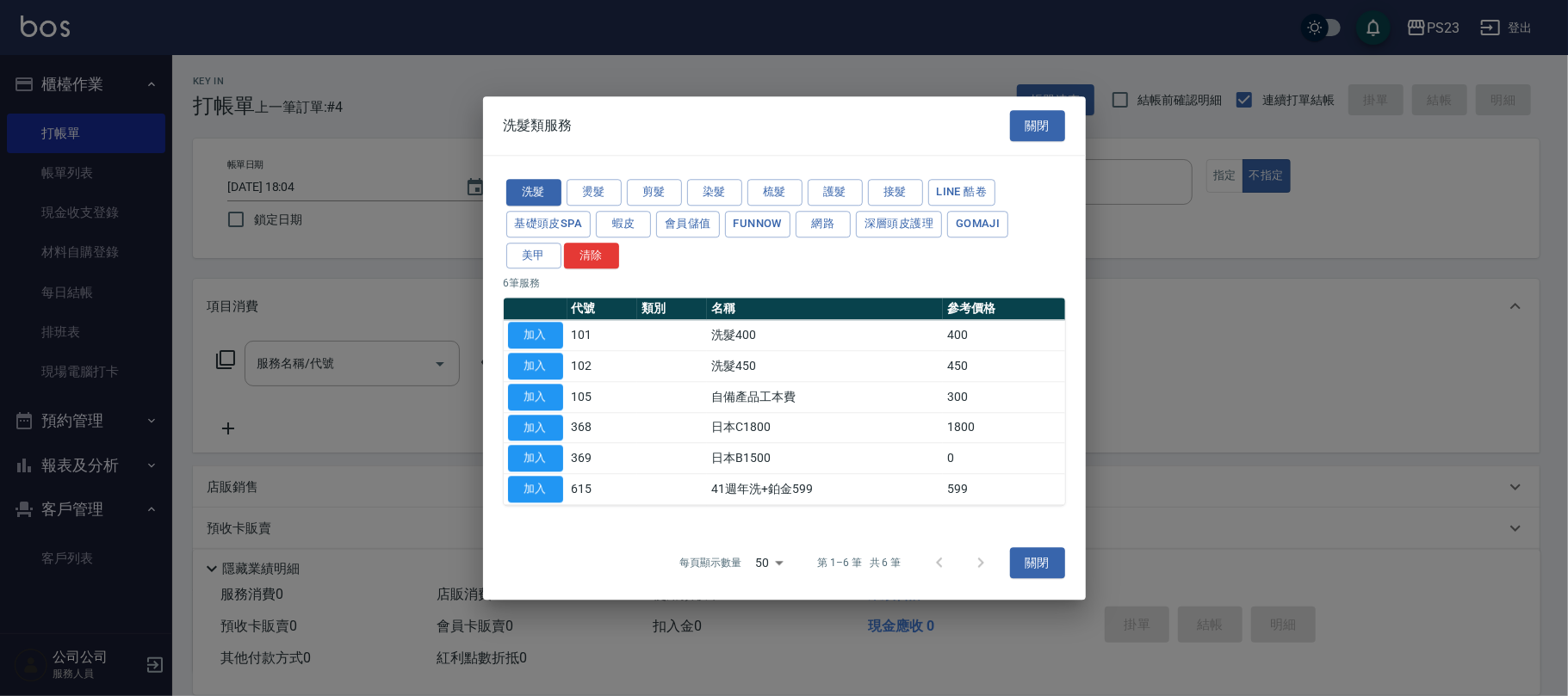
click at [534, 332] on button "加入" at bounding box center [536, 335] width 56 height 27
type input "洗髮400(101)"
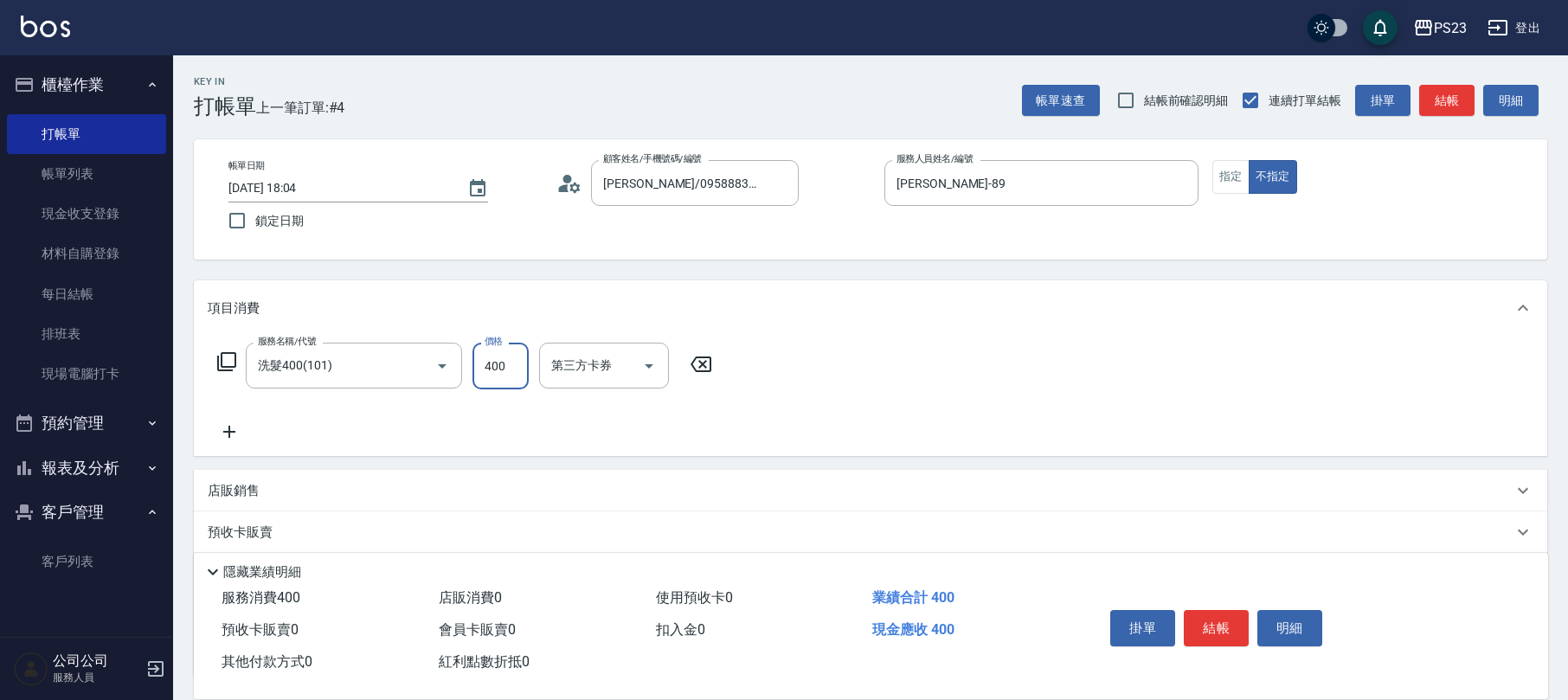
click at [511, 369] on input "400" at bounding box center [500, 366] width 57 height 47
type input "500"
type input "[PERSON_NAME]-89"
click at [1237, 186] on button "指定" at bounding box center [1231, 177] width 37 height 34
click at [1219, 627] on button "結帳" at bounding box center [1217, 629] width 64 height 37
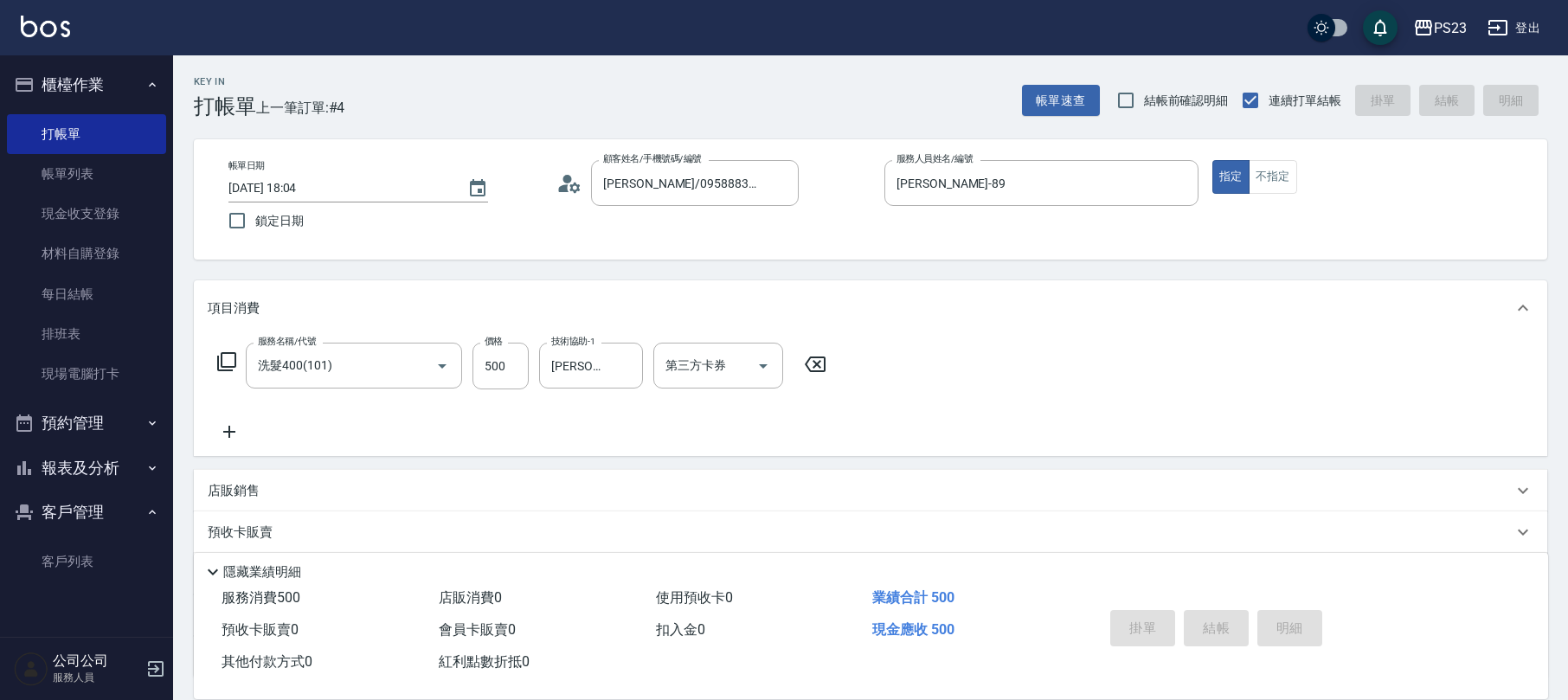
type input "[DATE] 18:05"
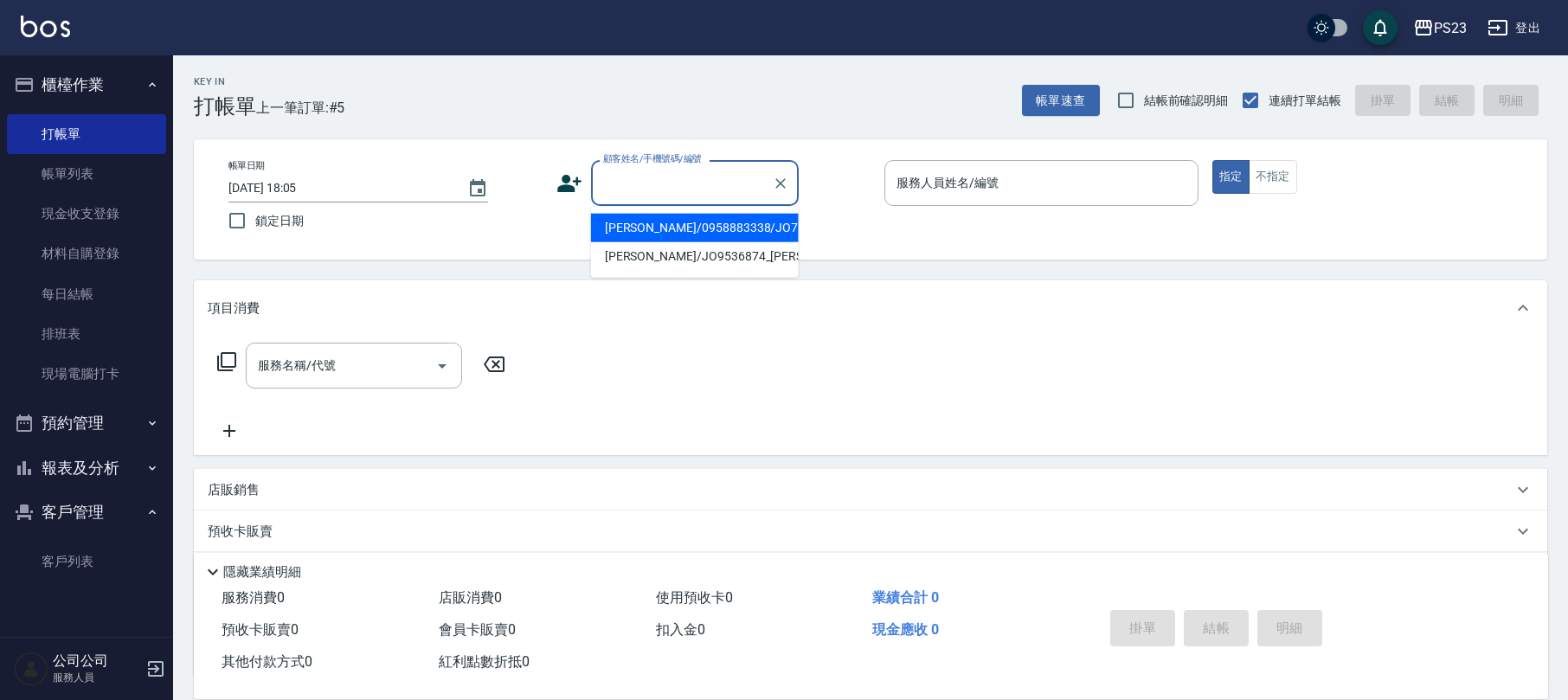
click at [628, 188] on input "顧客姓名/手機號碼/編號" at bounding box center [682, 183] width 166 height 31
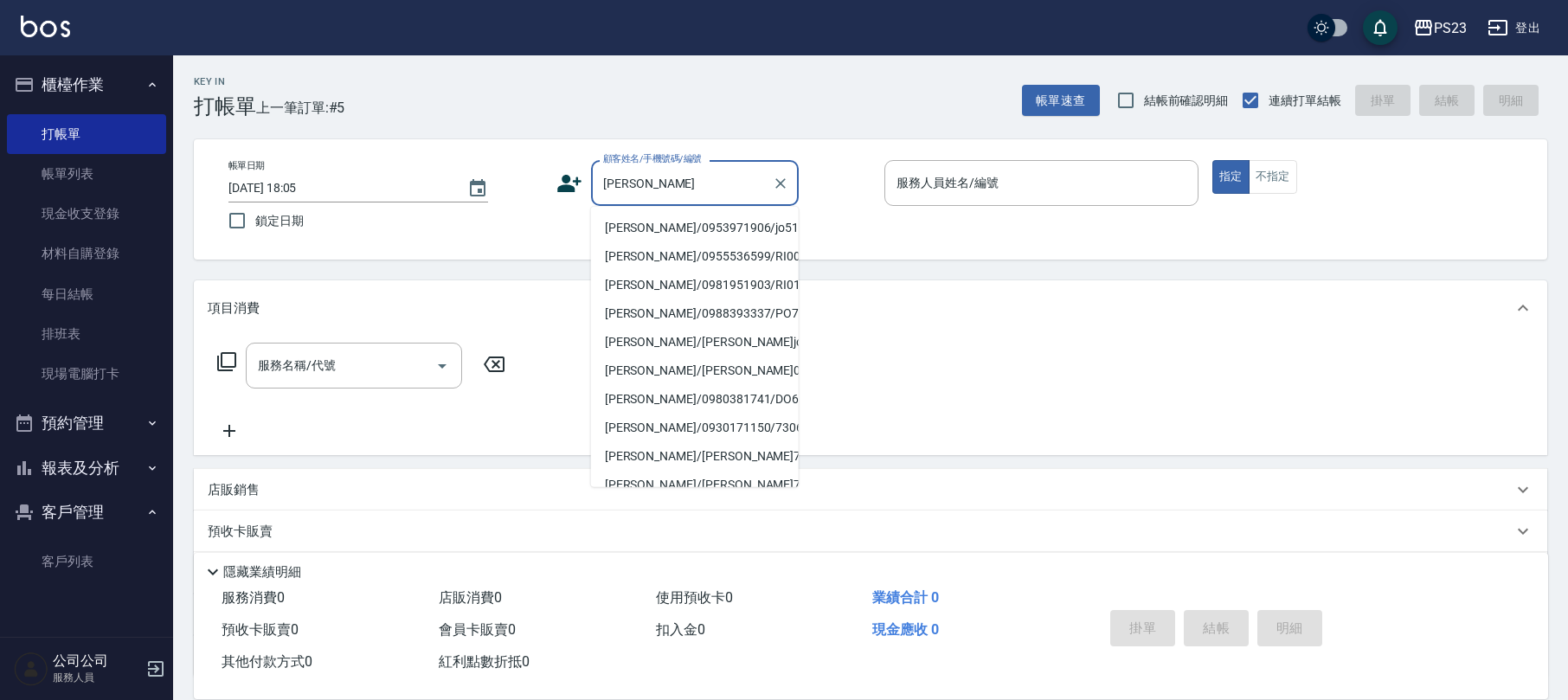
click at [673, 227] on li "[PERSON_NAME]/0953971906/jo510112" at bounding box center [695, 228] width 207 height 29
type input "[PERSON_NAME]/0953971906/jo510112"
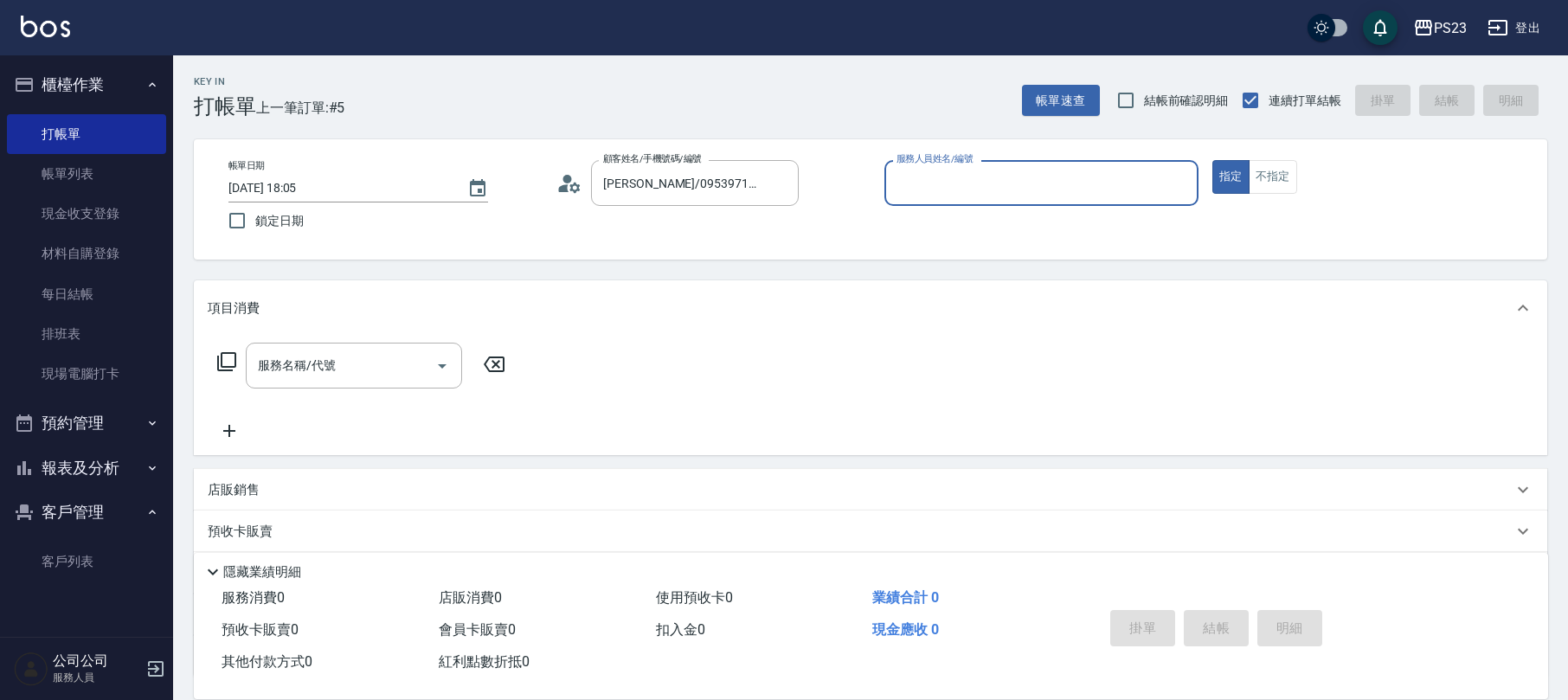
type input "[PERSON_NAME]-89"
click at [222, 357] on icon at bounding box center [227, 362] width 21 height 21
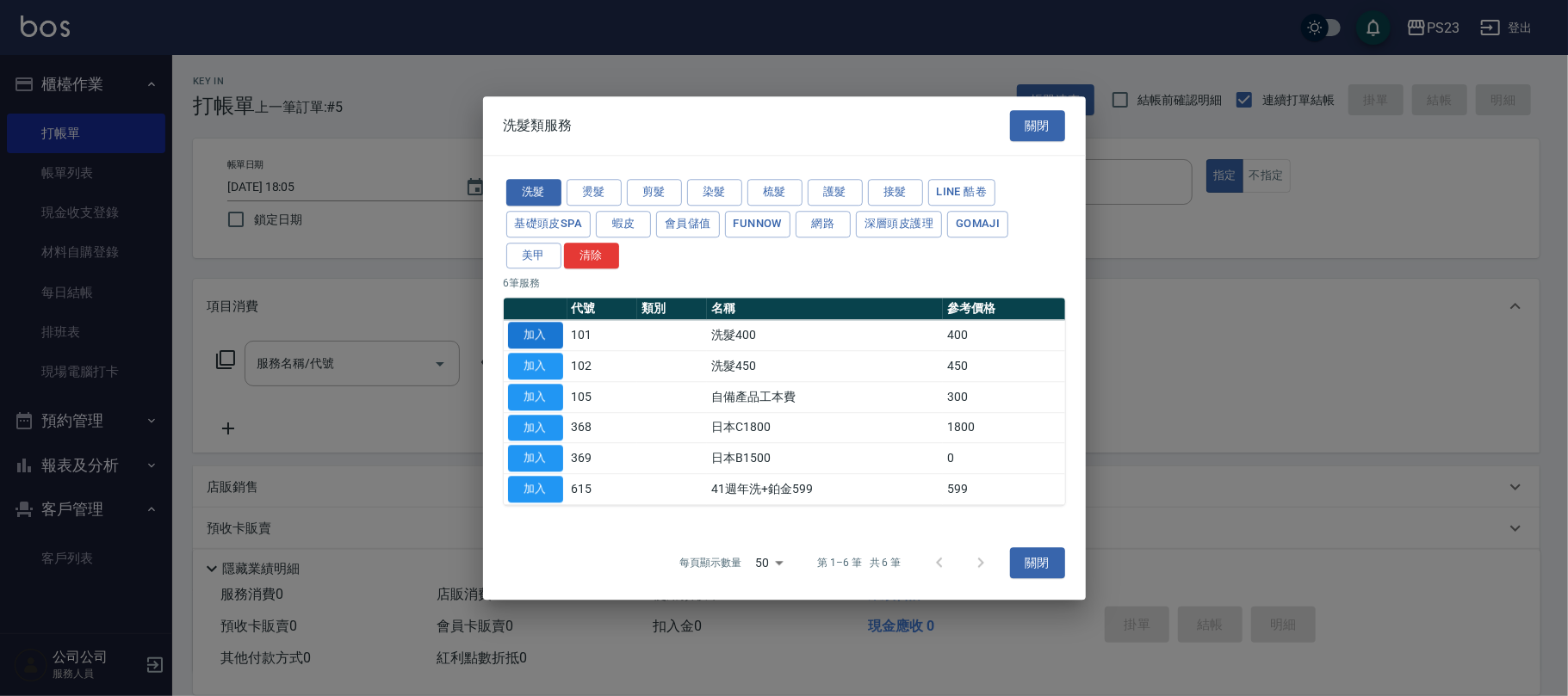
click at [527, 328] on button "加入" at bounding box center [536, 335] width 56 height 27
type input "洗髮400(101)"
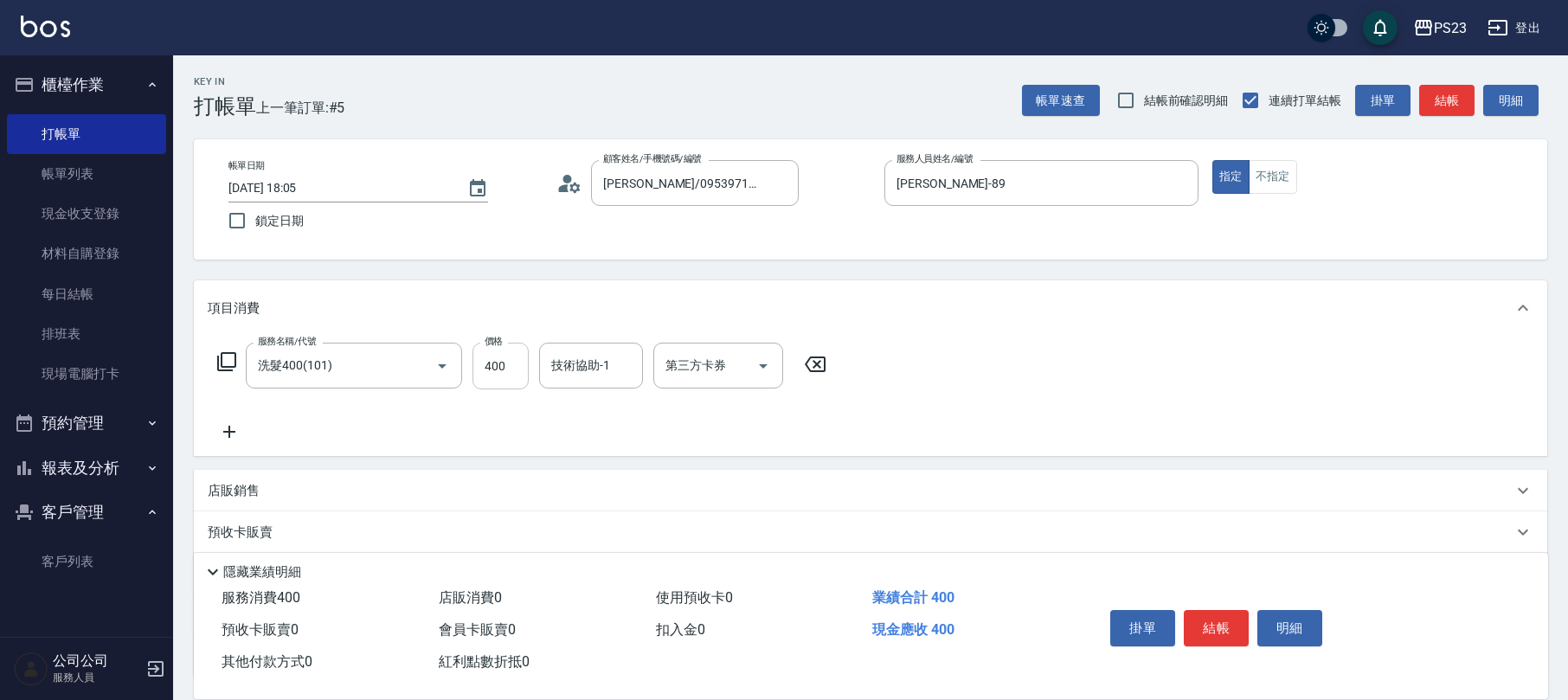
click at [492, 370] on input "400" at bounding box center [500, 366] width 57 height 47
type input "500"
type input "[PERSON_NAME]-89"
click at [225, 354] on icon at bounding box center [227, 362] width 21 height 21
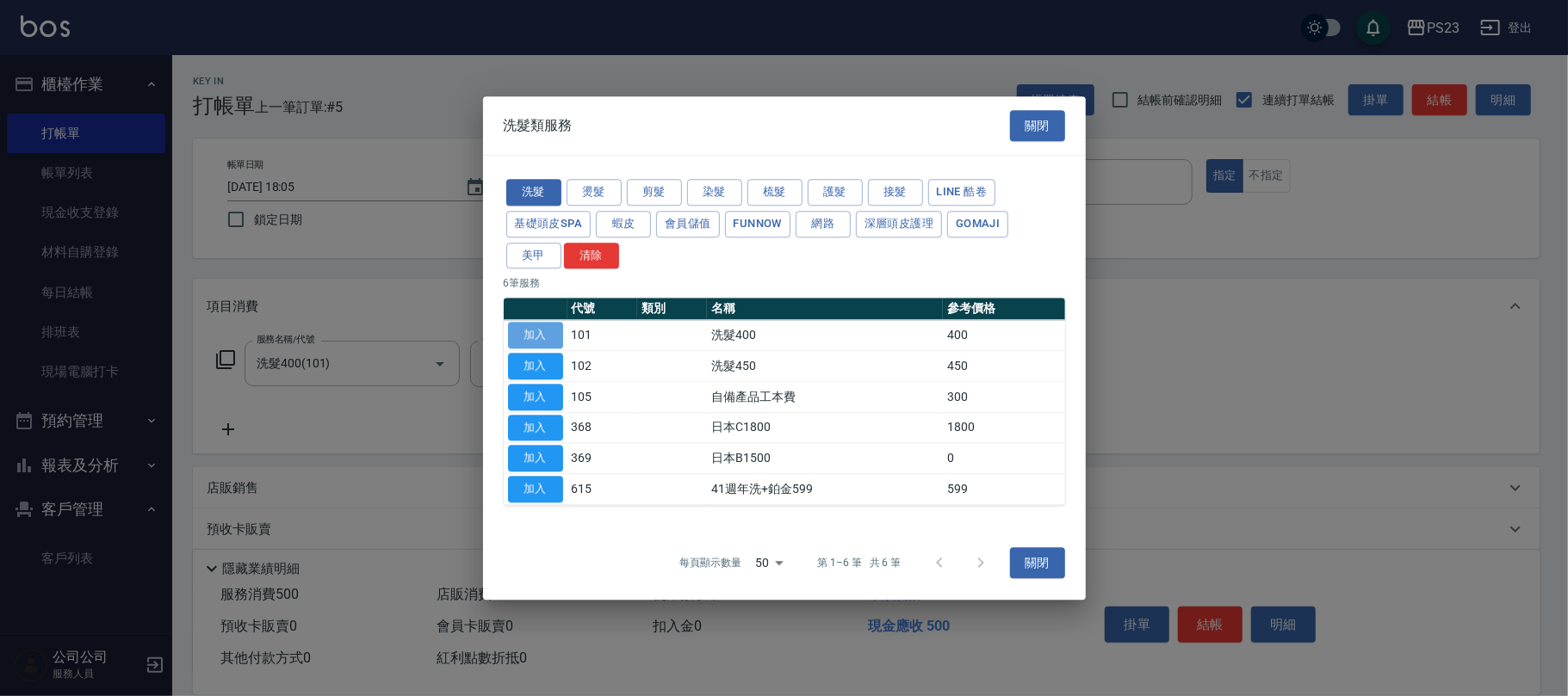
click at [552, 331] on button "加入" at bounding box center [536, 335] width 56 height 27
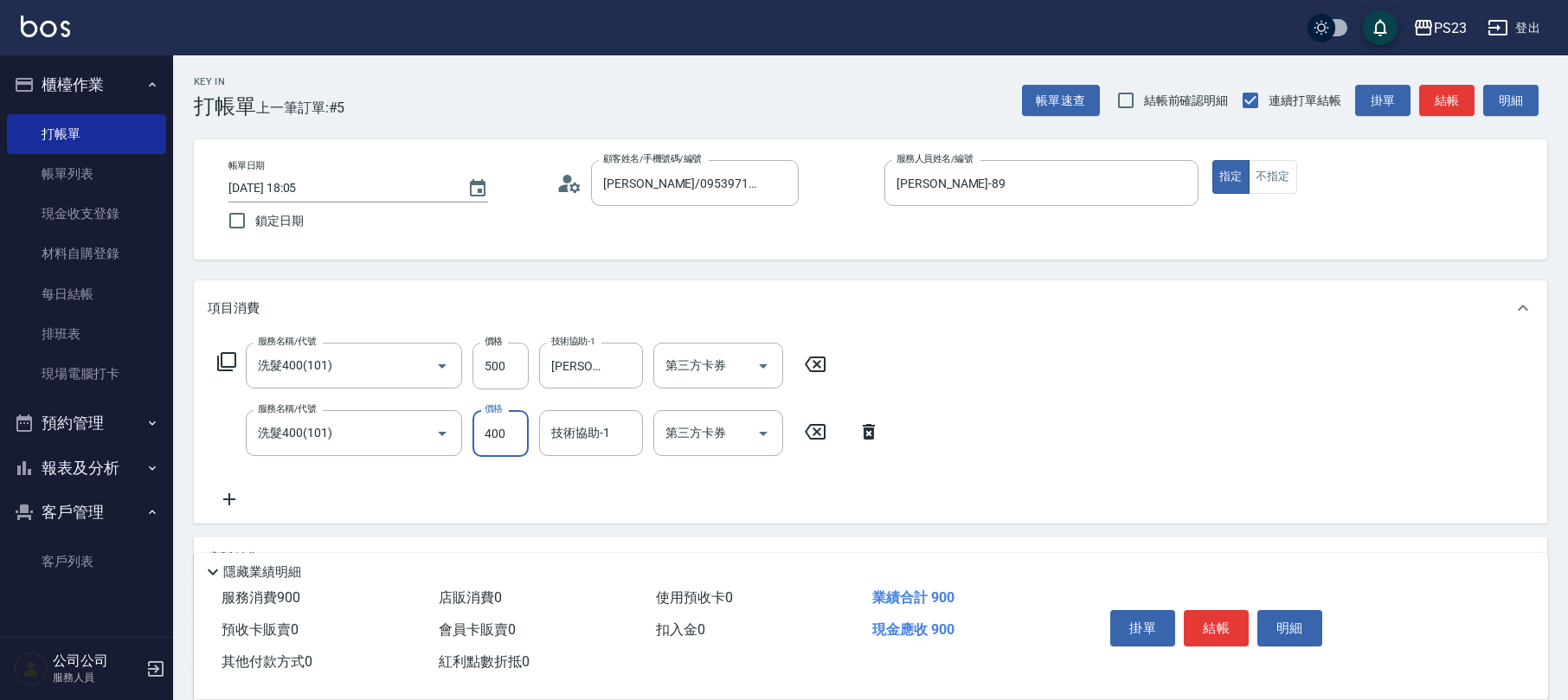
click at [526, 439] on input "400" at bounding box center [500, 434] width 57 height 47
type input "500"
type input "[PERSON_NAME]-89"
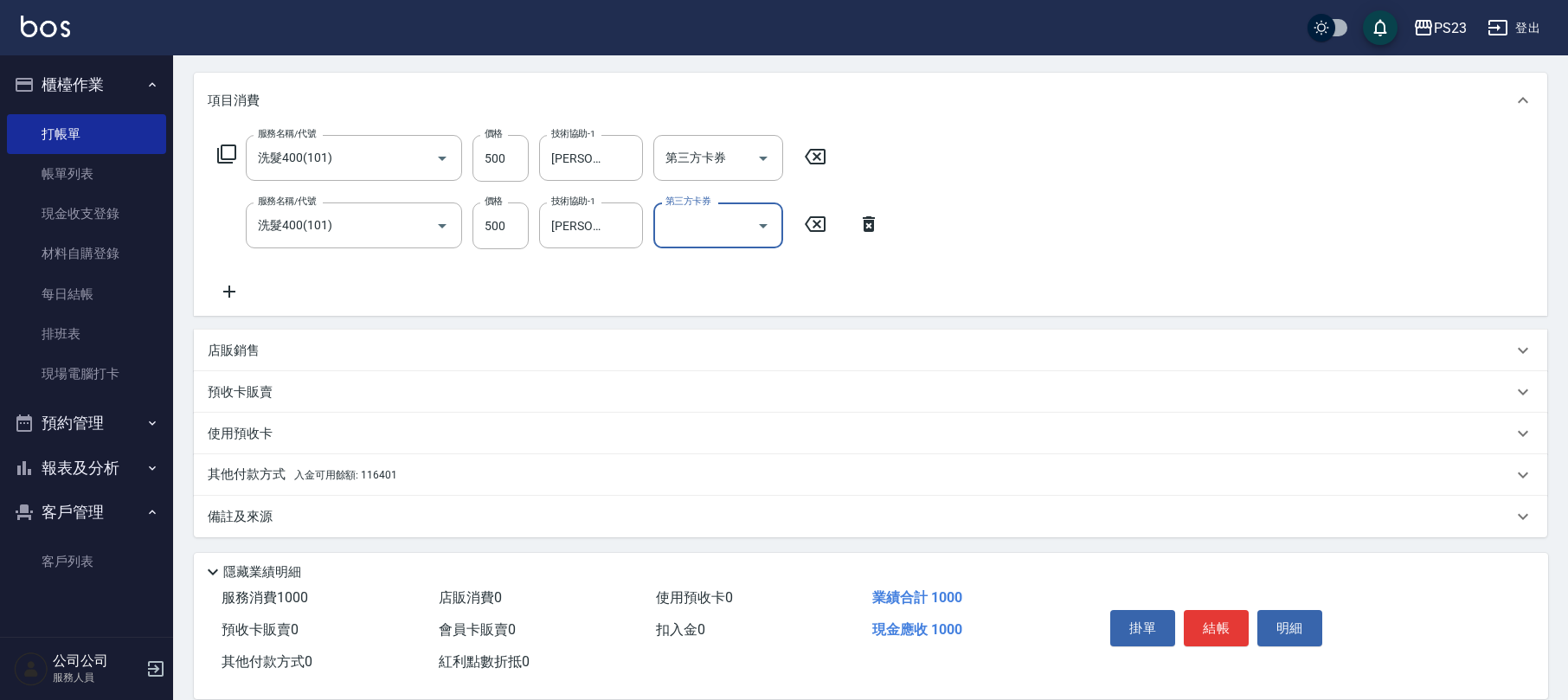
click at [388, 469] on span "入金可用餘額: 116401" at bounding box center [346, 475] width 103 height 12
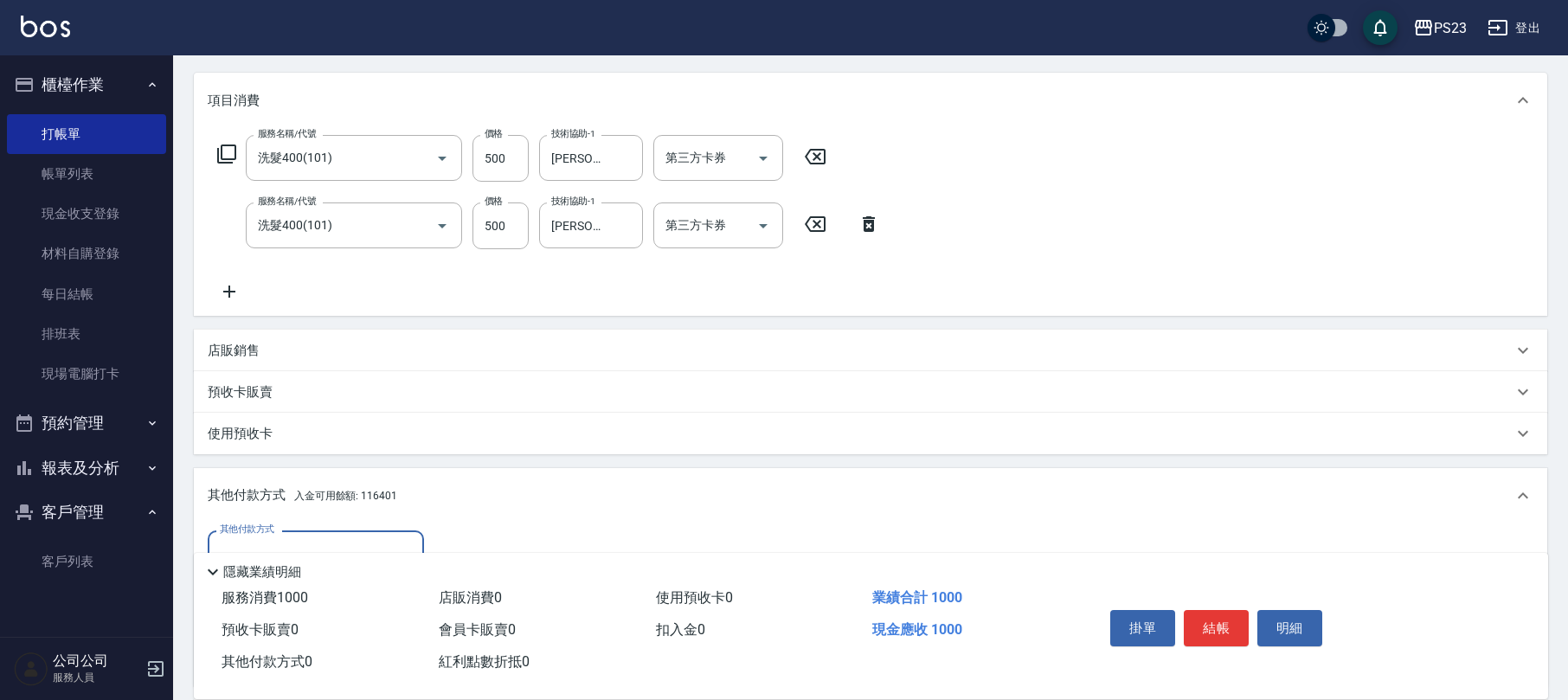
scroll to position [411, 0]
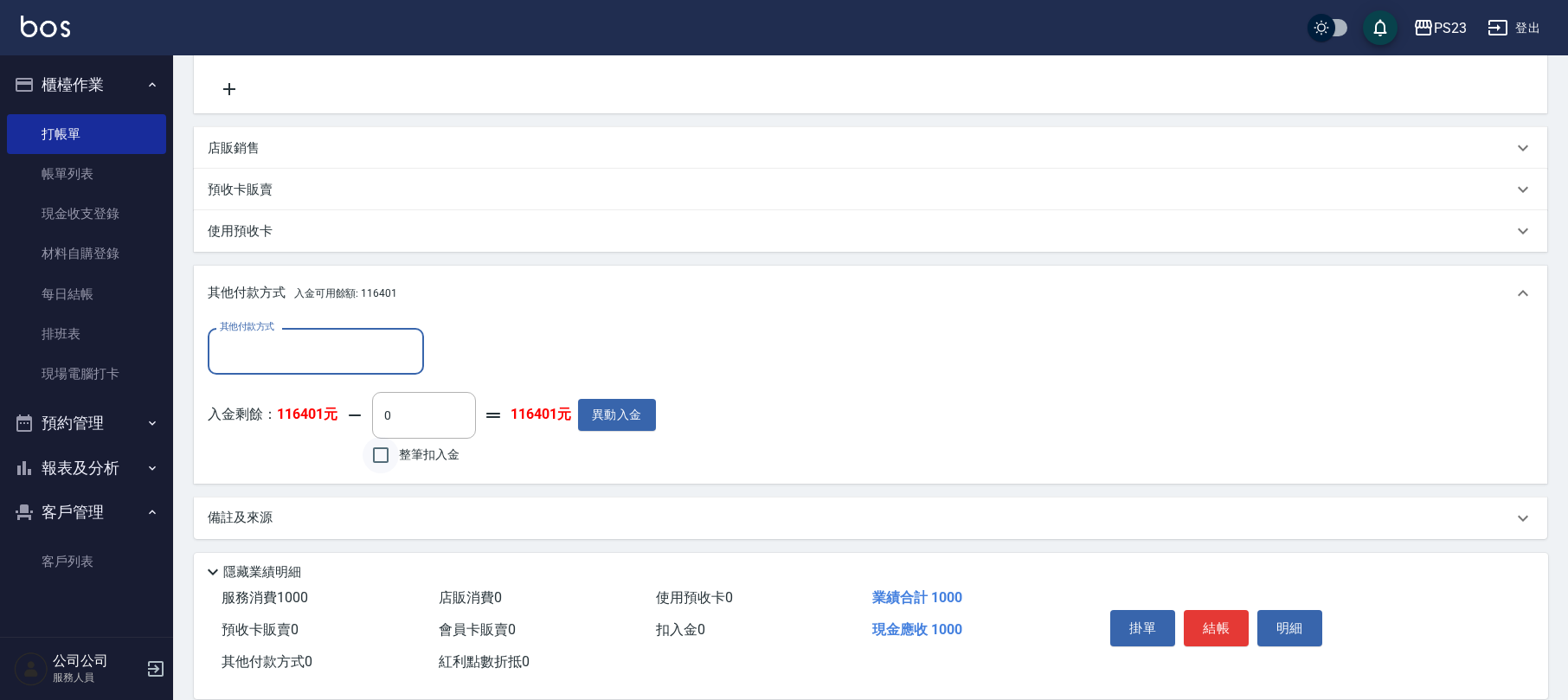
click at [382, 460] on input "整筆扣入金" at bounding box center [381, 456] width 37 height 37
checkbox input "true"
type input "1000"
click at [1219, 616] on button "結帳" at bounding box center [1217, 629] width 64 height 37
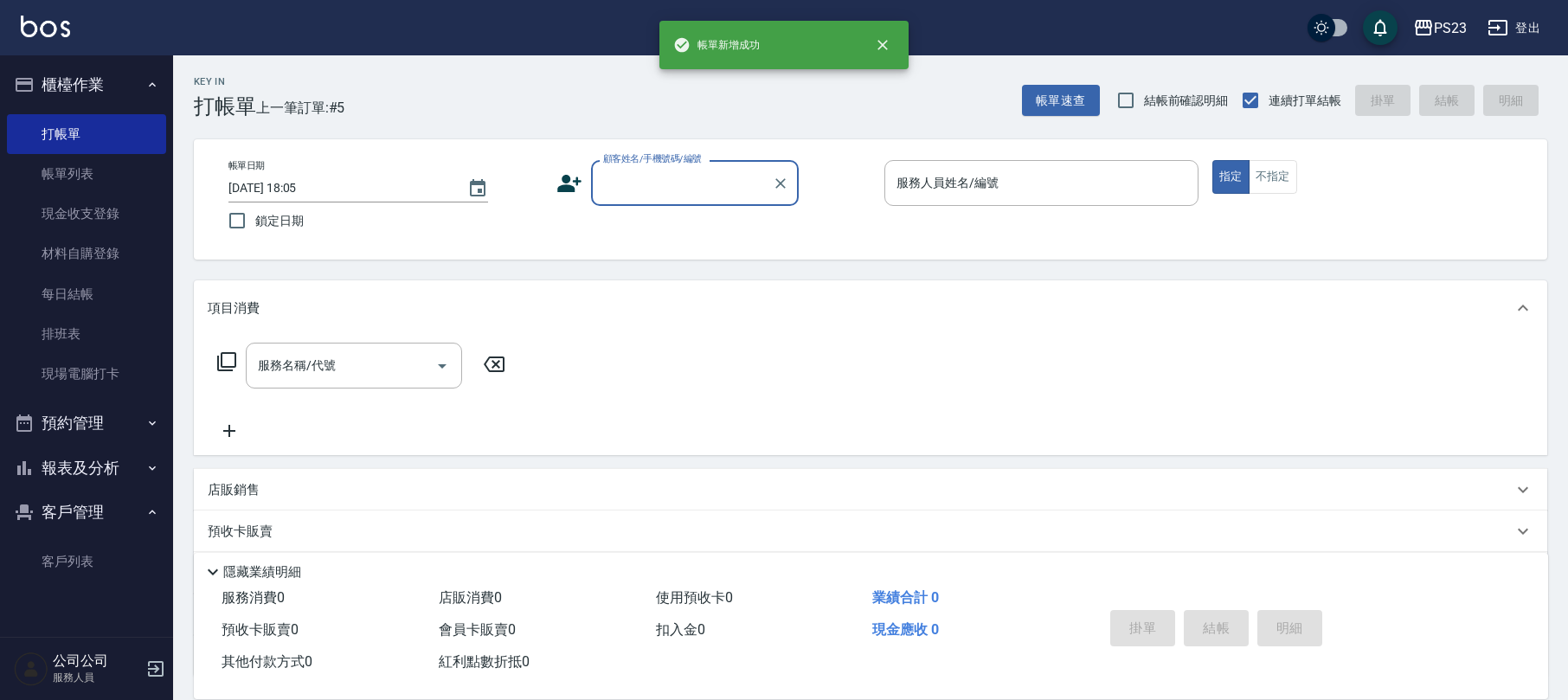
scroll to position [0, 0]
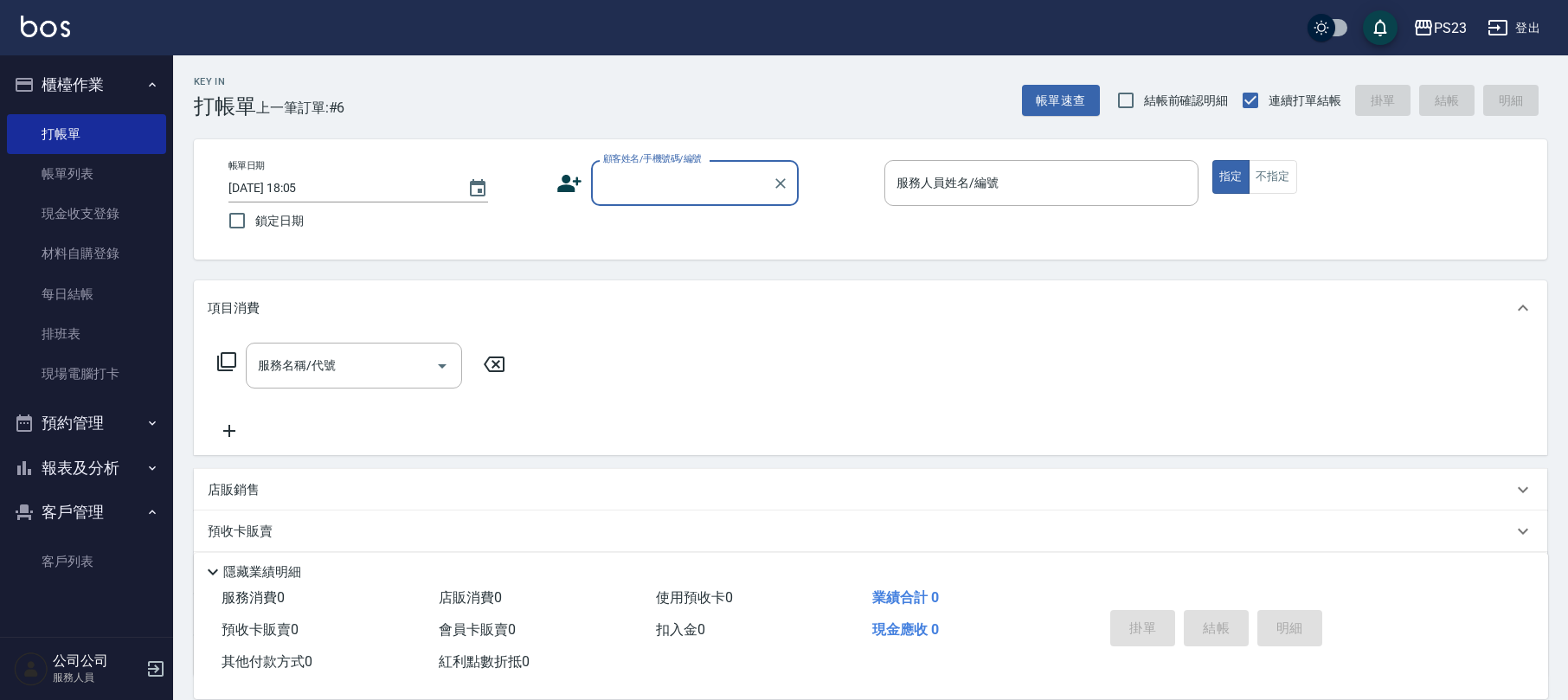
click at [700, 170] on input "顧客姓名/手機號碼/編號" at bounding box center [682, 183] width 166 height 31
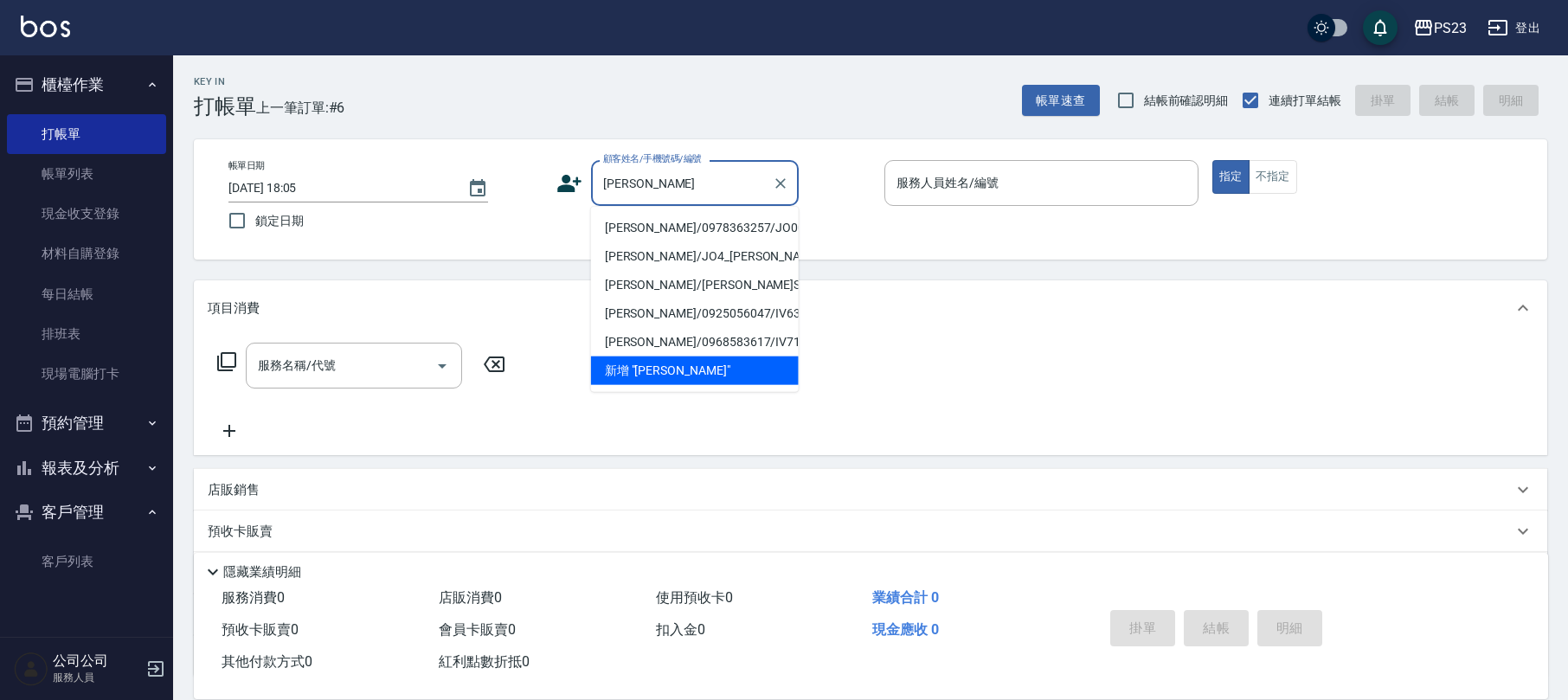
click at [655, 228] on li "[PERSON_NAME]/0978363257/JO000226" at bounding box center [695, 228] width 207 height 29
type input "[PERSON_NAME]/0978363257/JO000226"
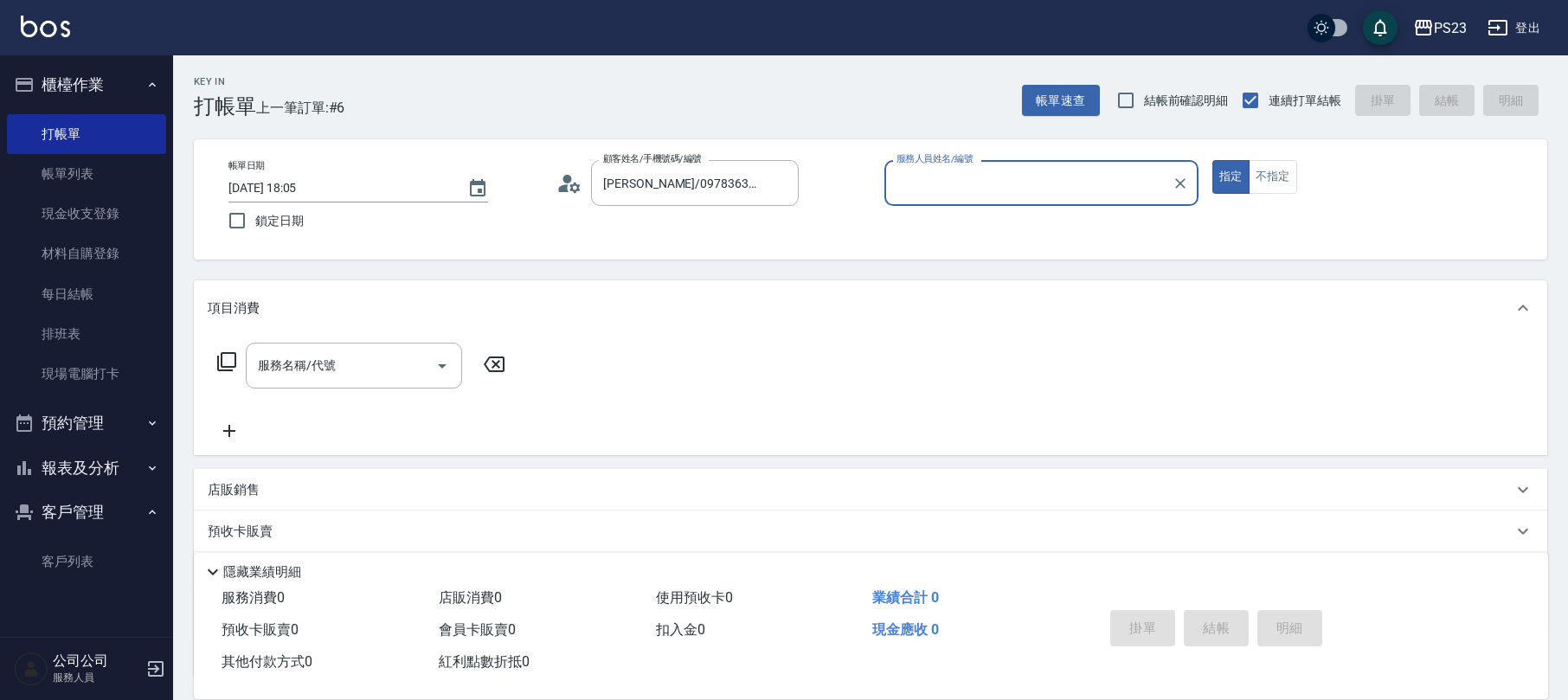
type input "[PERSON_NAME]-89"
click at [221, 364] on icon at bounding box center [227, 362] width 19 height 19
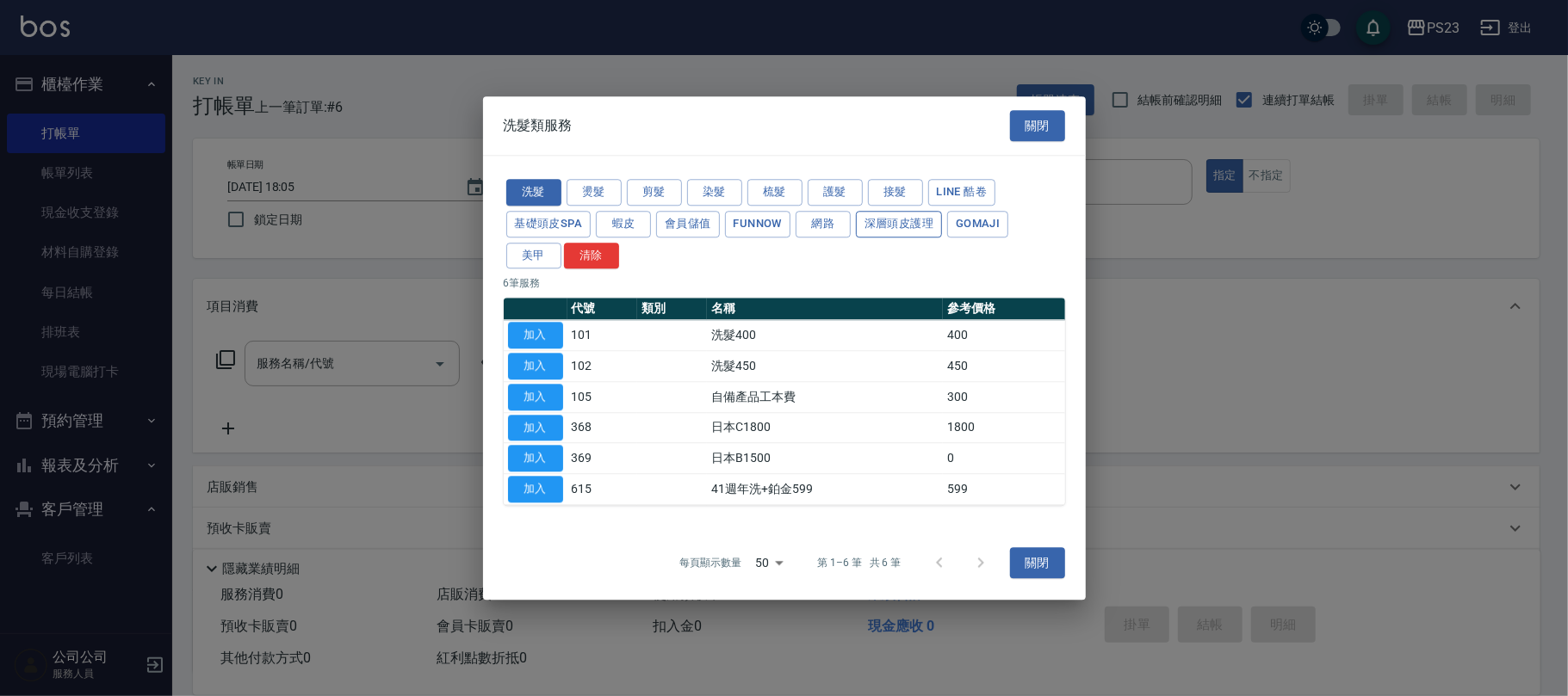
click at [889, 229] on button "深層頭皮護理" at bounding box center [898, 224] width 86 height 27
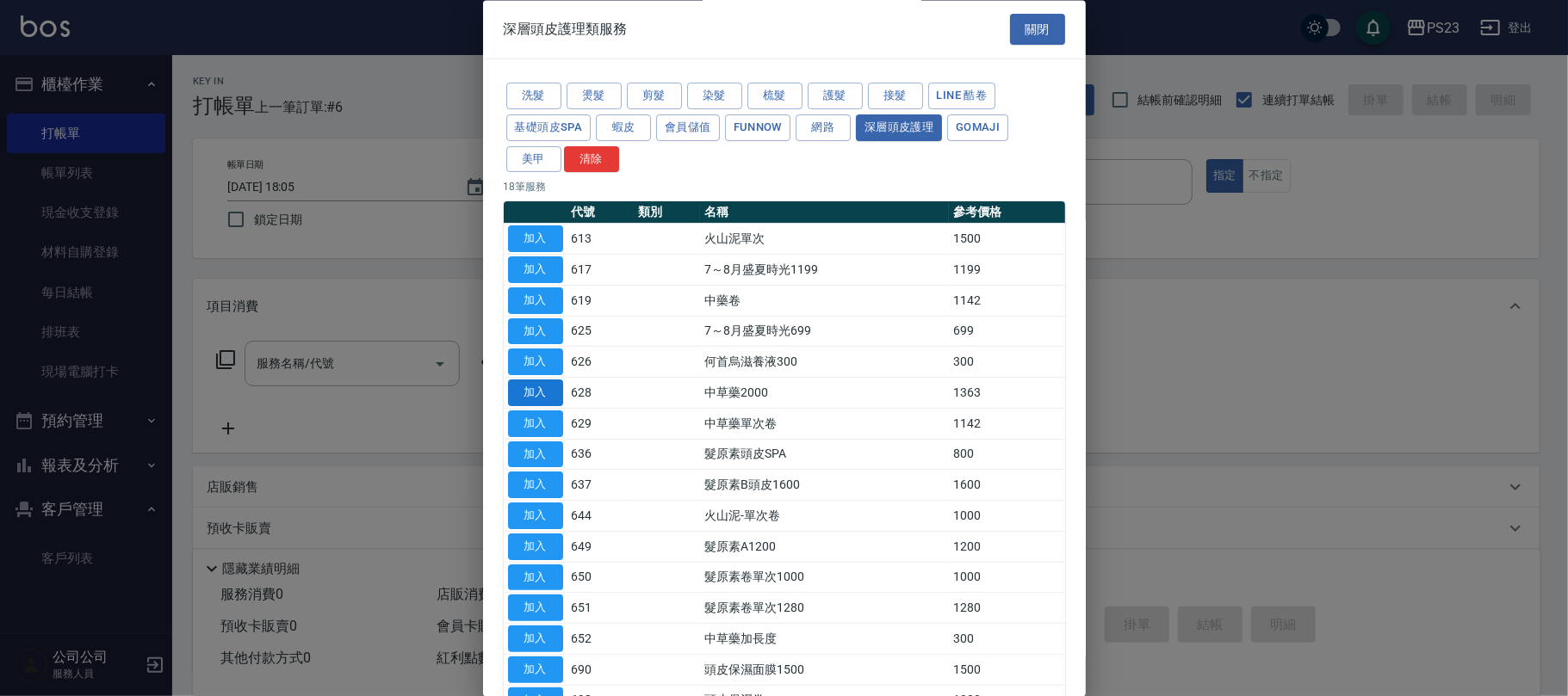
click at [543, 397] on button "加入" at bounding box center [536, 394] width 56 height 27
type input "中草藥2000(628)"
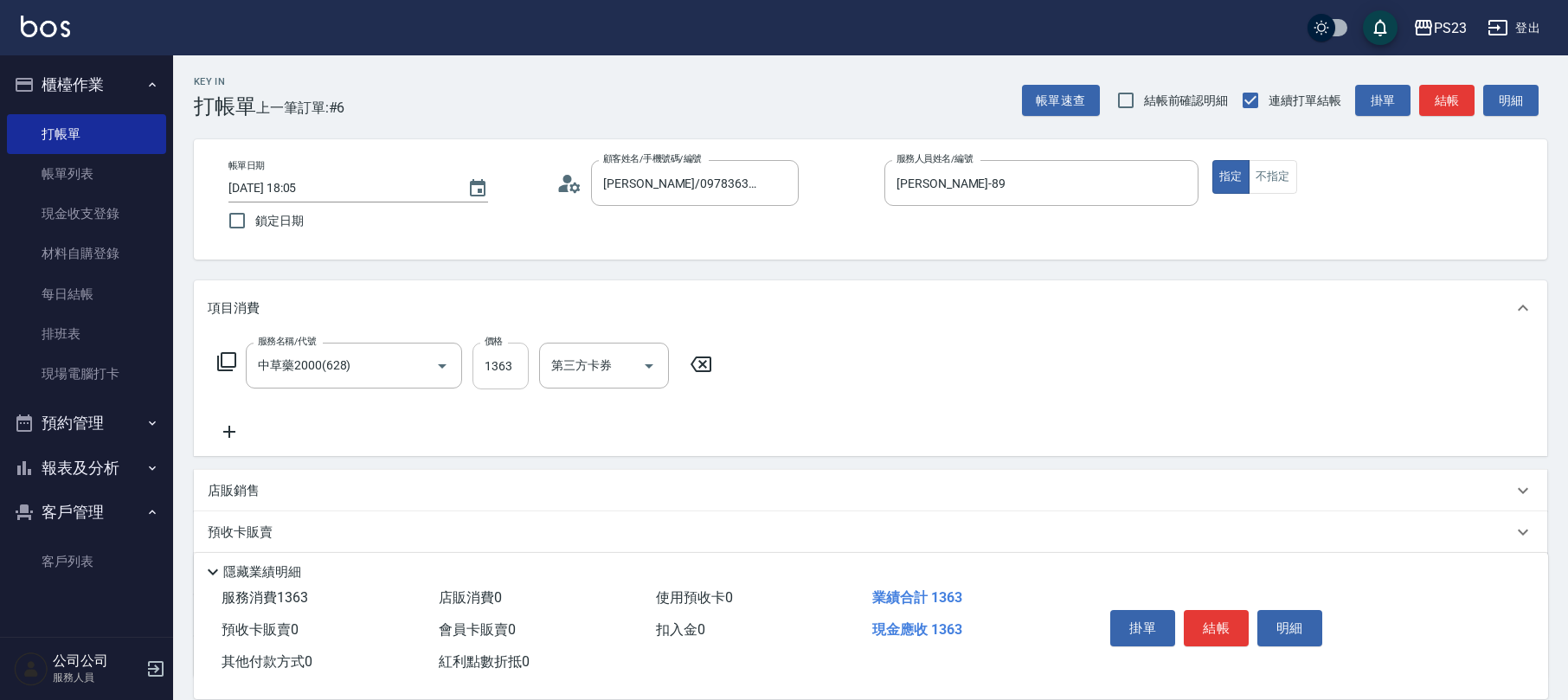
click at [499, 371] on input "1363" at bounding box center [500, 366] width 57 height 47
type input "1500"
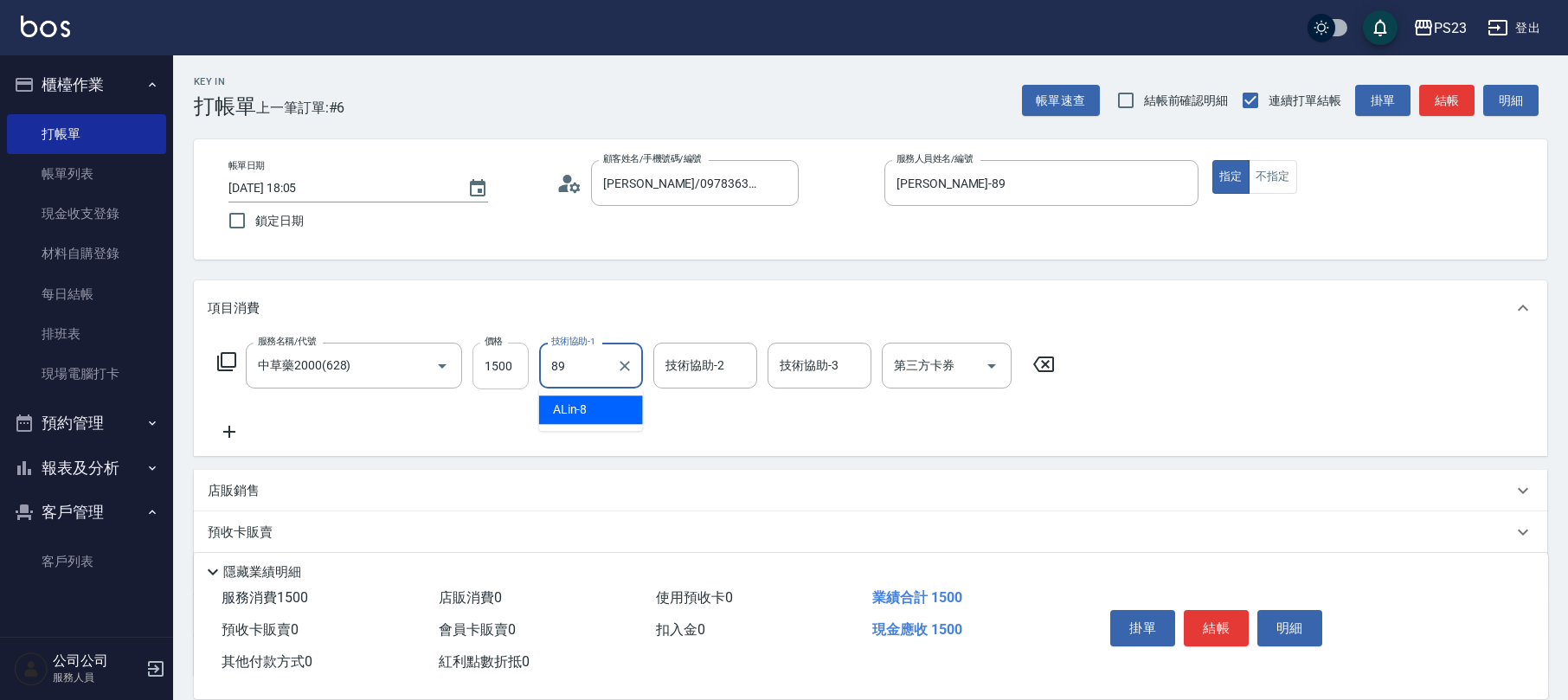
type input "[PERSON_NAME]-89"
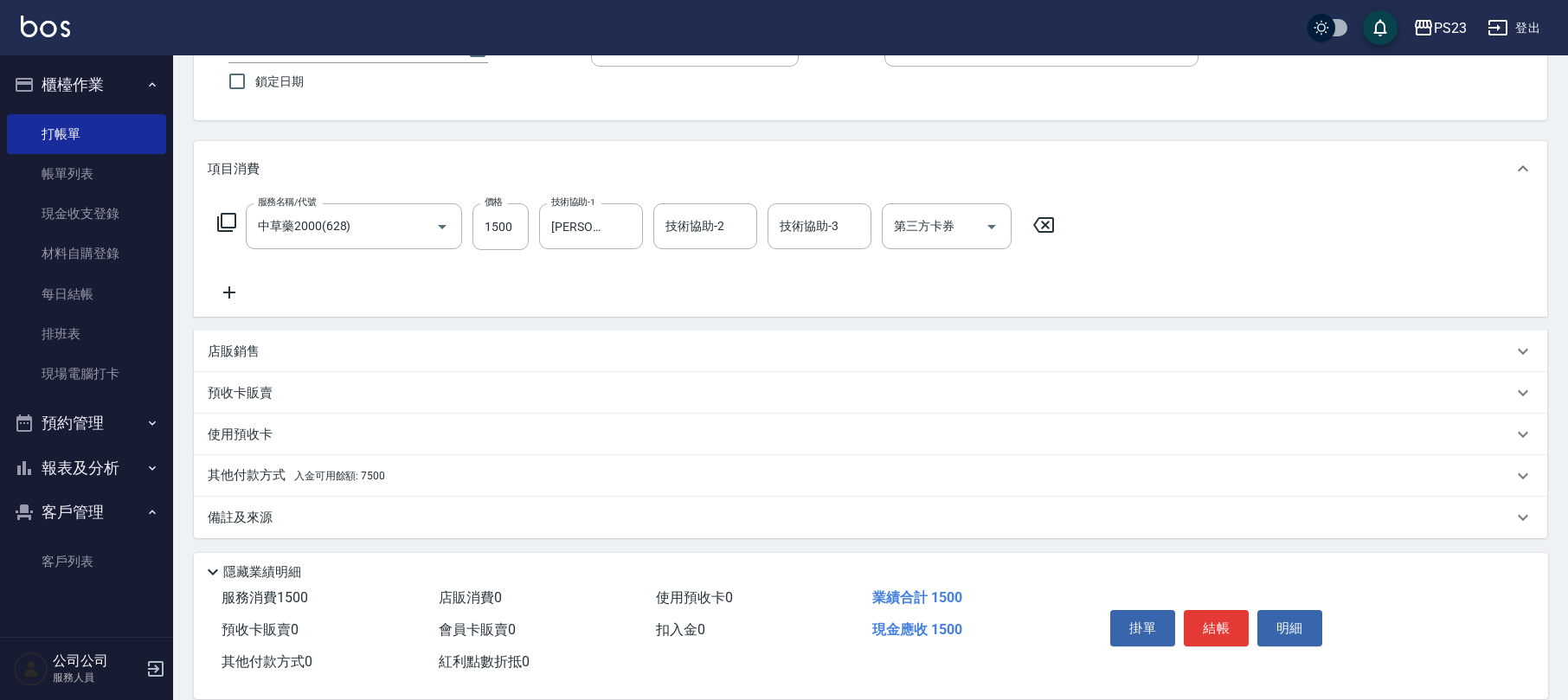
click at [404, 476] on div "其他付款方式 入金可用餘額: 7500" at bounding box center [860, 476] width 1306 height 19
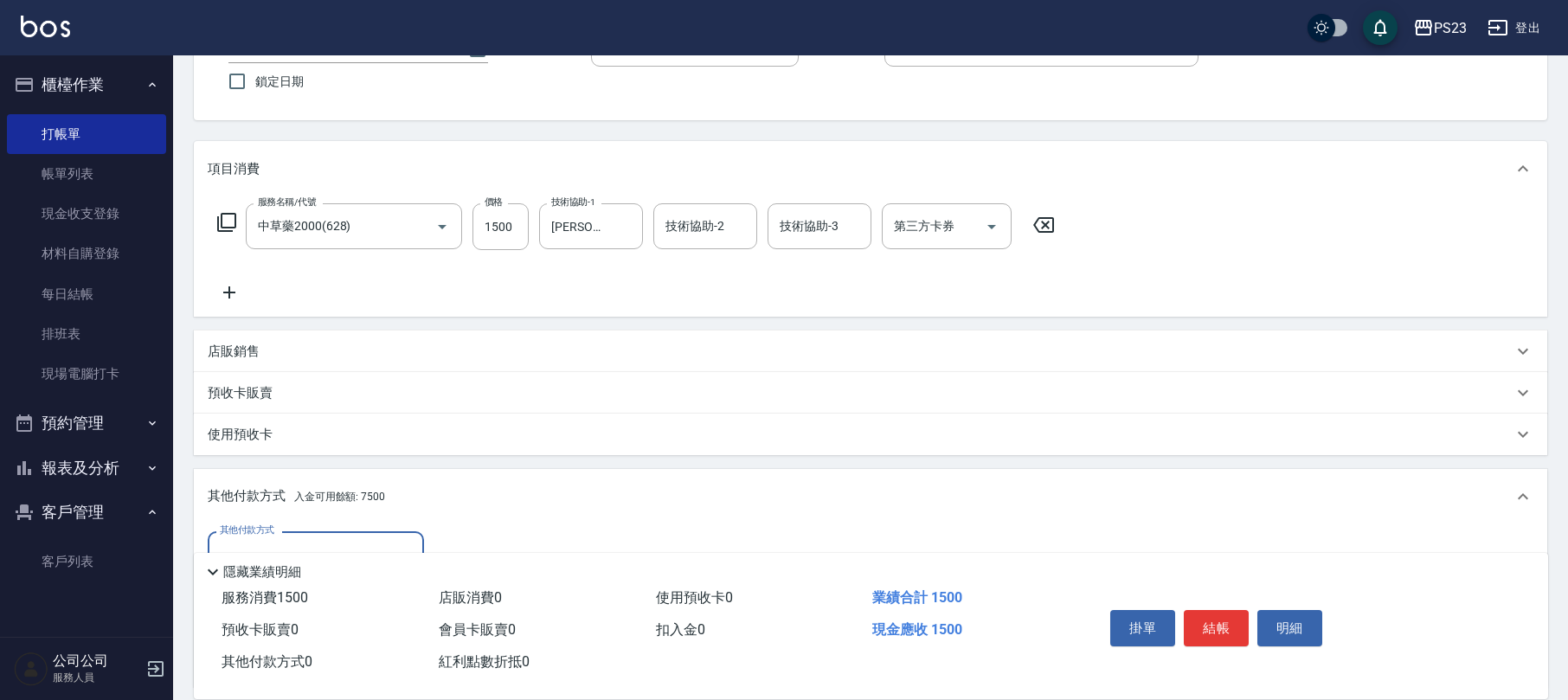
scroll to position [343, 0]
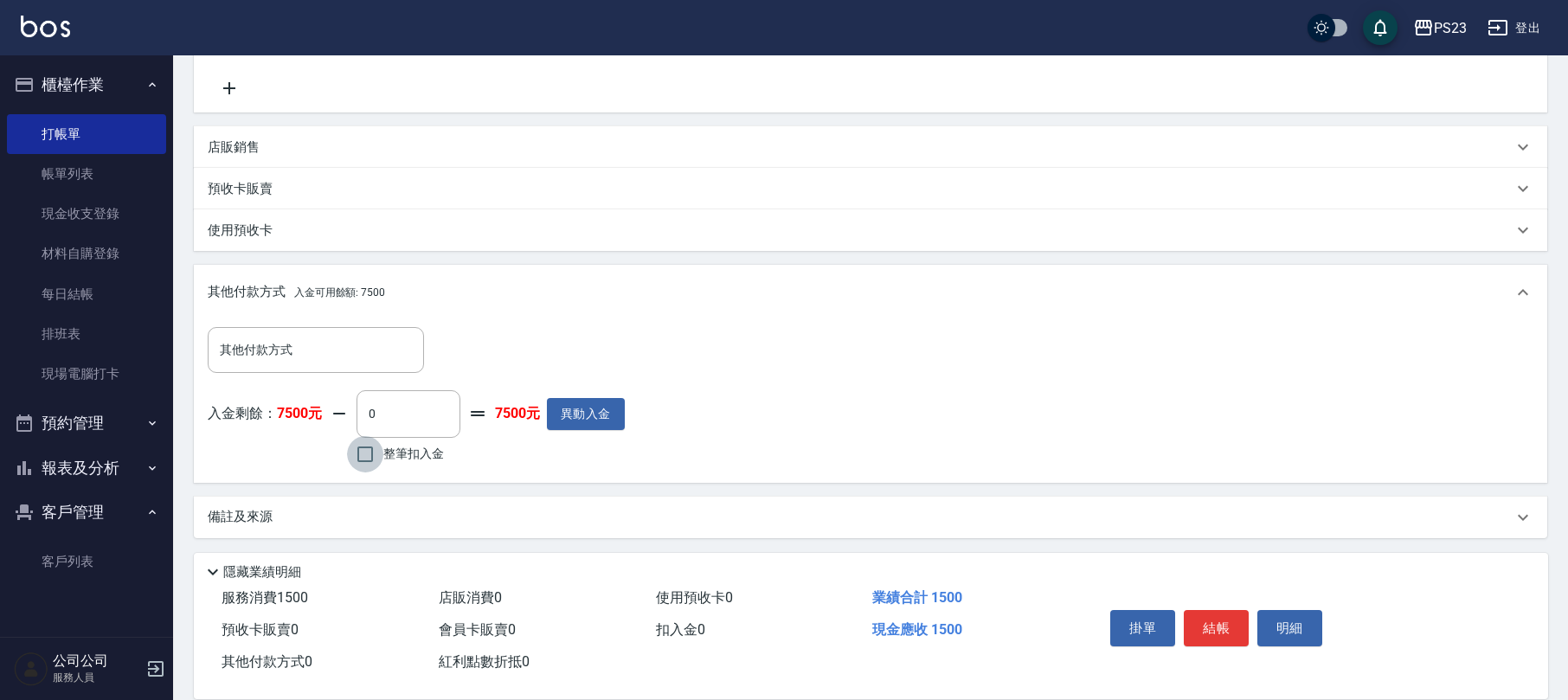
click at [376, 453] on input "整筆扣入金" at bounding box center [365, 455] width 37 height 37
checkbox input "true"
type input "1500"
click at [1203, 625] on button "結帳" at bounding box center [1217, 629] width 64 height 37
type input "[DATE] 18:06"
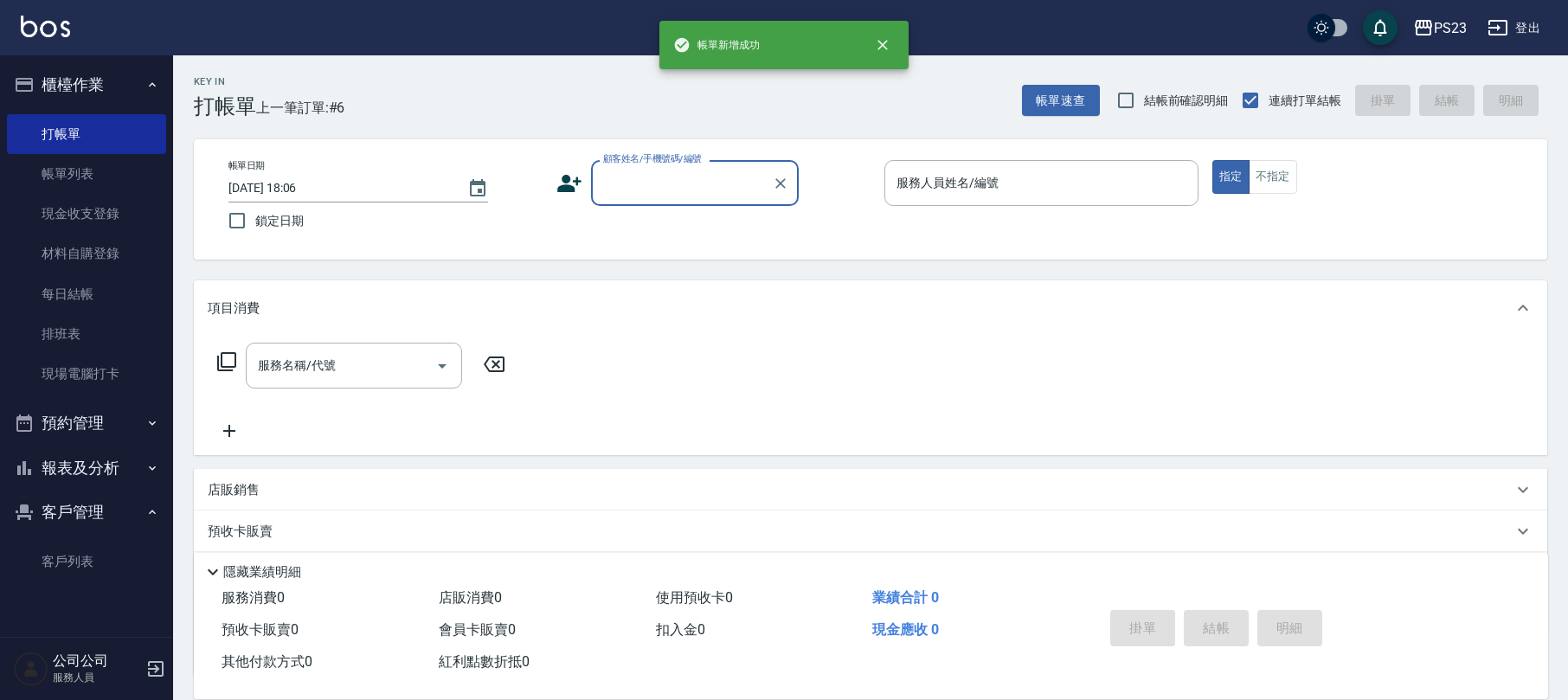
scroll to position [0, 0]
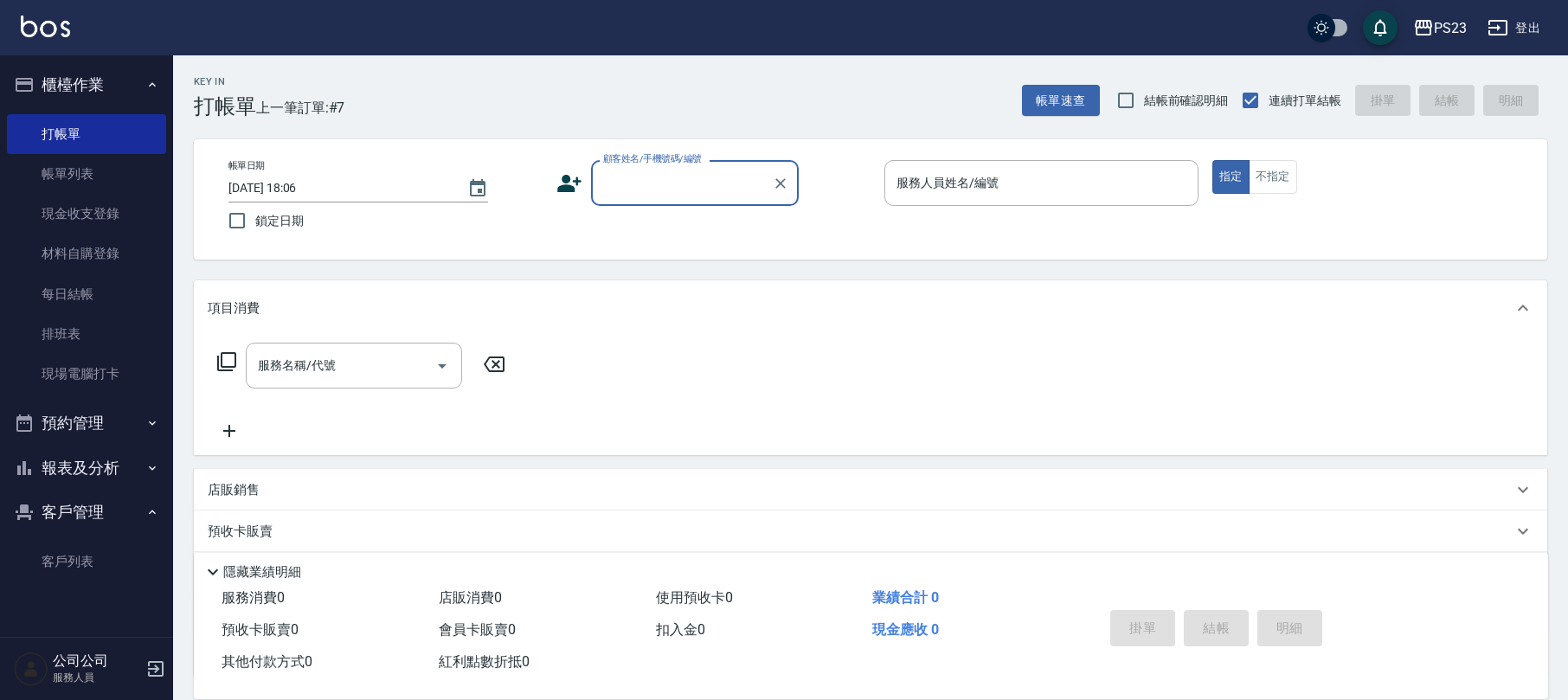
click at [666, 177] on input "顧客姓名/手機號碼/編號" at bounding box center [682, 183] width 166 height 31
type input "陳"
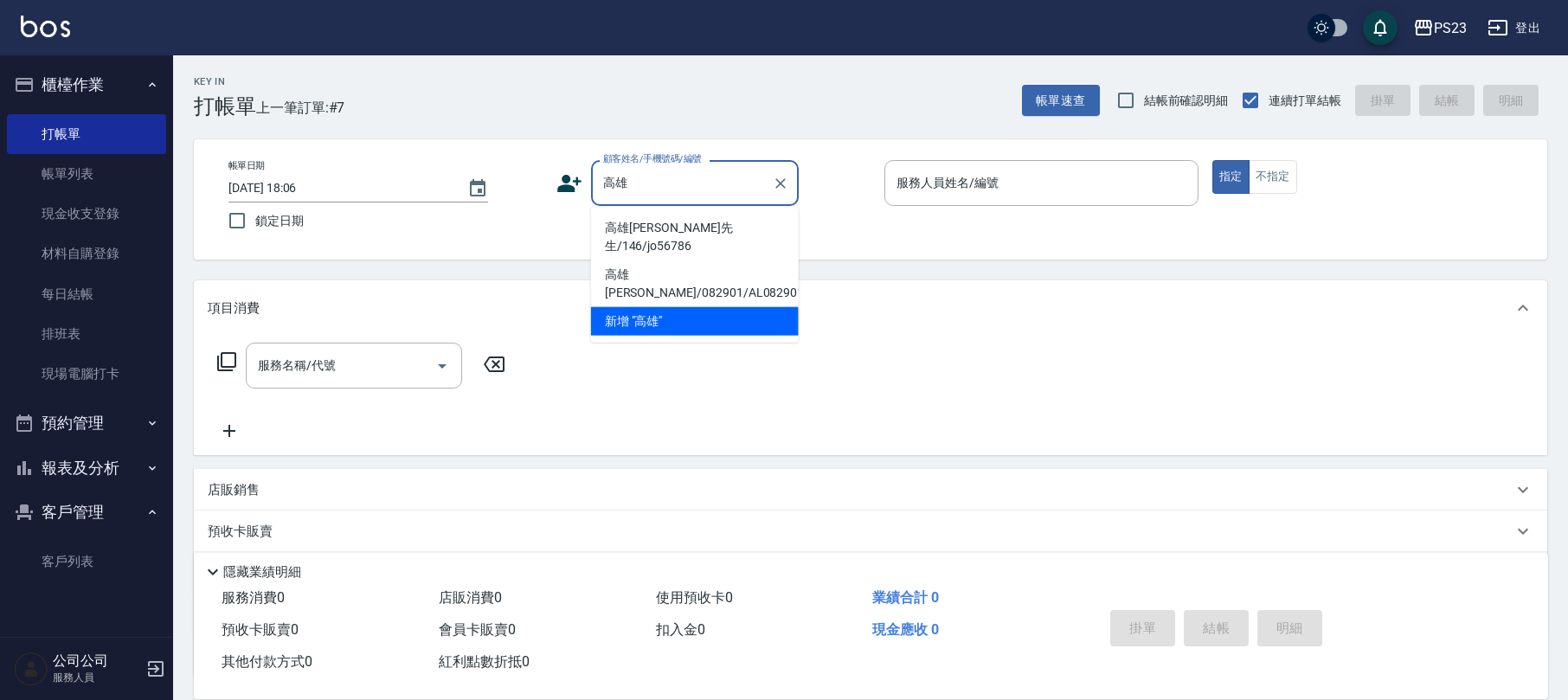
click at [686, 232] on li "高雄[PERSON_NAME]先生/146/jo56786" at bounding box center [695, 237] width 207 height 47
type input "高雄[PERSON_NAME]先生/146/jo56786"
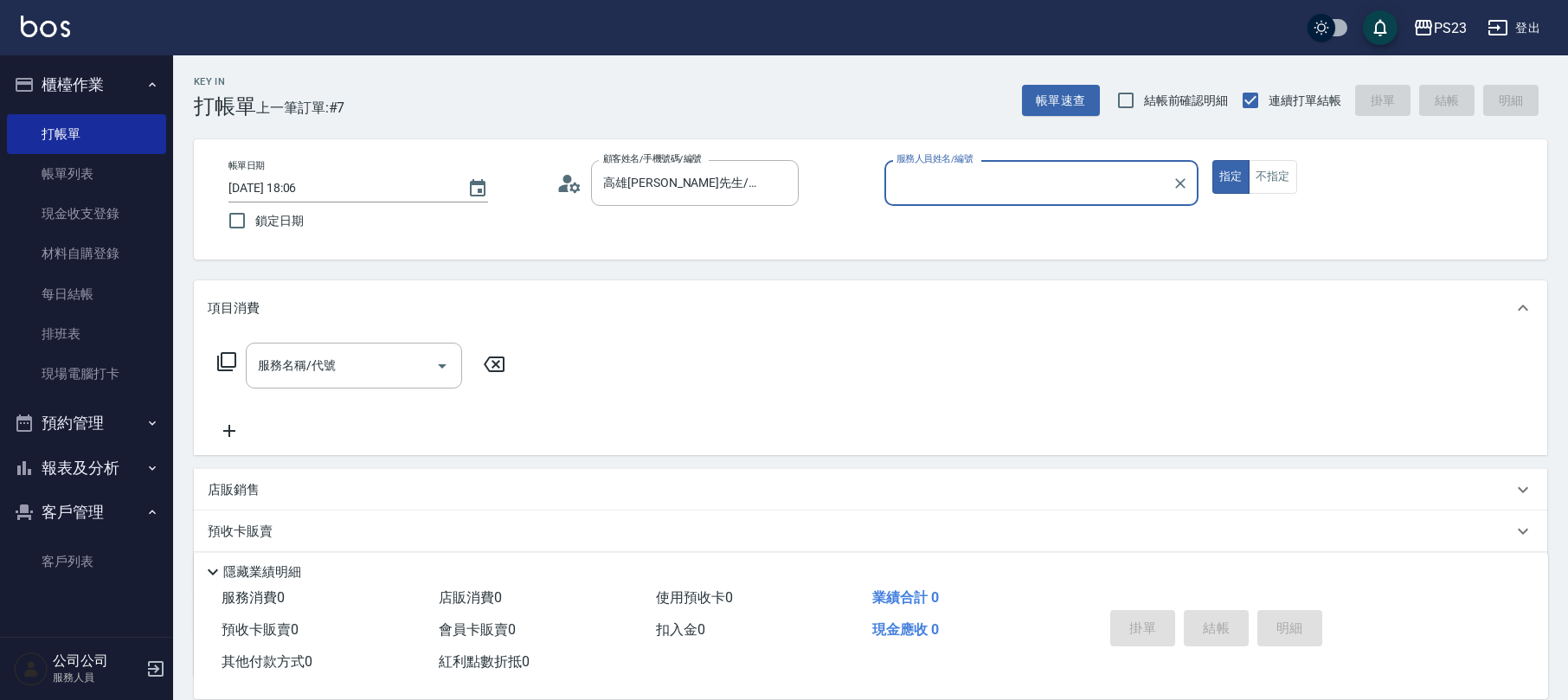
type input "[PERSON_NAME]-89"
click at [229, 358] on icon at bounding box center [227, 362] width 21 height 21
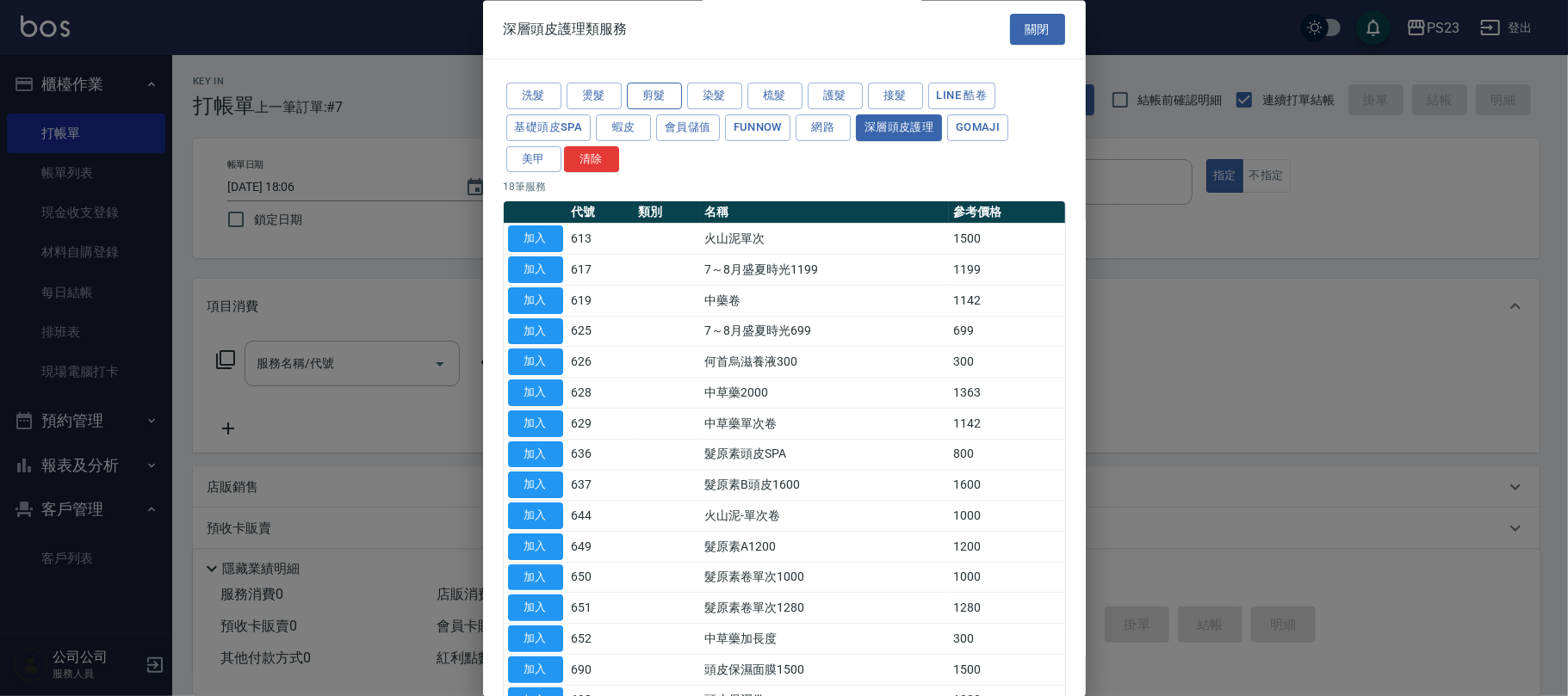
click at [667, 93] on button "剪髮" at bounding box center [655, 96] width 56 height 27
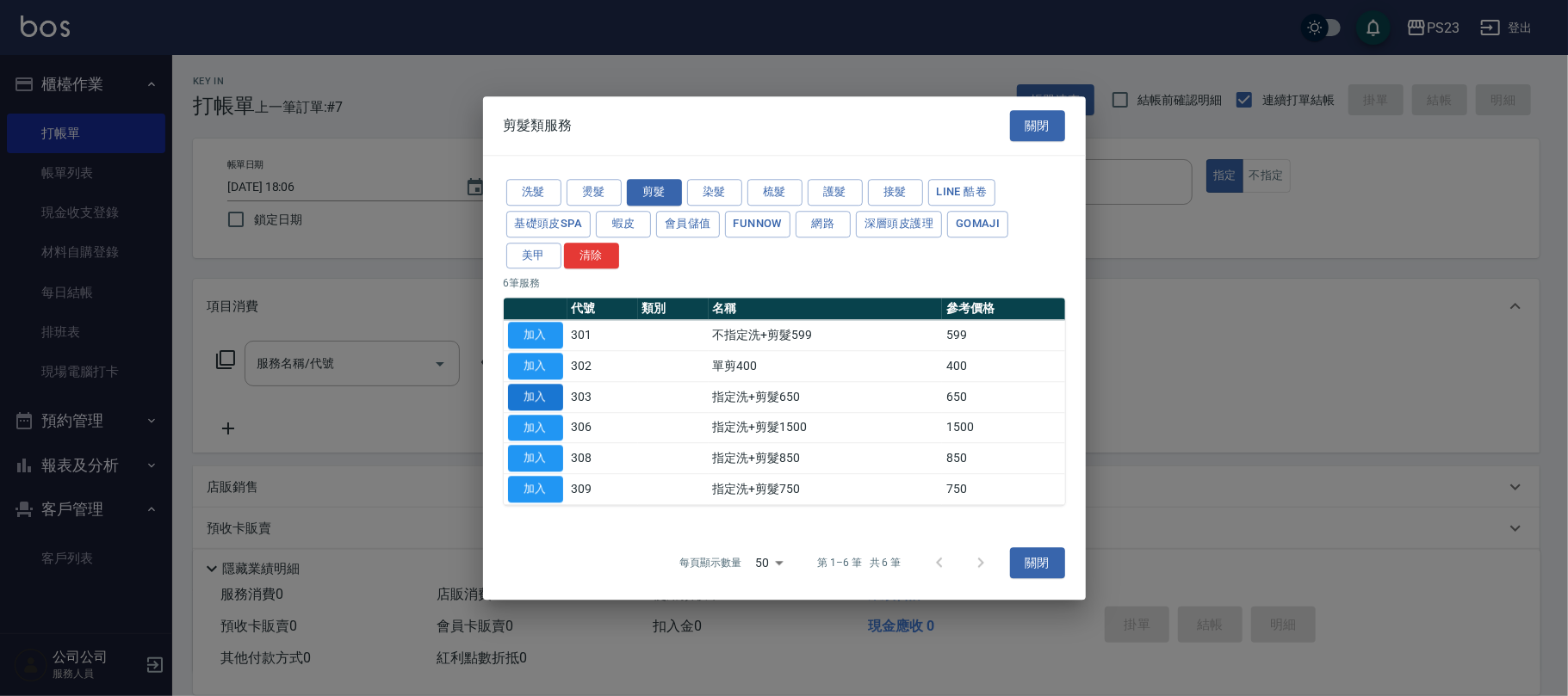
click at [528, 396] on button "加入" at bounding box center [536, 397] width 56 height 27
type input "指定洗+剪髮650(303)"
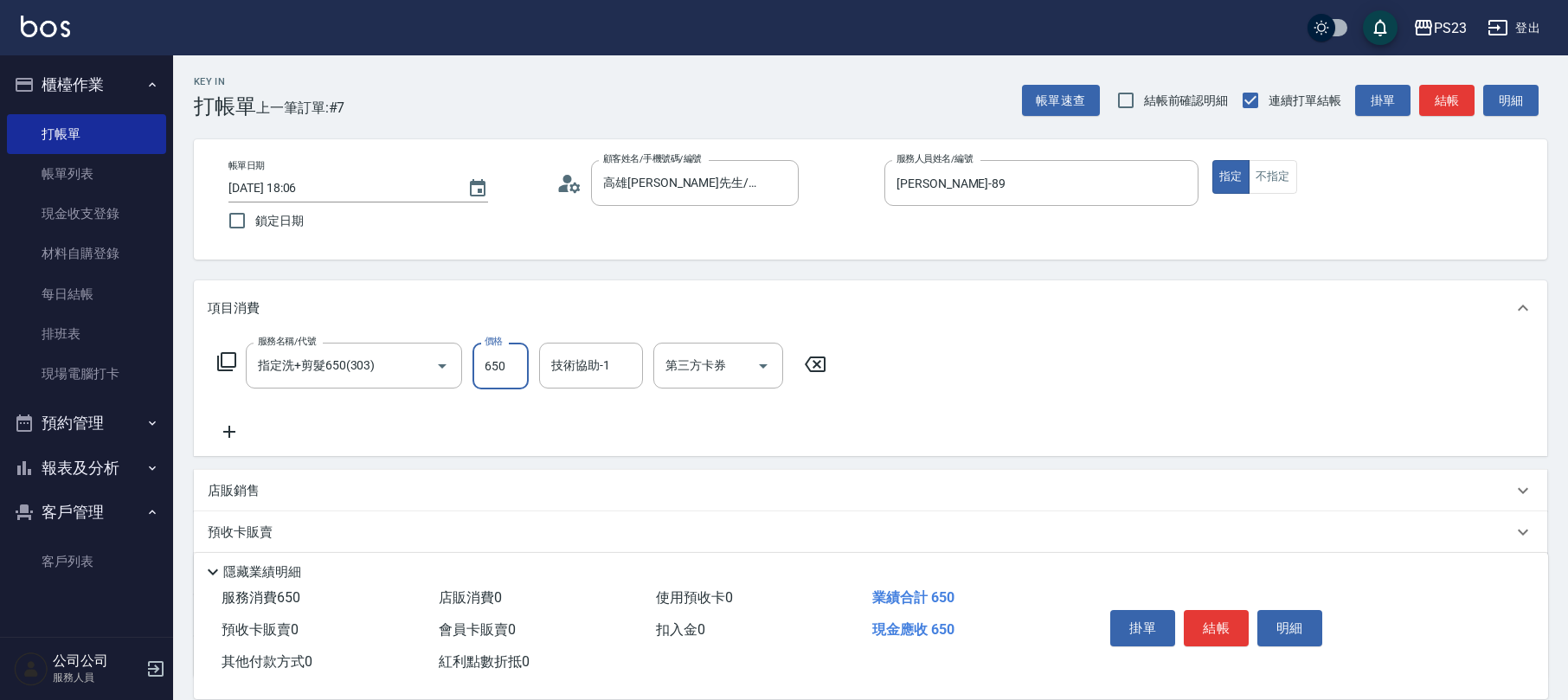
click at [502, 375] on input "650" at bounding box center [500, 366] width 57 height 47
type input "1000"
type input "[PERSON_NAME]-89"
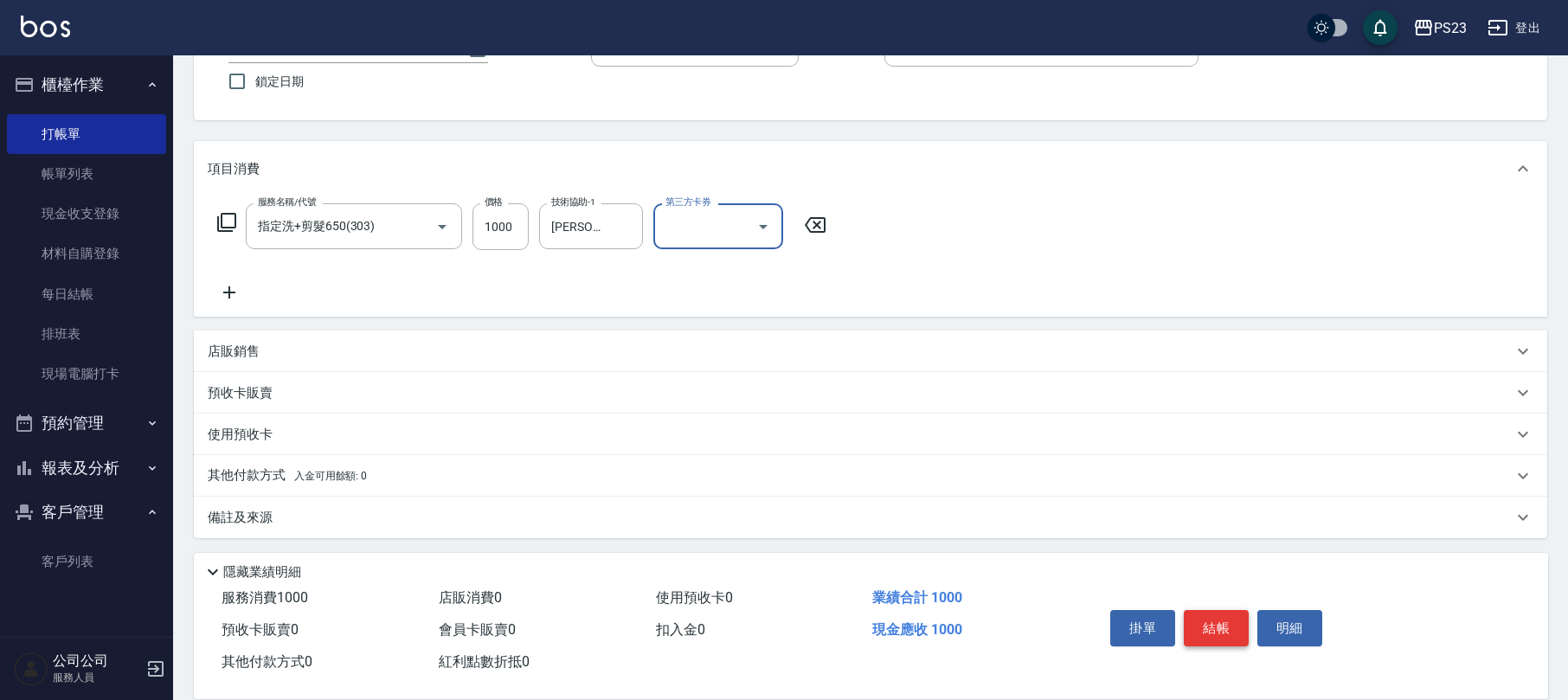
click at [1205, 634] on button "結帳" at bounding box center [1217, 629] width 64 height 37
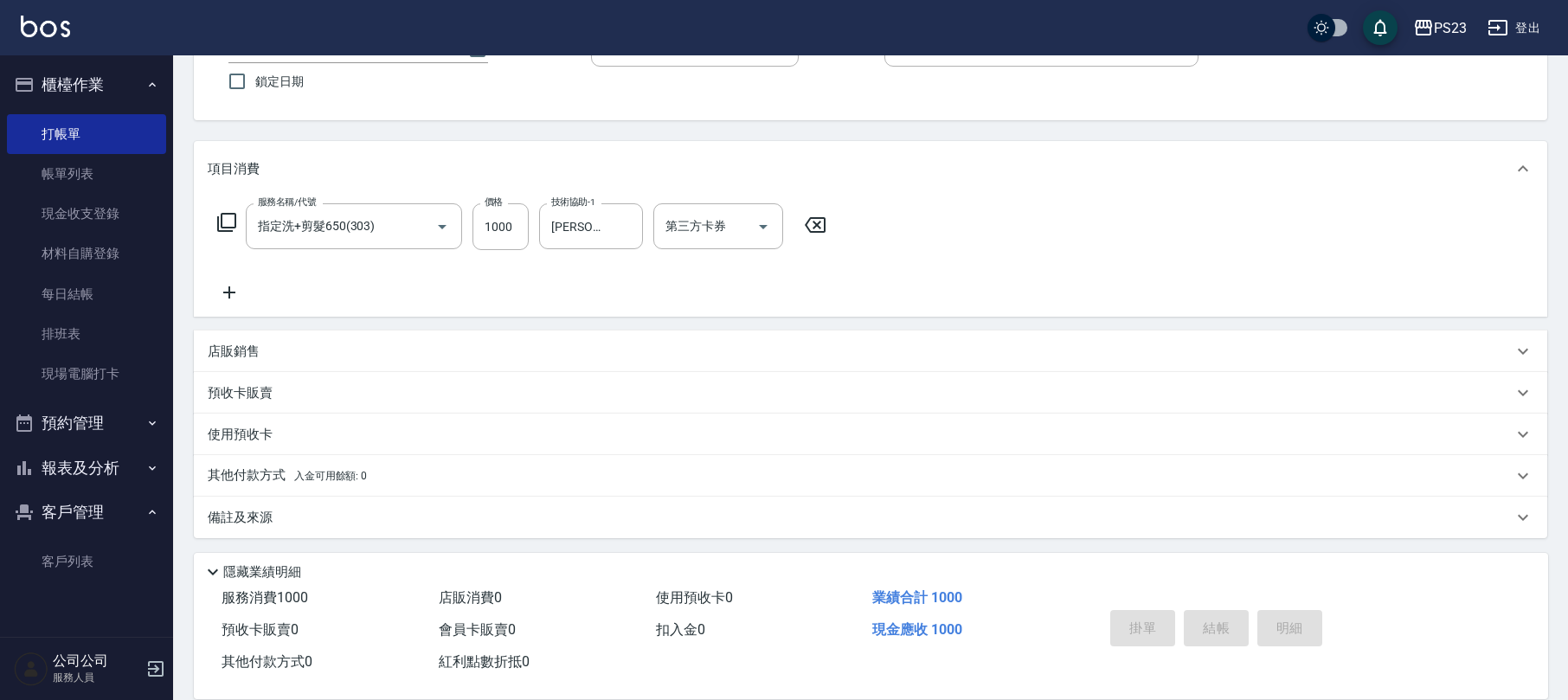
type input "[DATE] 18:07"
